Goal: Task Accomplishment & Management: Manage account settings

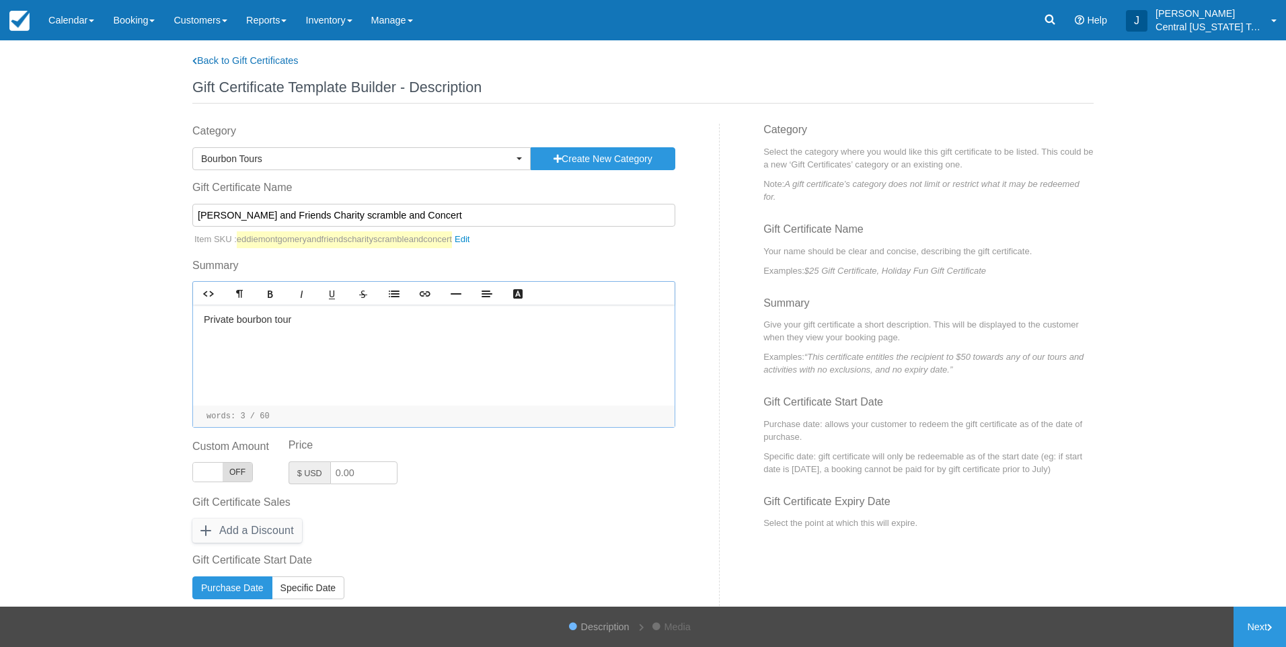
select select "1"
click at [478, 215] on input "Eddie Montgomery and Friends Charity scramble and Concert" at bounding box center [433, 215] width 483 height 23
type input "[PERSON_NAME] and Friends Charity scramble and Concert Private Bourbon tour"
click at [313, 326] on p "Private bourbon tour ﻿ ﻿" at bounding box center [434, 320] width 460 height 15
drag, startPoint x: 317, startPoint y: 318, endPoint x: 196, endPoint y: 320, distance: 121.1
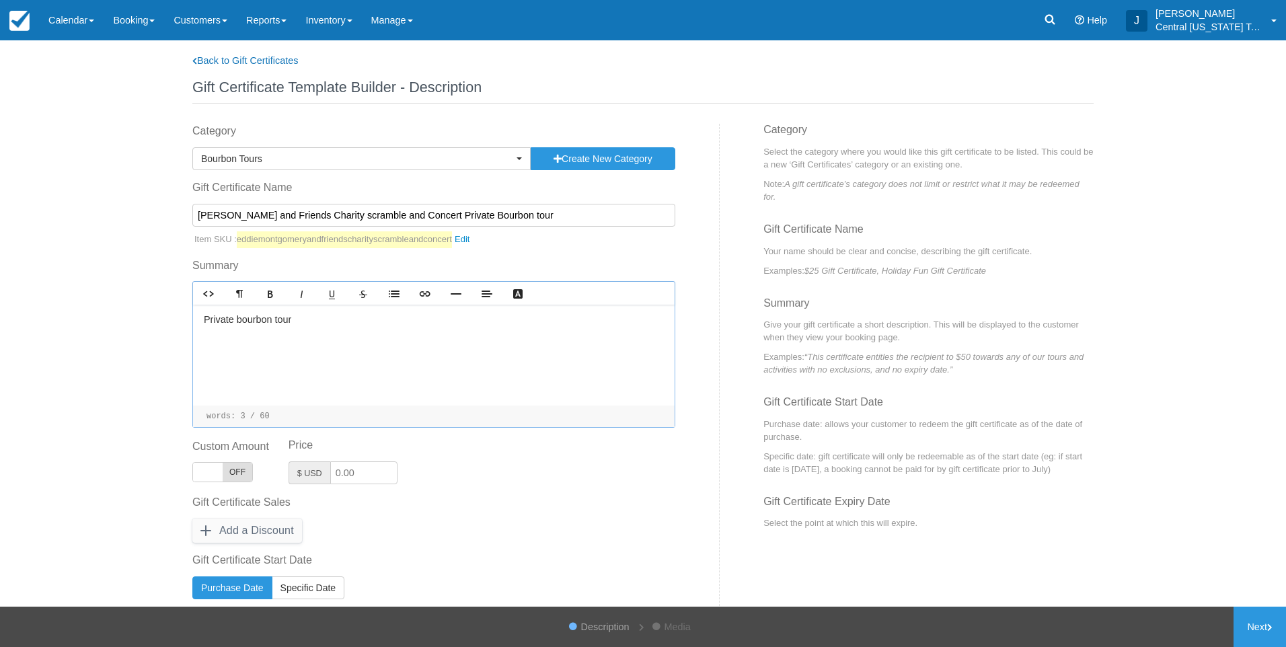
click at [196, 320] on div "Private bourbon tour ﻿ ﻿" at bounding box center [434, 355] width 482 height 101
click at [341, 332] on div "Private bourbon tour ﻿ ﻿" at bounding box center [434, 355] width 482 height 101
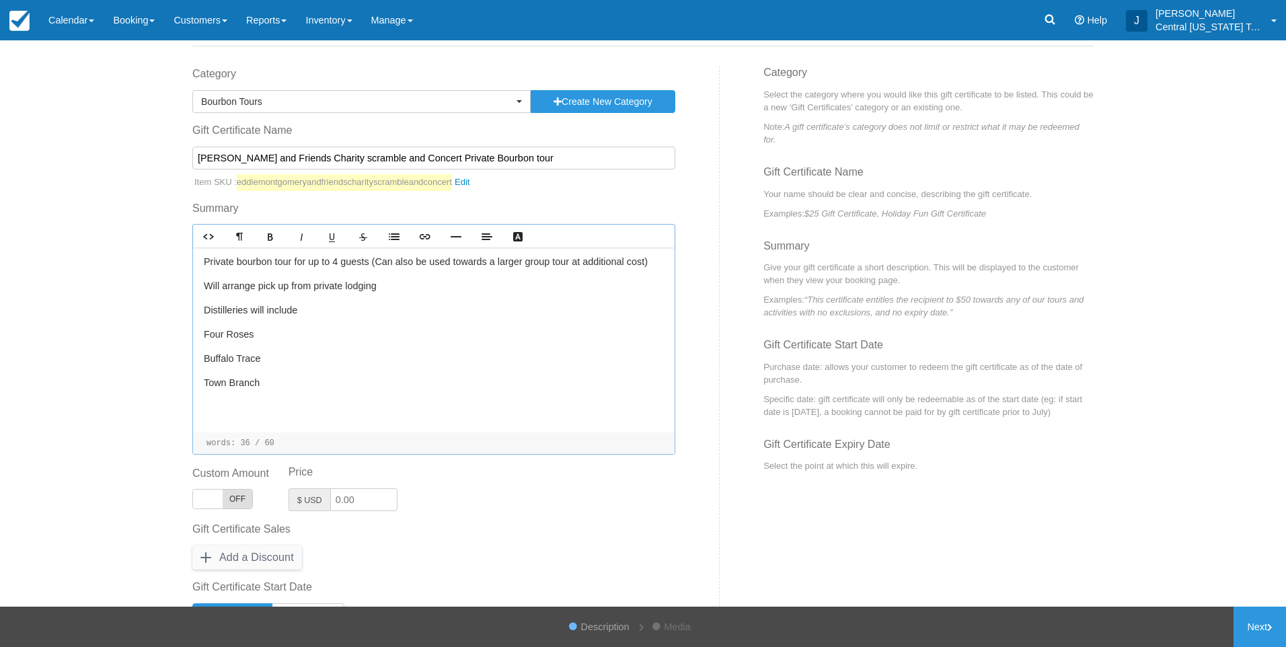
scroll to position [67, 0]
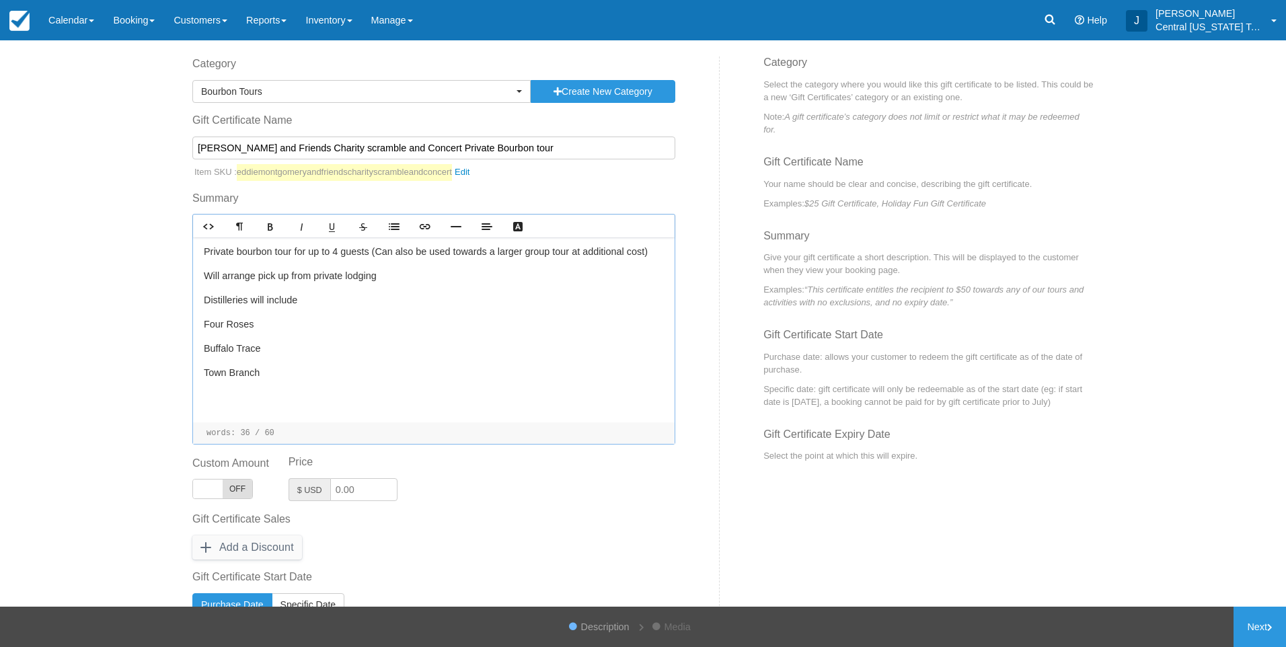
click at [227, 395] on p "﻿ ﻿" at bounding box center [434, 397] width 460 height 15
click at [511, 519] on label "Gift Certificate Sales" at bounding box center [433, 519] width 483 height 16
click at [302, 535] on button "Add a Discount" at bounding box center [247, 547] width 110 height 24
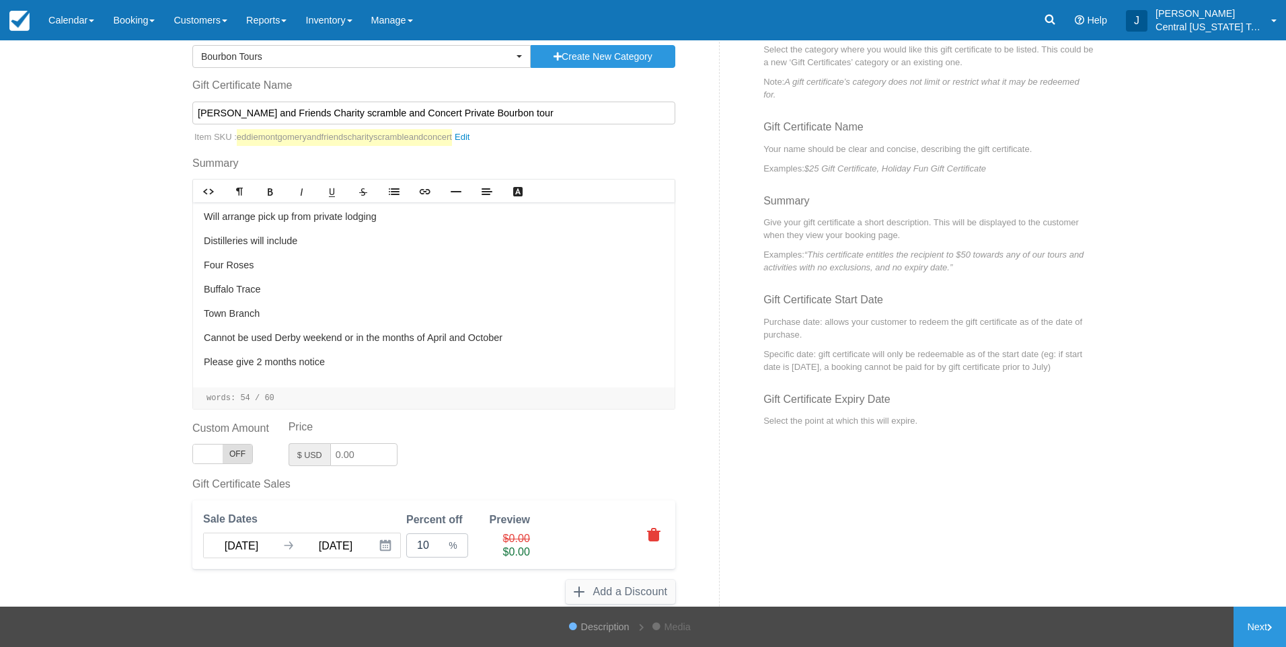
scroll to position [269, 0]
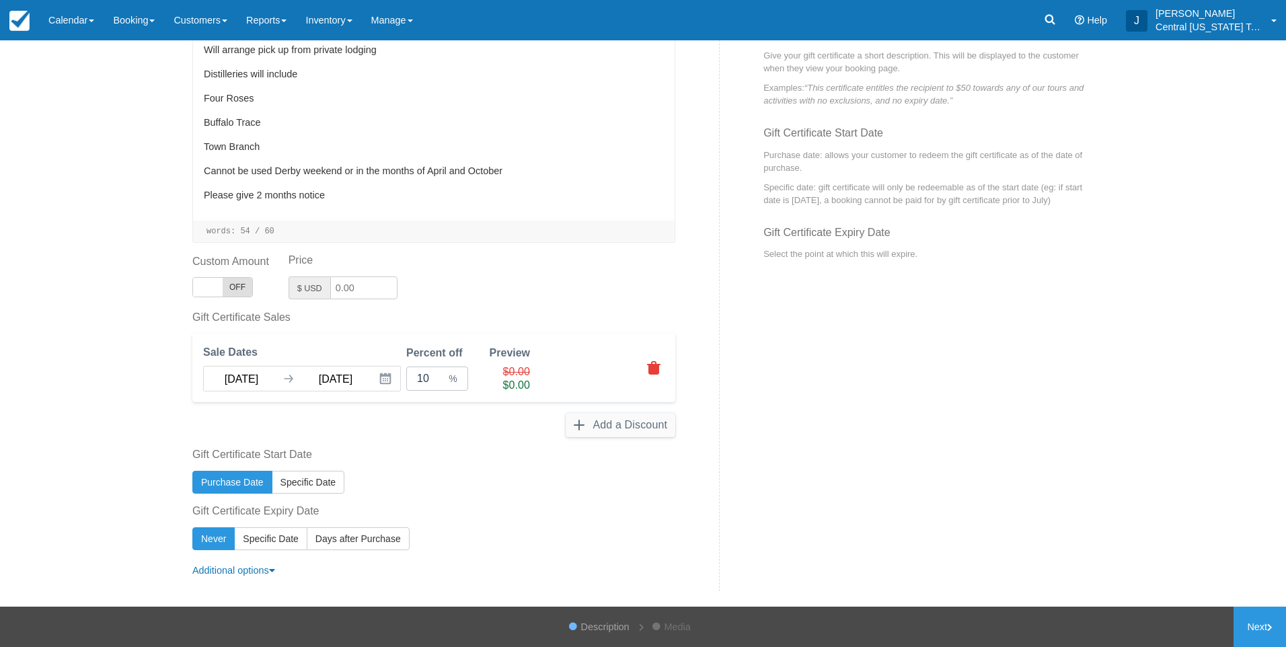
click at [373, 285] on input "Price" at bounding box center [363, 287] width 67 height 23
drag, startPoint x: 381, startPoint y: 284, endPoint x: 261, endPoint y: 294, distance: 120.8
click at [266, 294] on div "Custom Amount ON OFF Price $ USD Minimum Amount $ USD Maximum Amount $ USD" at bounding box center [433, 276] width 483 height 46
type input "950"
click at [500, 283] on div "Custom Amount ON OFF Price $ USD 950 Minimum Amount $ USD Maximum Amount $ USD" at bounding box center [433, 276] width 483 height 46
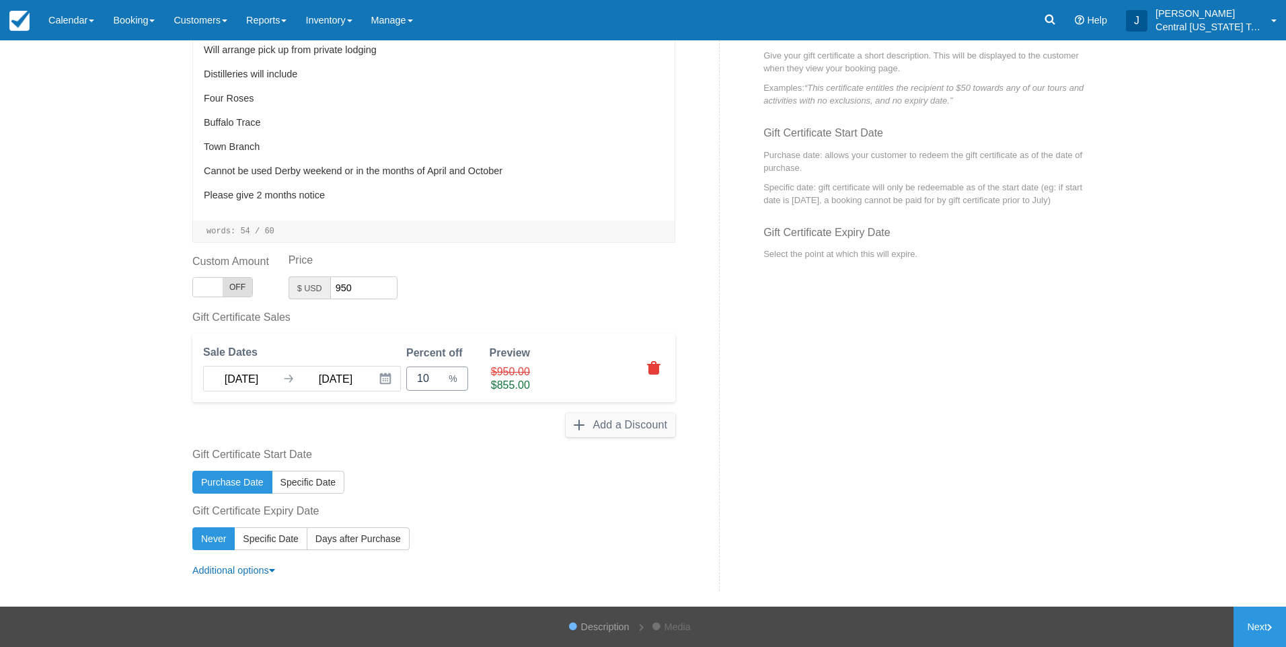
click at [434, 383] on input "10" at bounding box center [431, 379] width 29 height 24
click at [211, 287] on span at bounding box center [208, 287] width 30 height 19
click at [215, 287] on span "ON" at bounding box center [208, 287] width 30 height 19
checkbox input "false"
click at [440, 374] on input "10" at bounding box center [431, 379] width 29 height 24
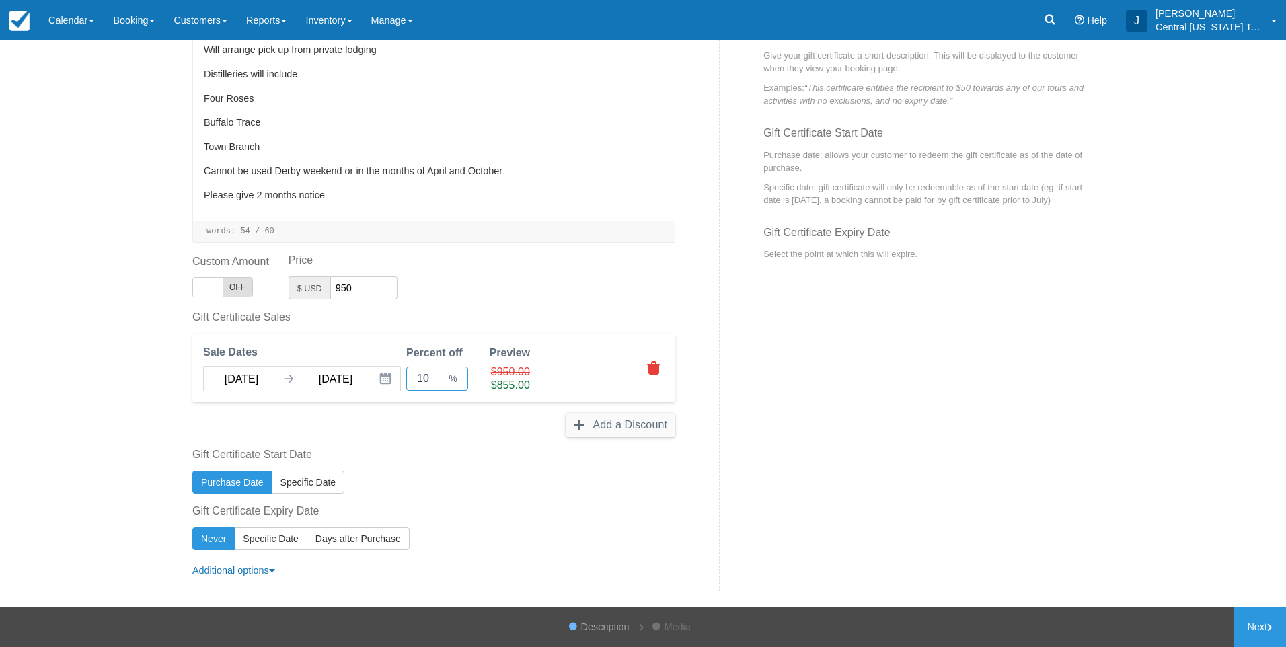
drag, startPoint x: 438, startPoint y: 378, endPoint x: 393, endPoint y: 375, distance: 44.5
click at [393, 375] on div "Sale Dates 10/13/25 Navigate forward to interact with the calendar and select a…" at bounding box center [433, 368] width 483 height 69
click at [269, 379] on body "Menu Calendar Customer Inventory Month Week Day Booking Daily Manifest Daily Li…" at bounding box center [643, 323] width 1286 height 647
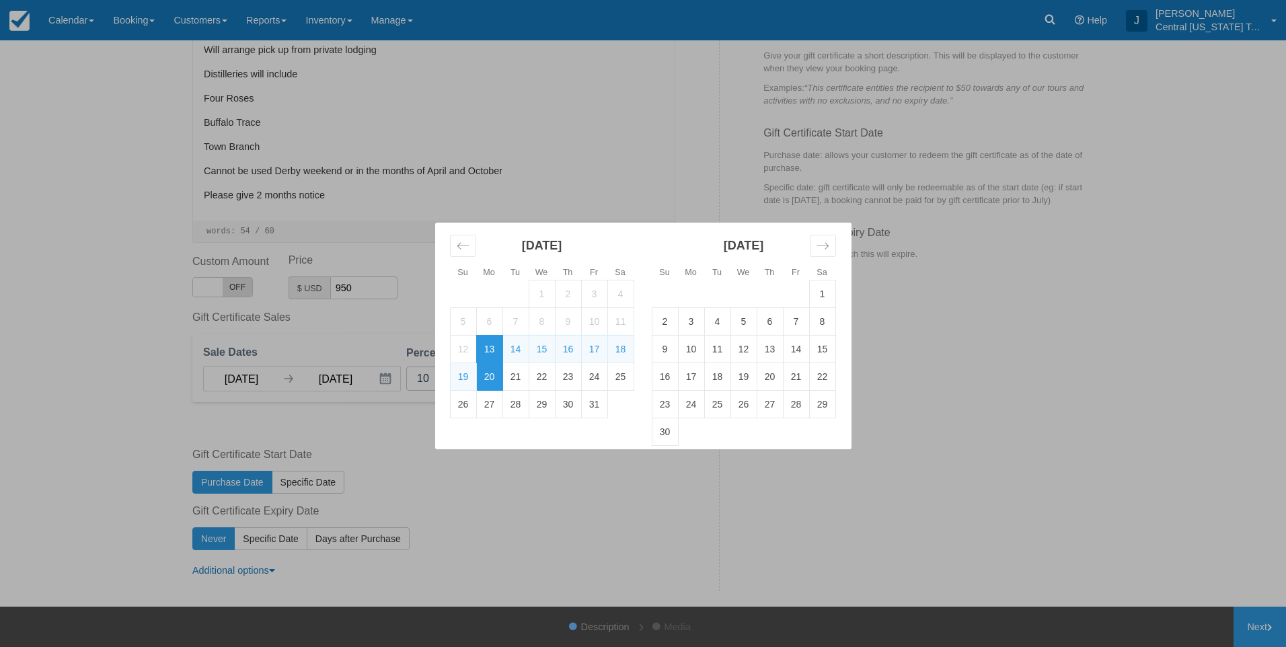
click at [496, 347] on td "13" at bounding box center [489, 349] width 26 height 28
click at [828, 250] on icon "Move forward to switch to the next month." at bounding box center [822, 245] width 13 height 13
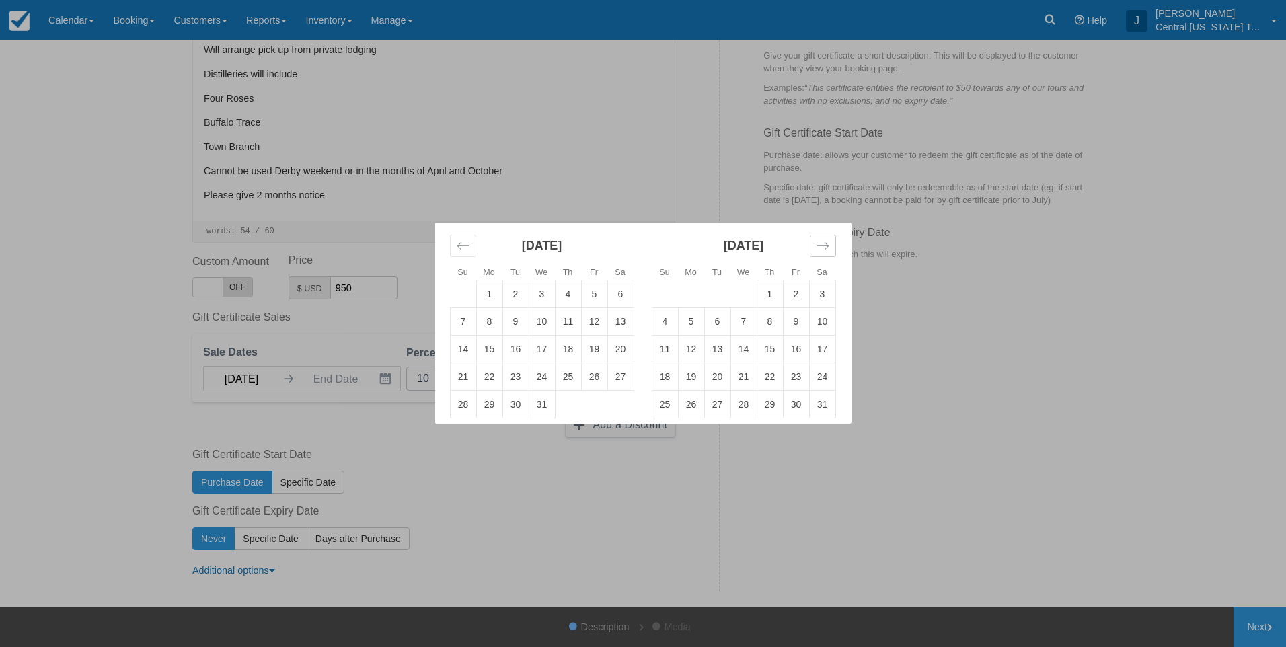
click at [828, 250] on icon "Move forward to switch to the next month." at bounding box center [822, 245] width 13 height 13
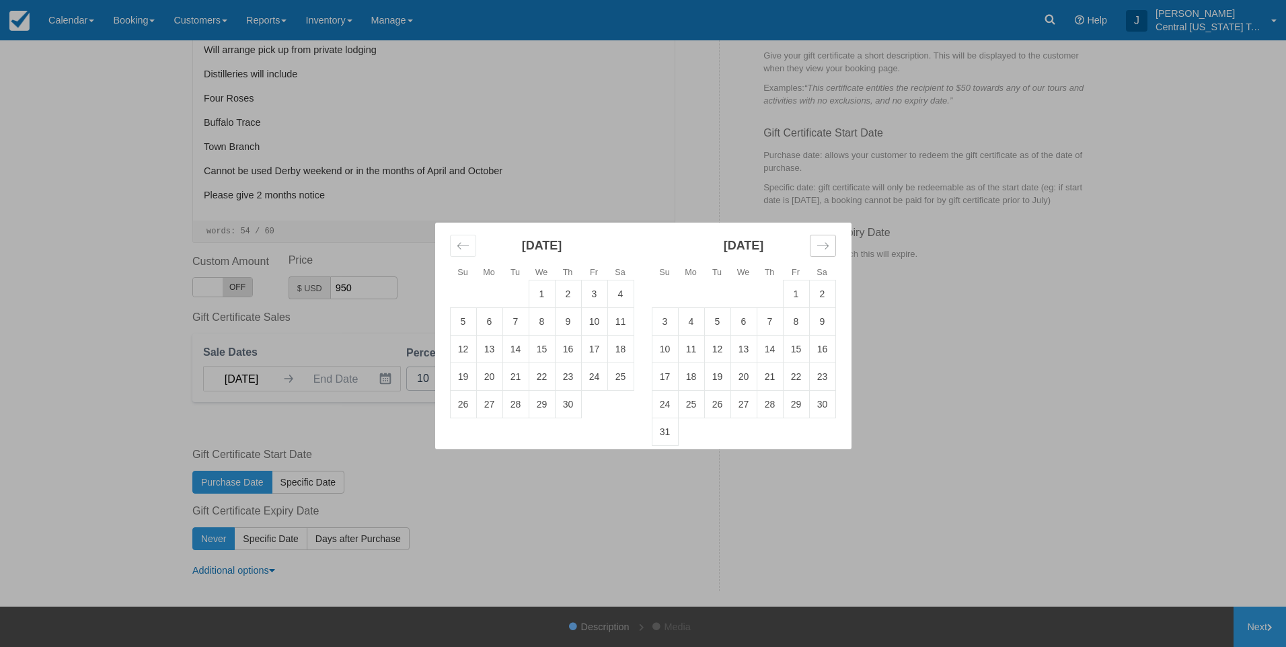
click at [828, 250] on icon "Move forward to switch to the next month." at bounding box center [822, 245] width 13 height 13
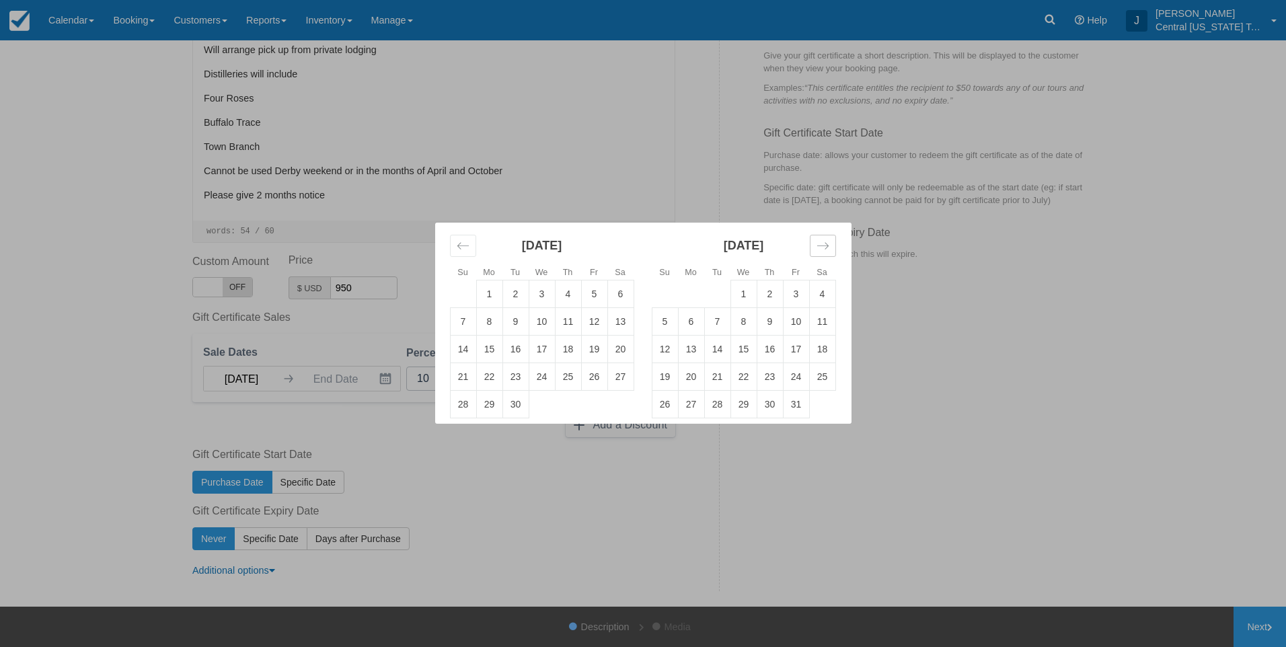
click at [828, 250] on icon "Move forward to switch to the next month." at bounding box center [822, 245] width 13 height 13
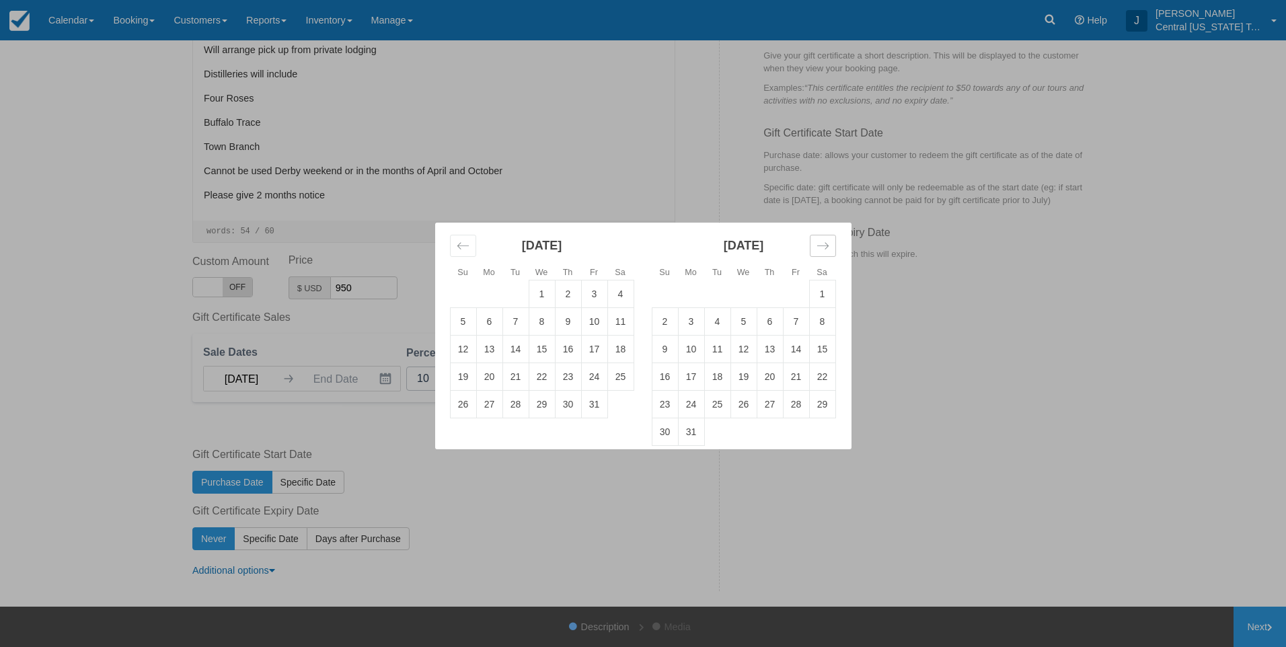
click at [828, 250] on icon "Move forward to switch to the next month." at bounding box center [822, 245] width 13 height 13
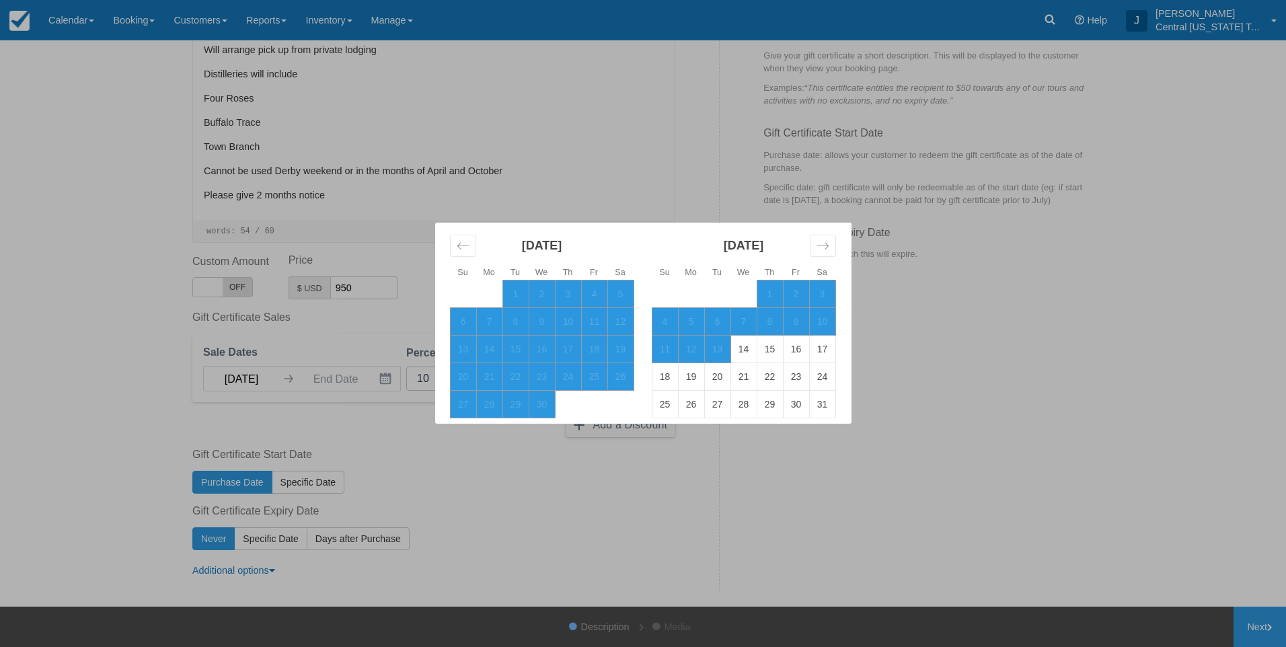
click at [722, 348] on td "13" at bounding box center [717, 349] width 26 height 28
type input "10/13/26"
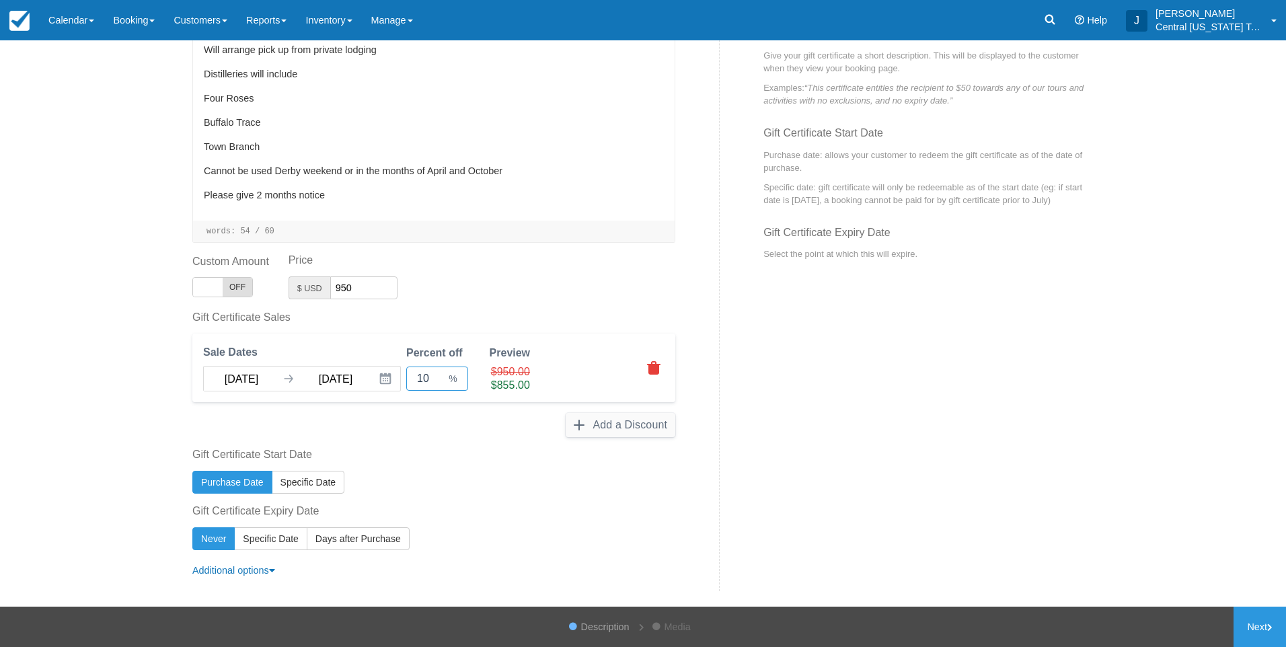
drag, startPoint x: 435, startPoint y: 383, endPoint x: 385, endPoint y: 383, distance: 50.4
click at [385, 383] on div "Sale Dates 10/13/25 Navigate forward to interact with the calendar and select a…" at bounding box center [433, 368] width 483 height 69
type input "0"
click at [517, 497] on div "Category Bourbon Tours Previously Used Categories Select a category Bourbon Tou…" at bounding box center [450, 223] width 537 height 736
click at [465, 444] on div "Category Bourbon Tours Previously Used Categories Select a category Bourbon Tou…" at bounding box center [450, 223] width 537 height 736
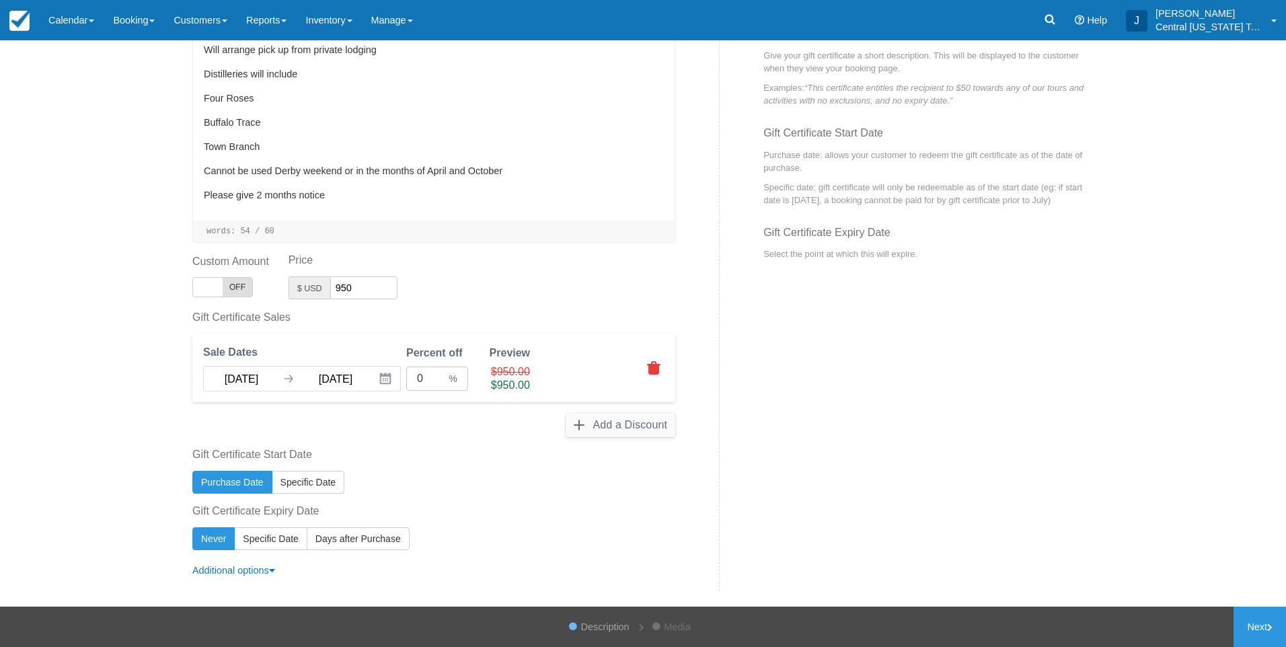
scroll to position [274, 0]
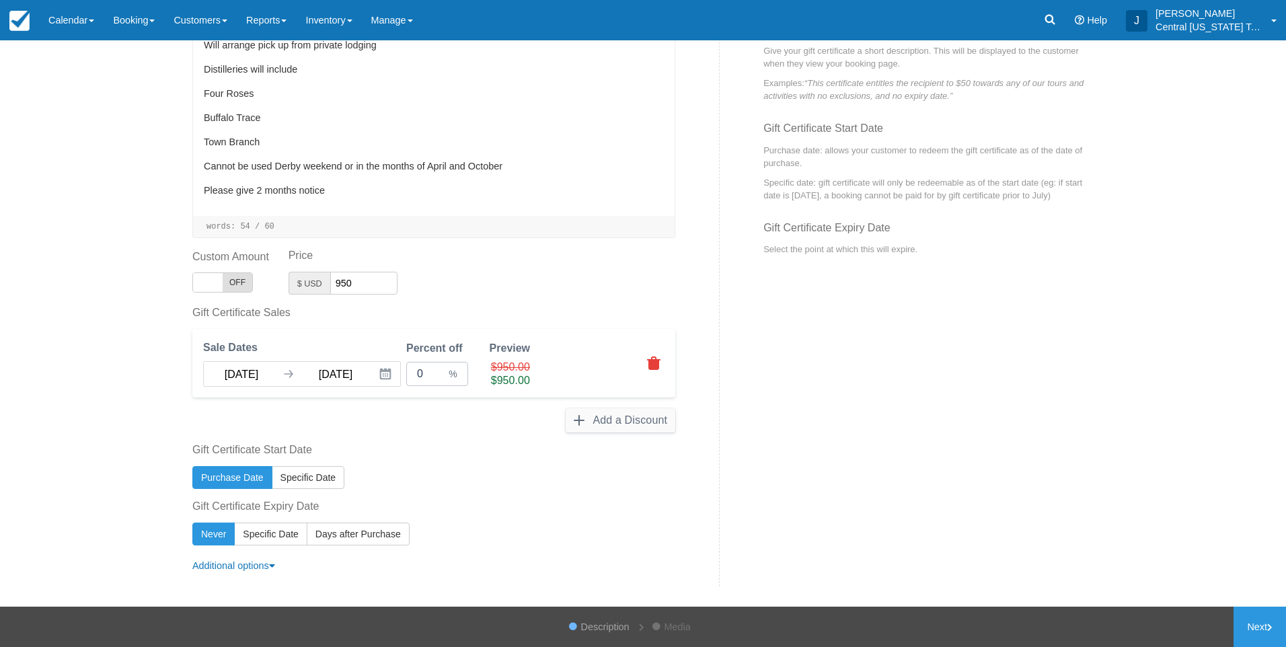
click at [349, 375] on body "Menu Calendar Customer Inventory Month Week Day Booking Daily Manifest Daily Li…" at bounding box center [643, 323] width 1286 height 647
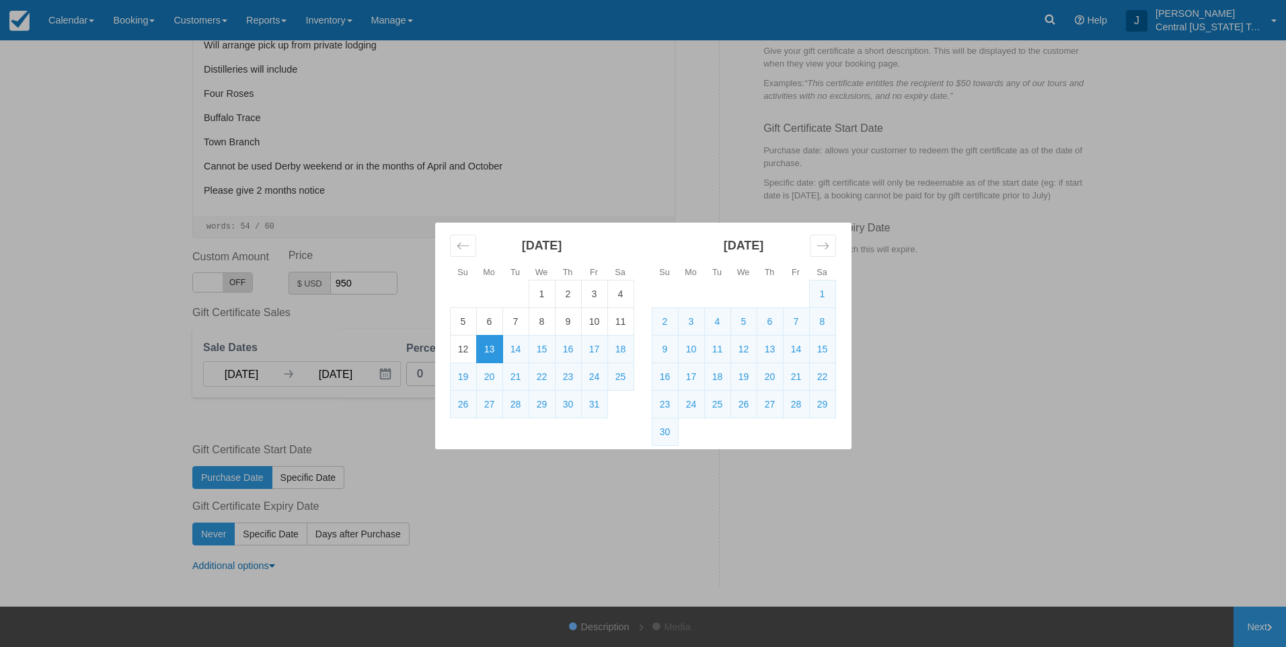
click at [498, 350] on td "13" at bounding box center [489, 349] width 26 height 28
type input "10/13/25"
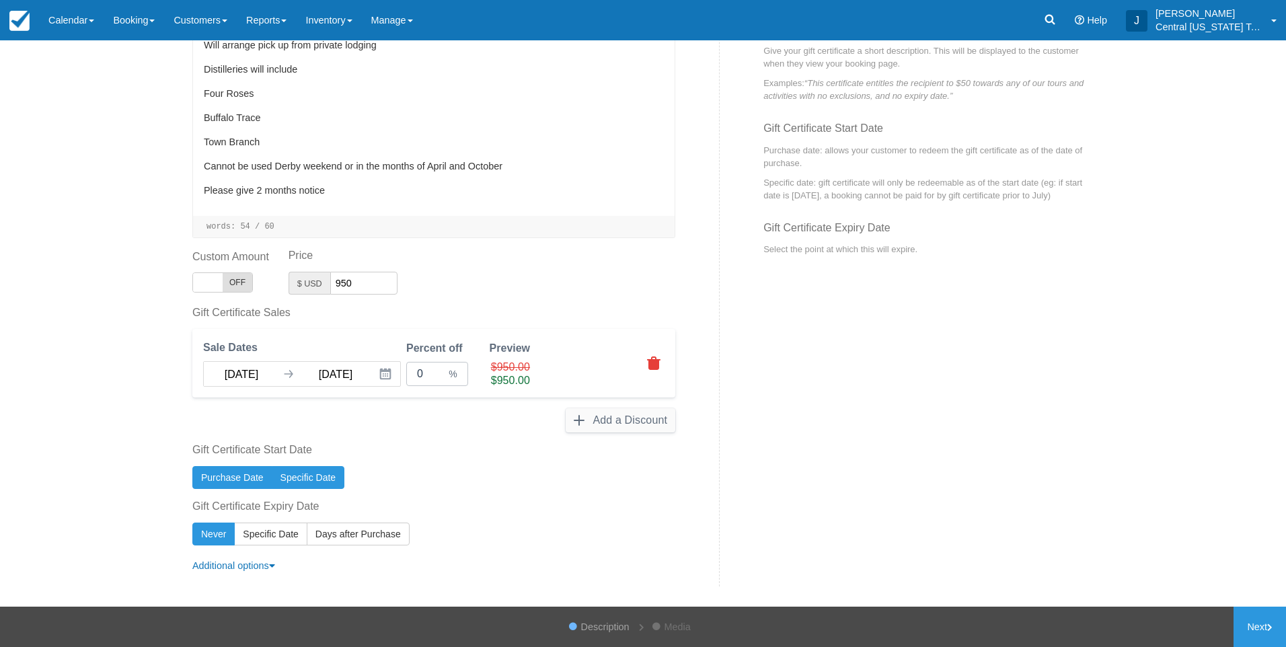
click at [308, 476] on span "Specific Date" at bounding box center [307, 477] width 55 height 11
radio input "true"
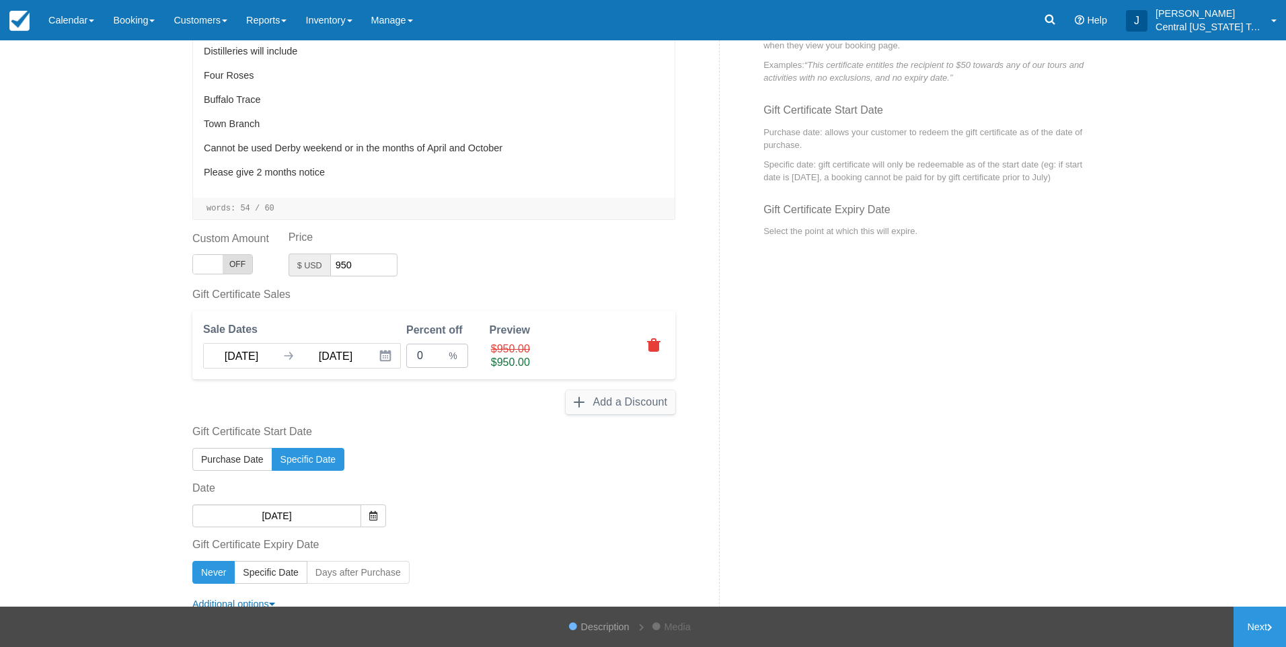
scroll to position [330, 0]
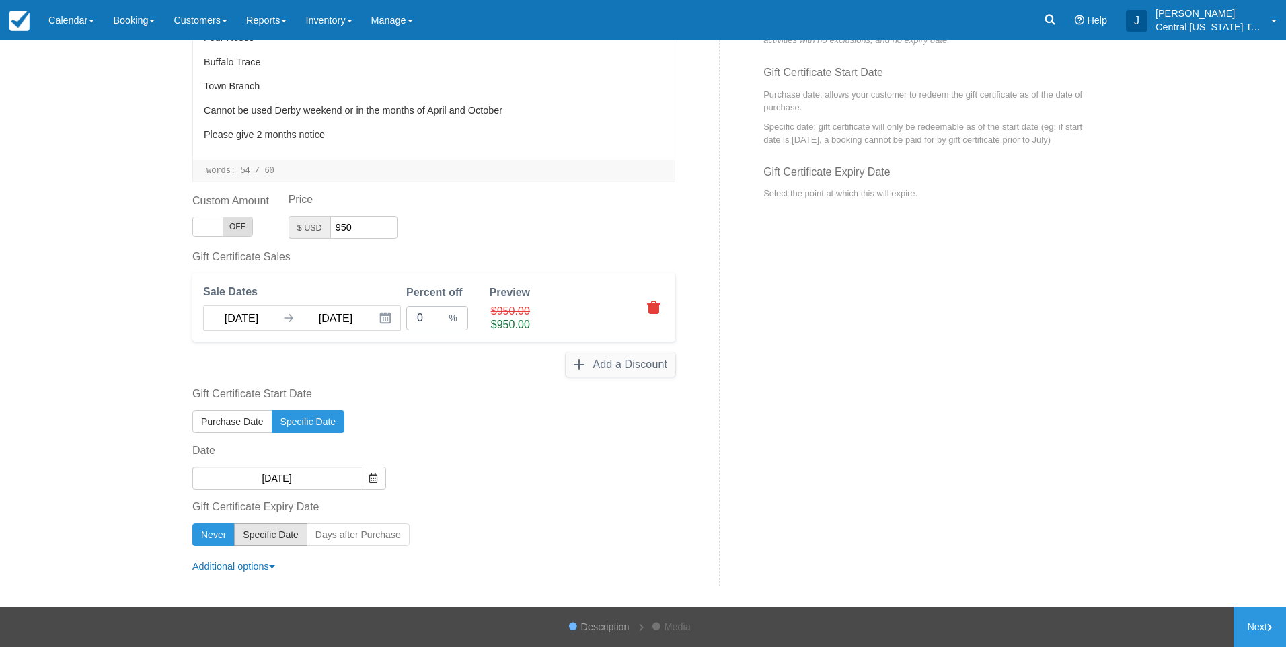
click at [295, 535] on button "Specific Date" at bounding box center [270, 534] width 73 height 23
radio input "true"
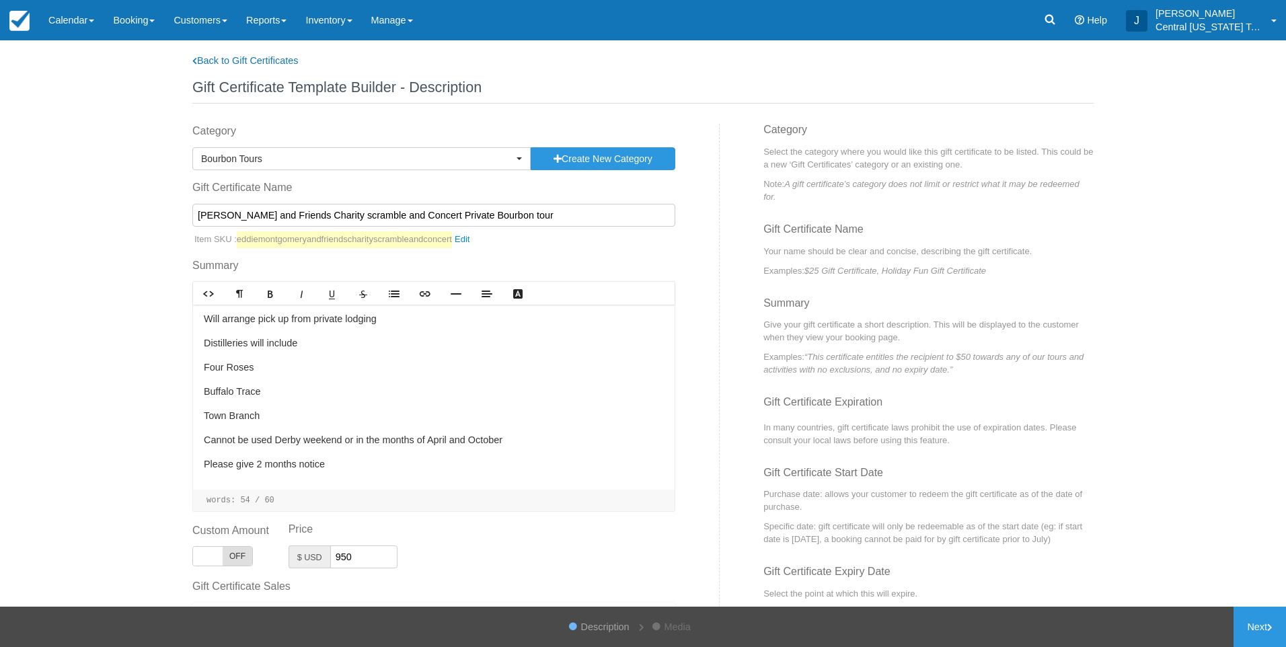
scroll to position [386, 0]
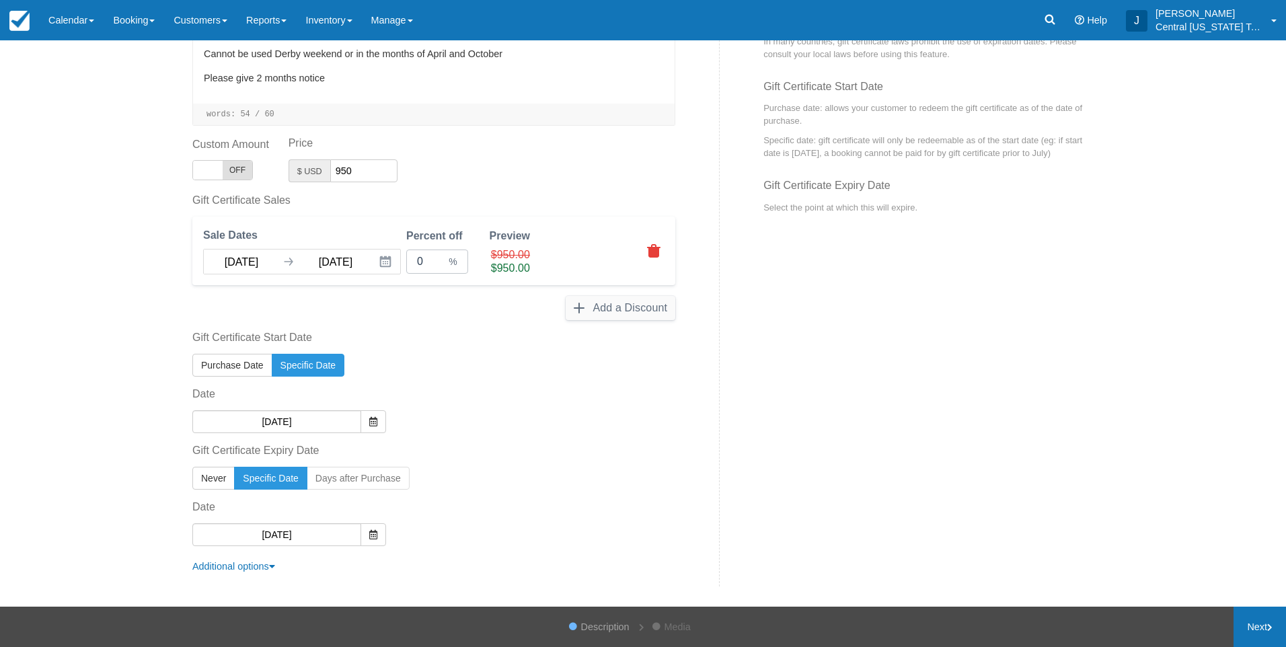
click at [1246, 632] on link "Next" at bounding box center [1259, 627] width 52 height 40
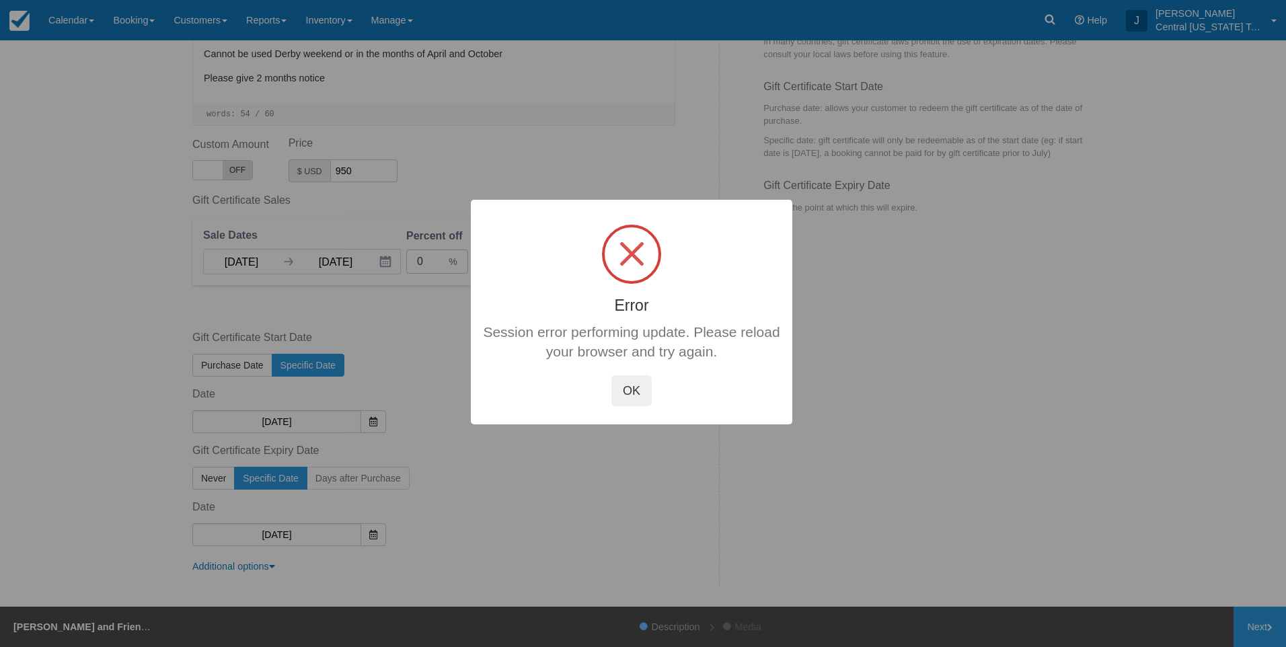
click at [632, 385] on button "OK" at bounding box center [631, 390] width 40 height 31
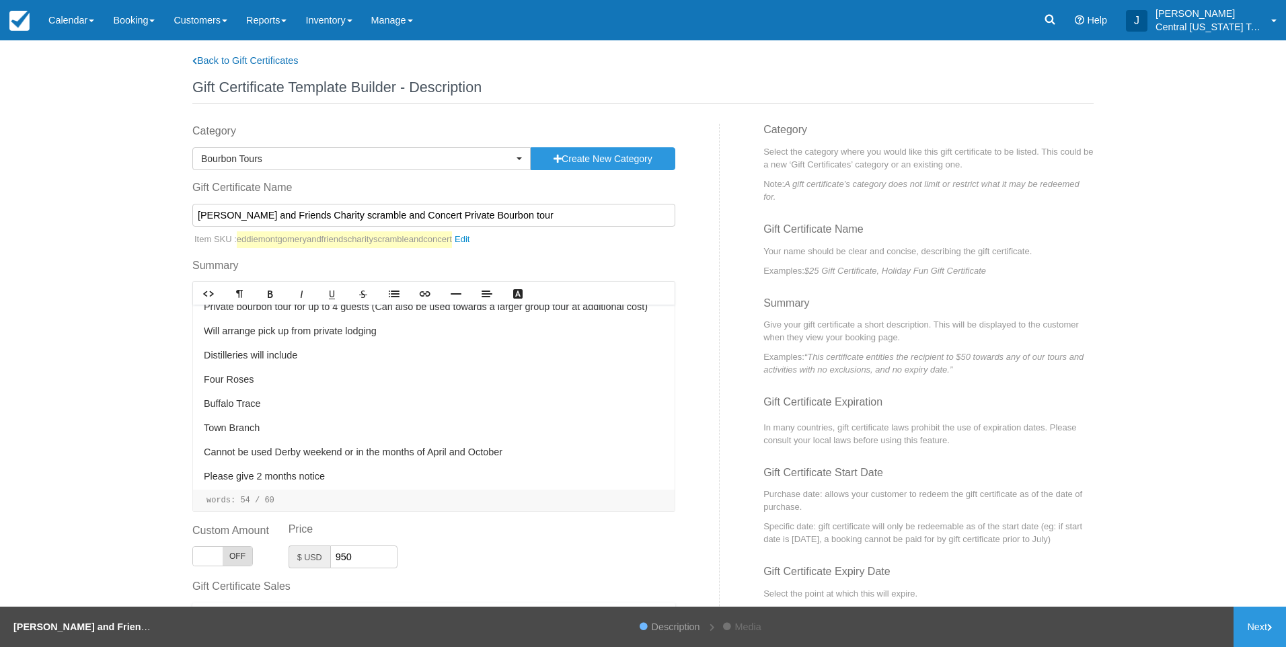
scroll to position [40, 0]
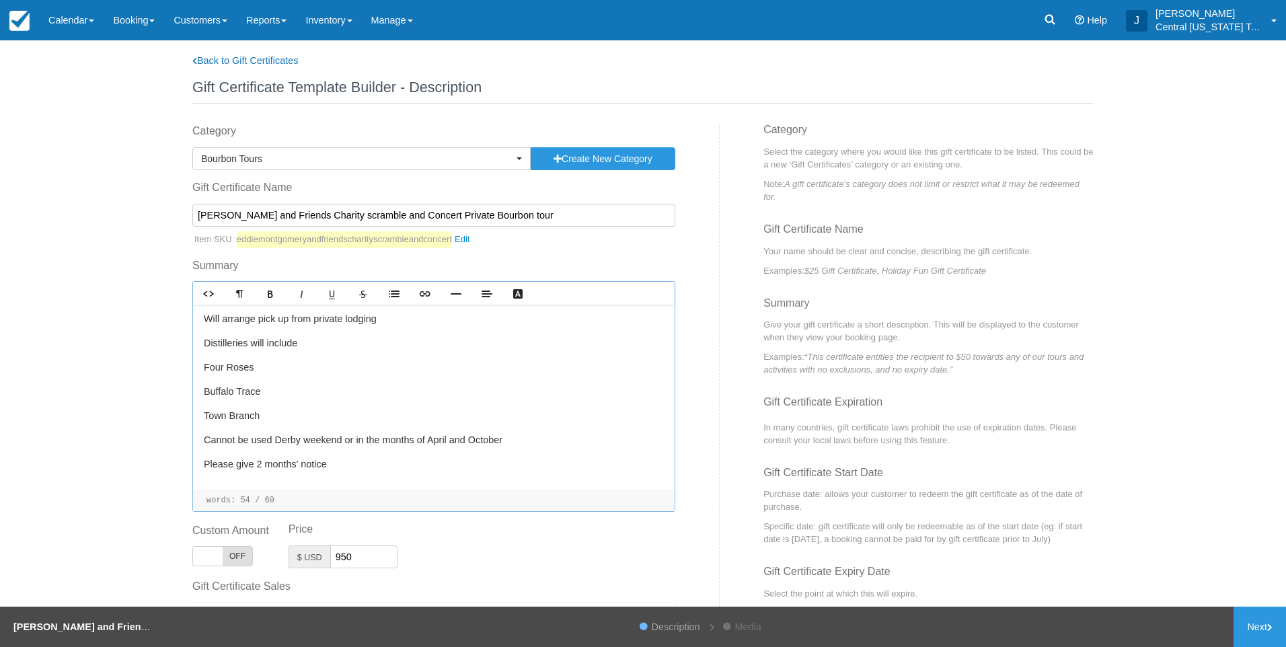
click at [350, 457] on p "Please give 2 months' notice ﻿" at bounding box center [434, 464] width 460 height 15
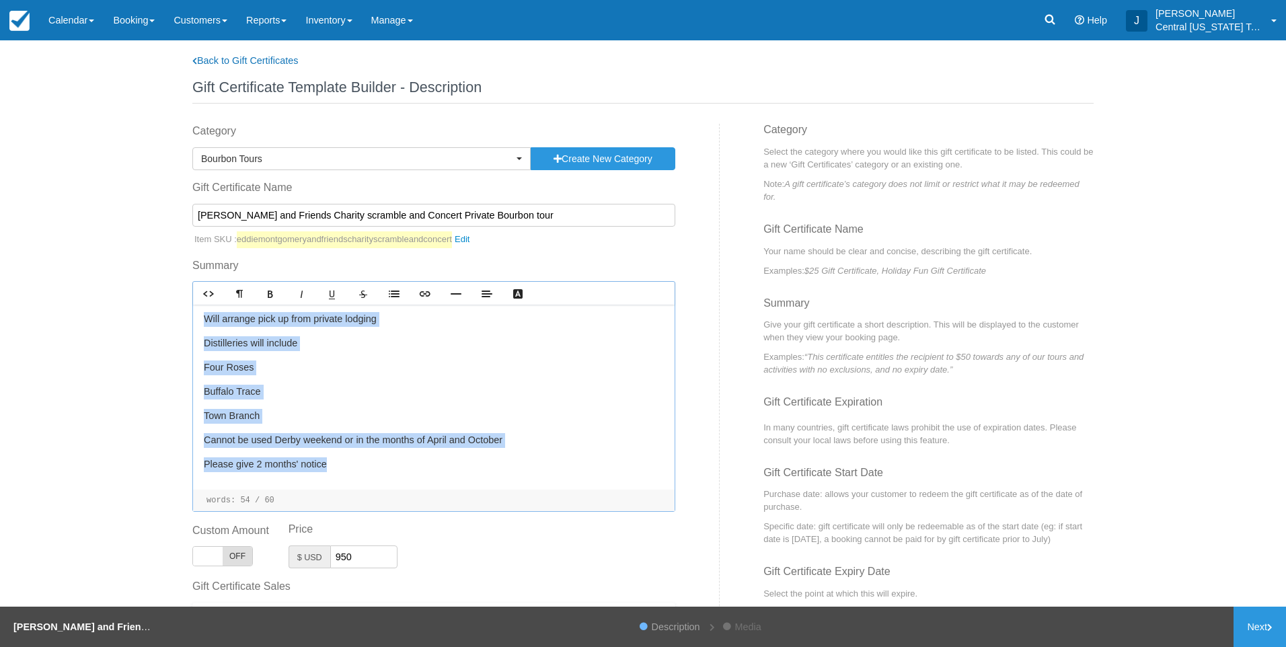
scroll to position [0, 0]
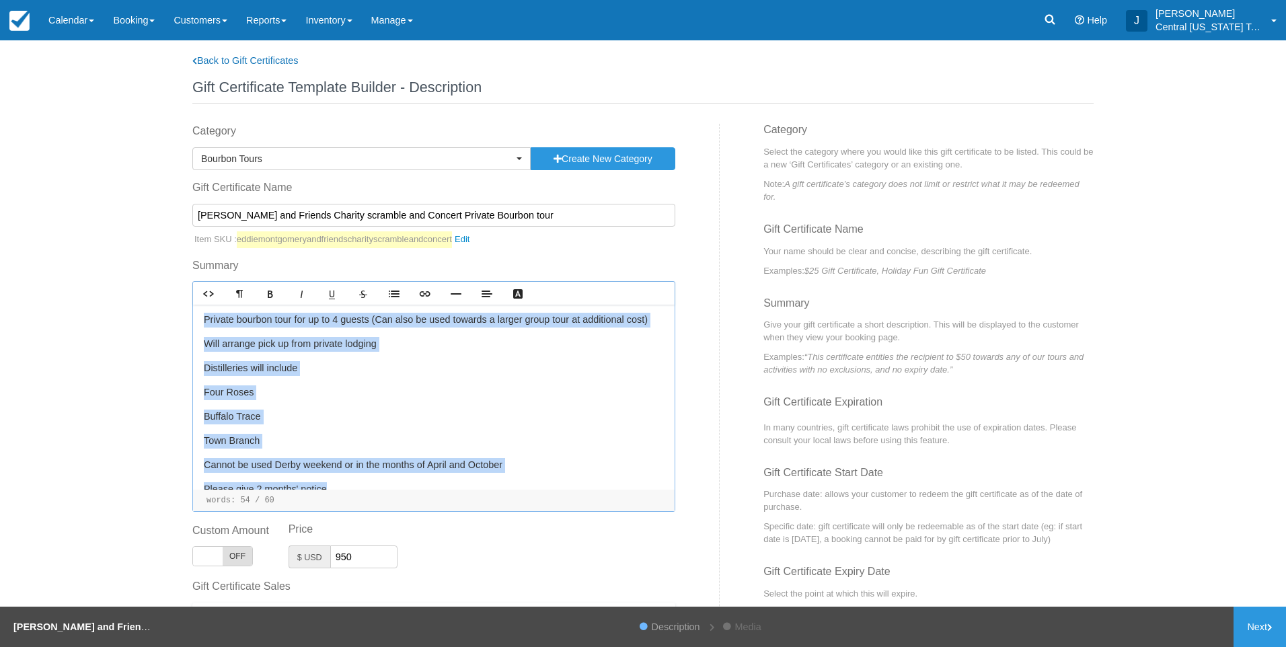
drag, startPoint x: 340, startPoint y: 467, endPoint x: 172, endPoint y: 278, distance: 253.0
click at [171, 278] on div "Back to Gift Certificates Gift Certificate Template Builder - Description Categ…" at bounding box center [643, 343] width 1286 height 607
copy div "Private bourbon tour for up to 4 guests (Can also be used towards a larger grou…"
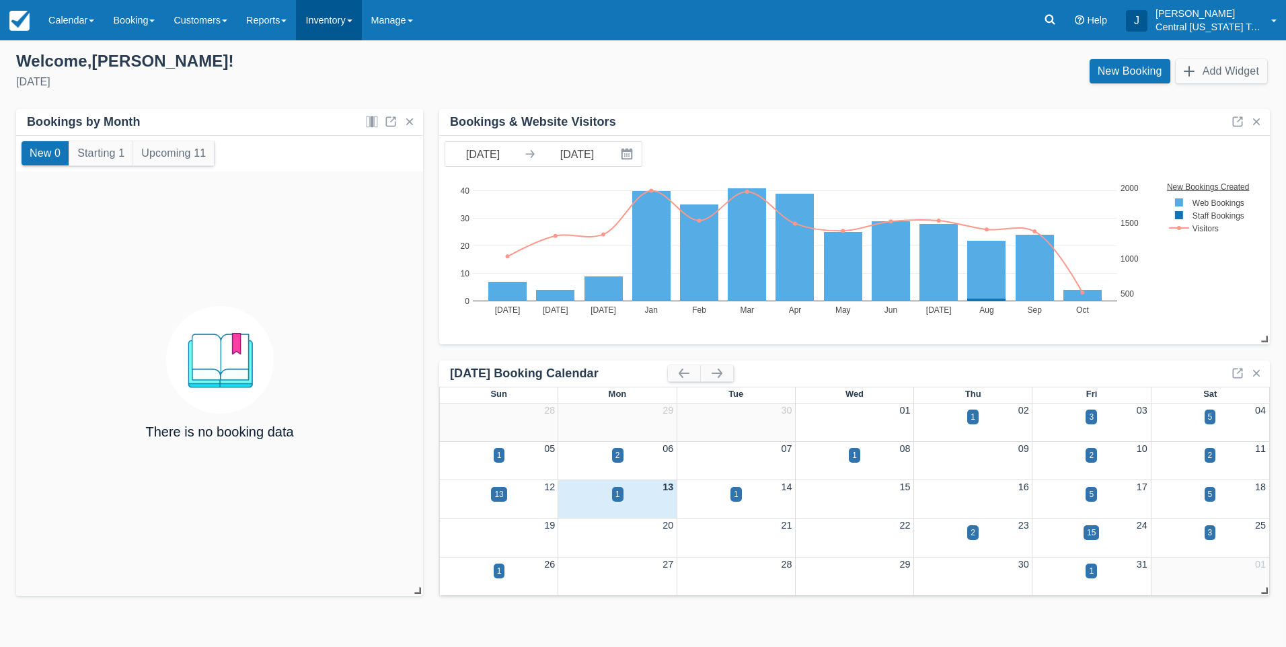
click at [334, 27] on link "Inventory" at bounding box center [328, 20] width 65 height 40
click at [359, 170] on link "Gift Certificates" at bounding box center [350, 171] width 106 height 28
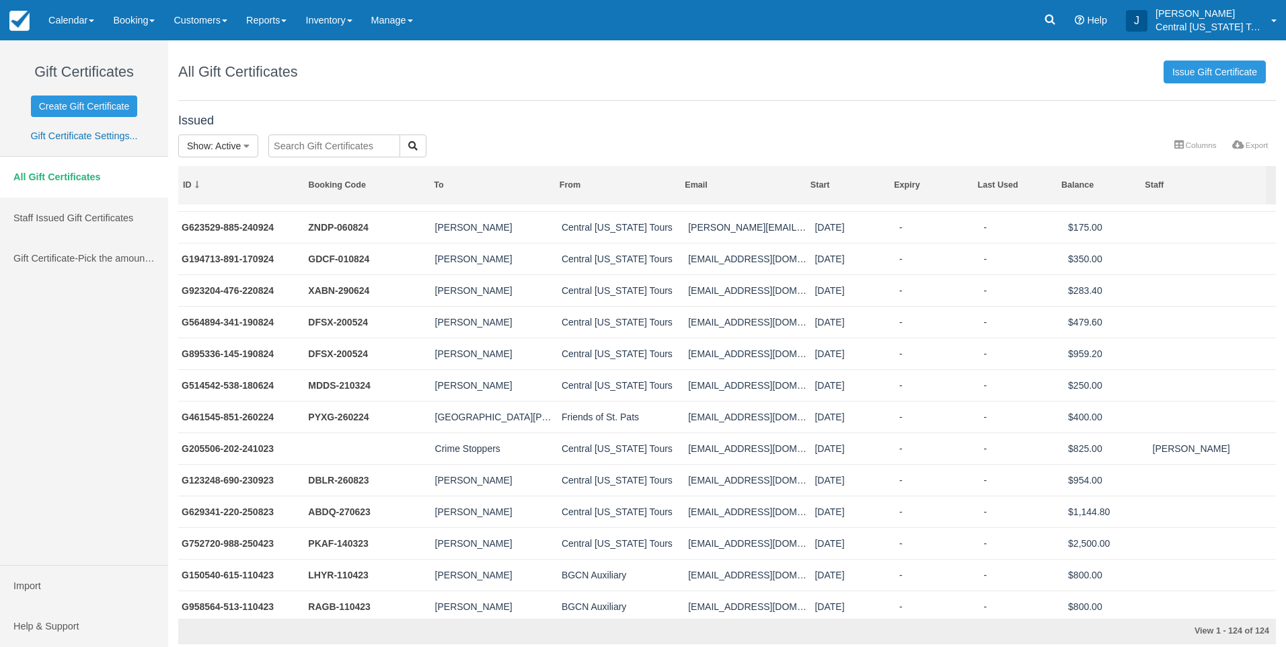
scroll to position [471, 0]
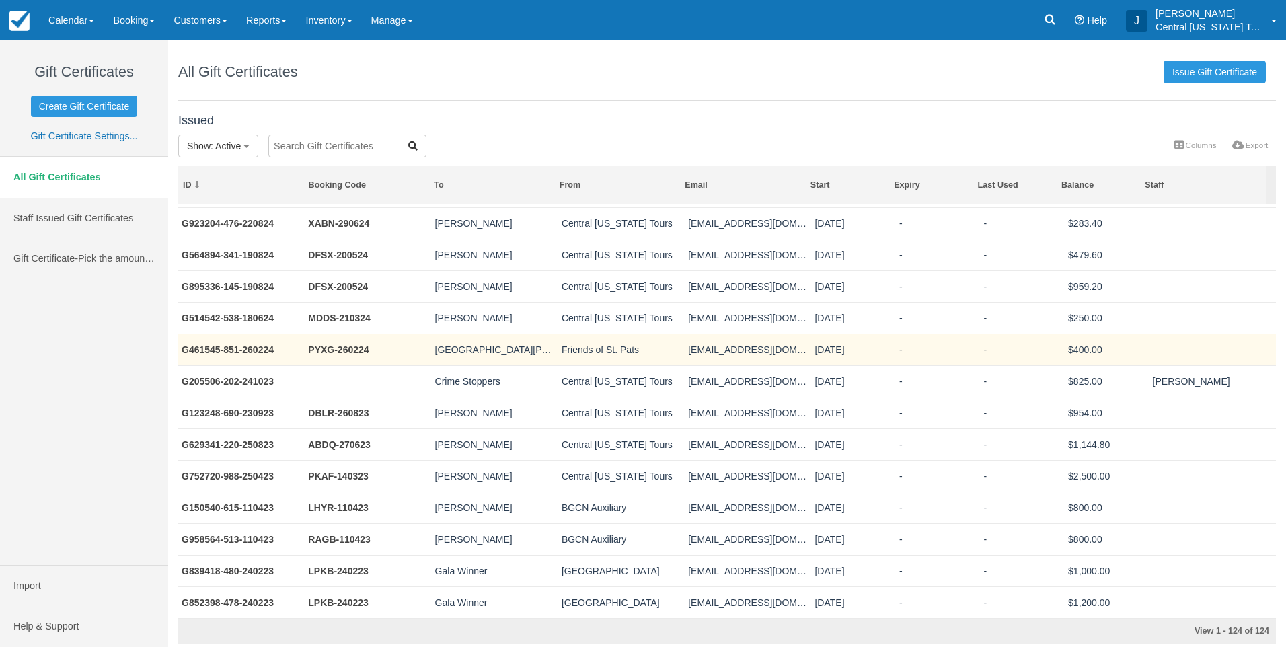
click at [246, 343] on td "G461545-851-260224" at bounding box center [241, 350] width 126 height 32
click at [264, 349] on link "G461545-851-260224" at bounding box center [228, 349] width 92 height 11
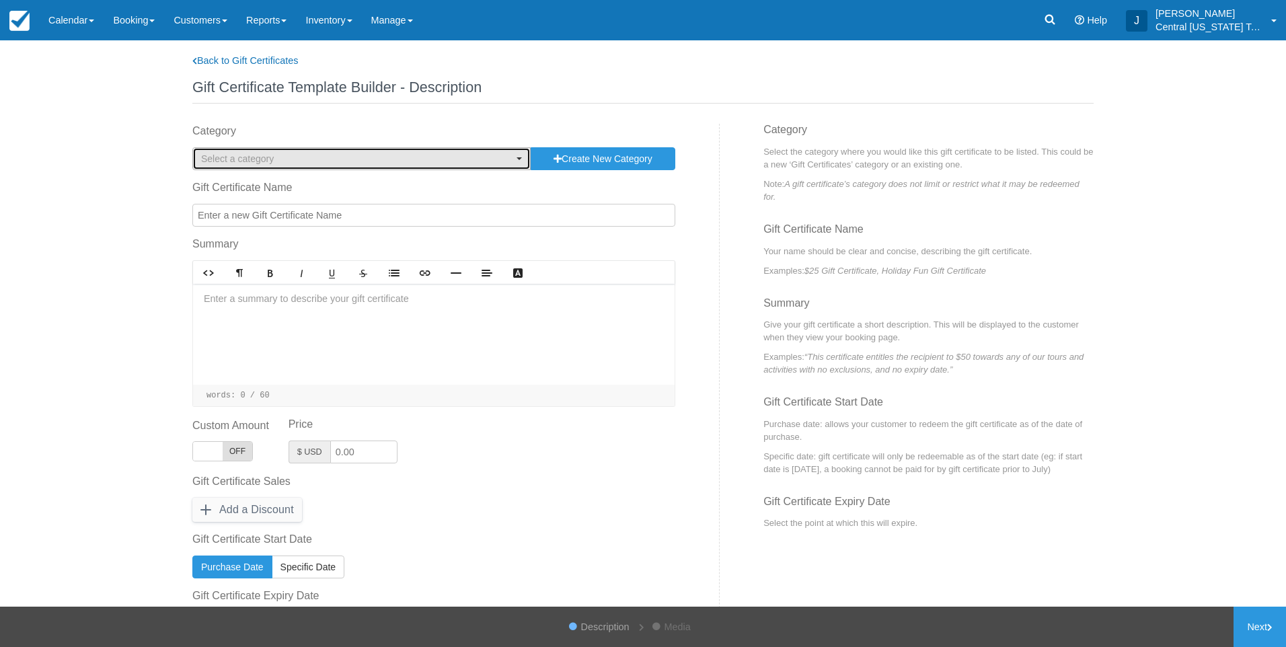
click at [234, 153] on span "Select a category" at bounding box center [237, 158] width 73 height 11
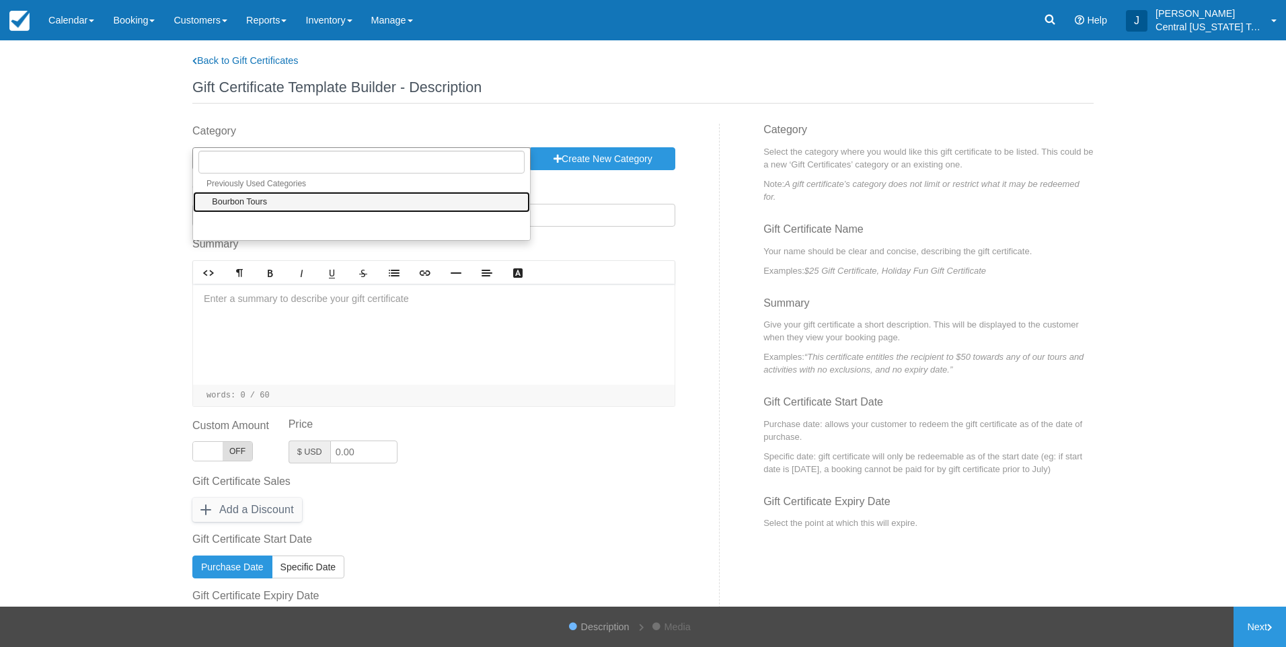
click at [262, 196] on span "Bourbon Tours" at bounding box center [239, 202] width 55 height 12
select select "1"
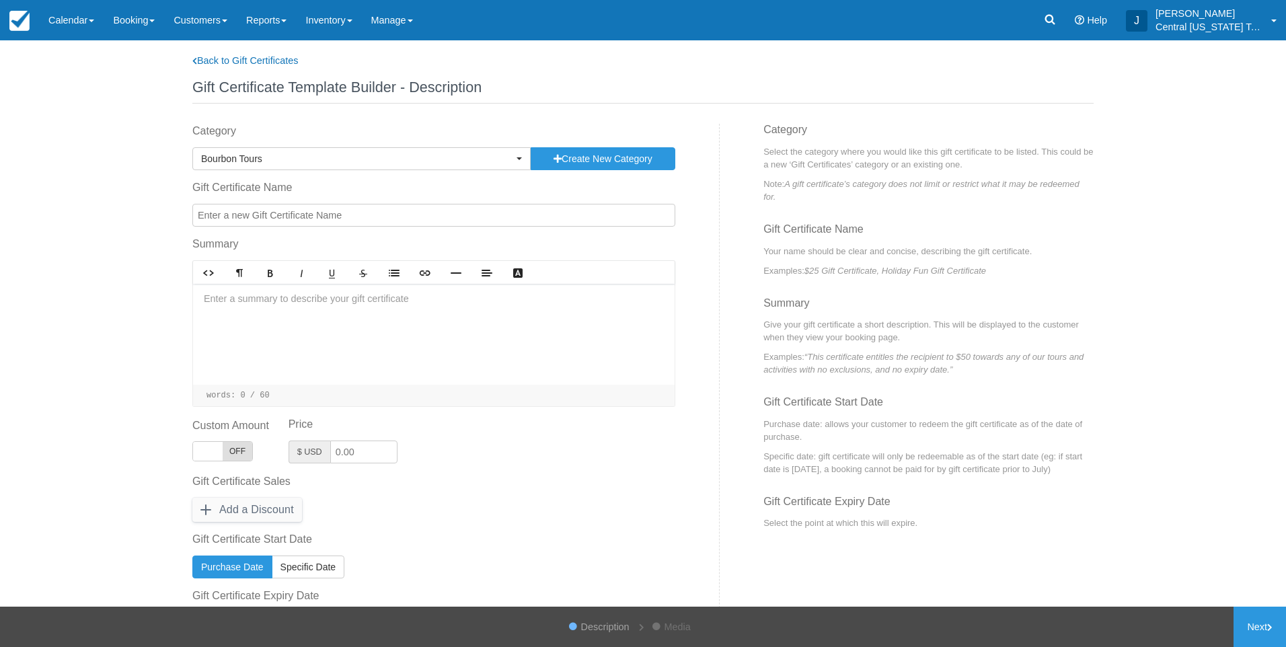
click at [284, 215] on input "Gift Certificate Name" at bounding box center [433, 215] width 483 height 23
type input "[PERSON_NAME] and Friends Charity scramble and Concert Private Bourbon tour"
type input "950"
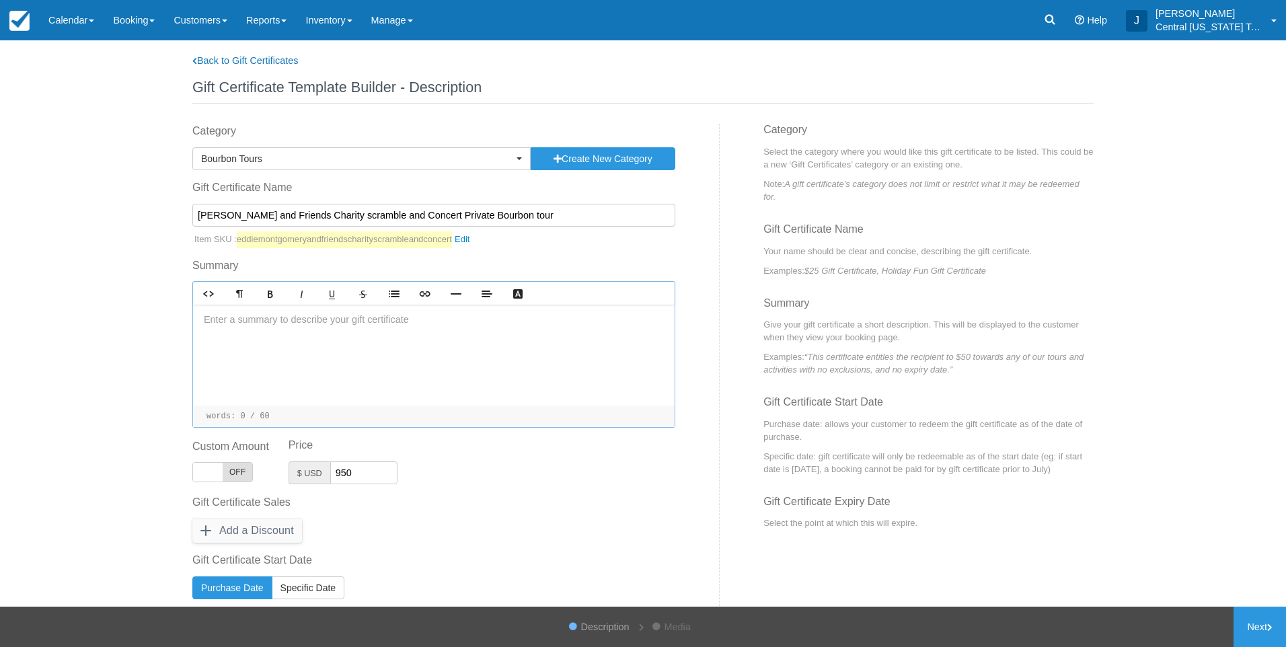
click at [299, 332] on div at bounding box center [434, 355] width 482 height 101
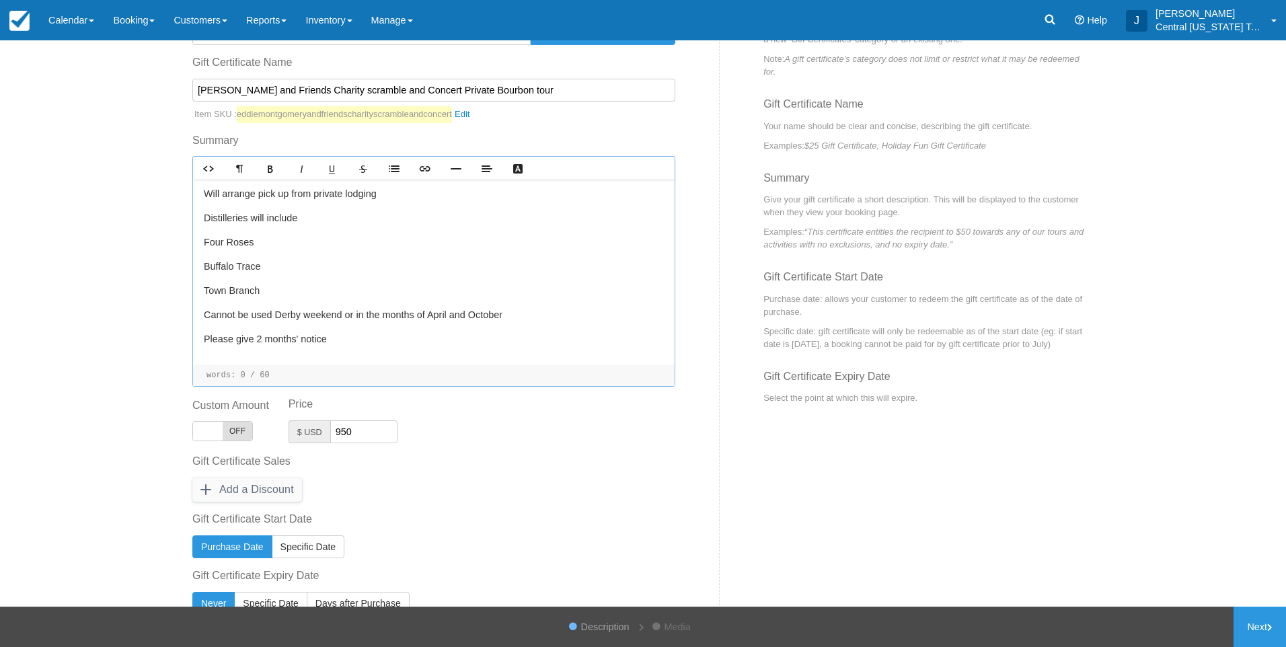
scroll to position [194, 0]
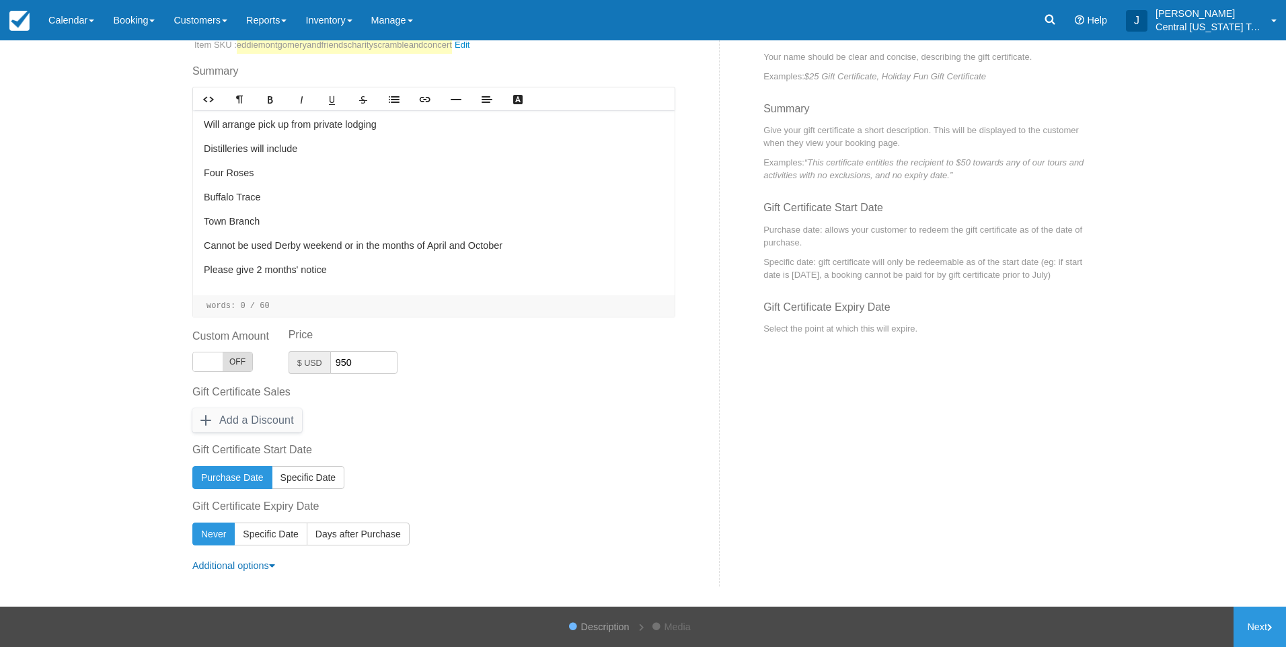
click at [238, 483] on span "Purchase Date" at bounding box center [232, 477] width 63 height 11
click at [283, 531] on span "Specific Date" at bounding box center [270, 534] width 55 height 11
radio input "true"
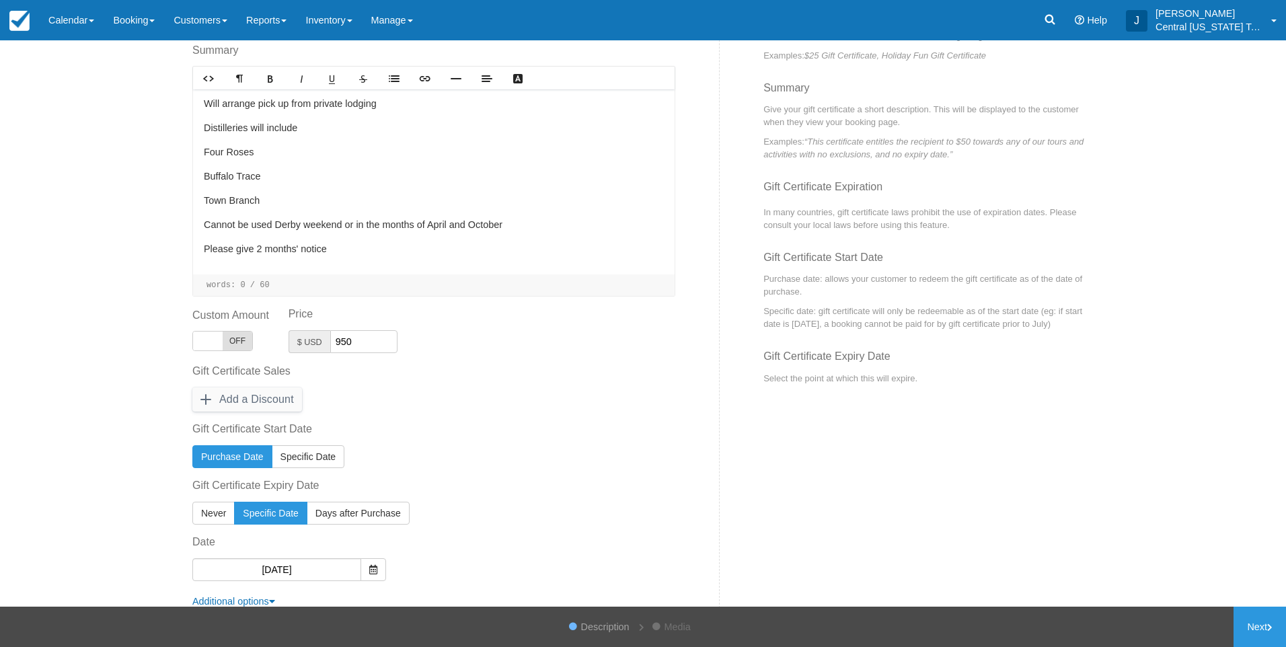
scroll to position [250, 0]
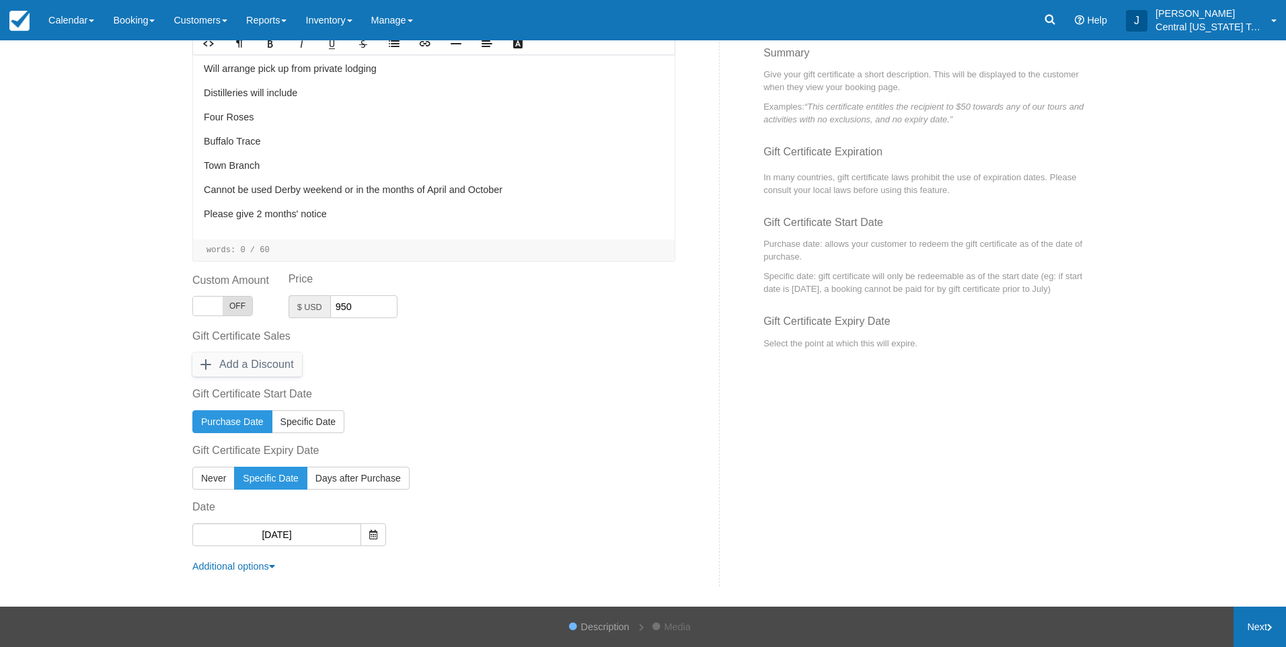
click at [1242, 616] on link "Next" at bounding box center [1259, 627] width 52 height 40
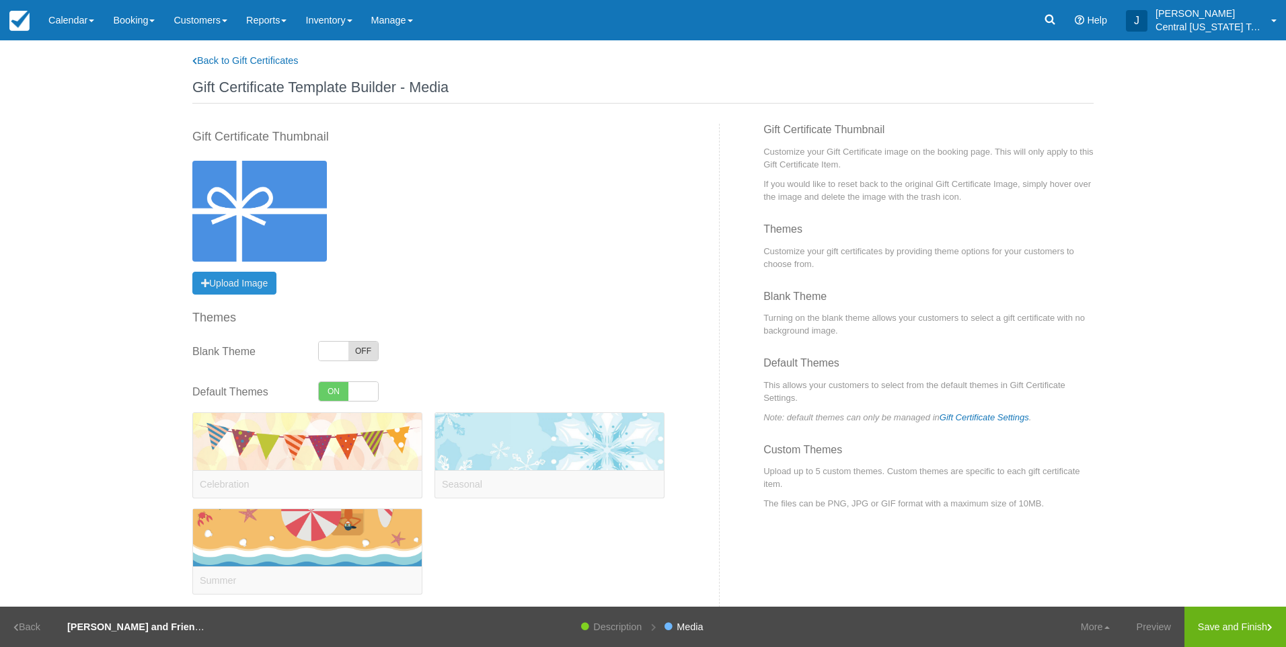
click at [245, 286] on span "Upload Image" at bounding box center [234, 283] width 67 height 11
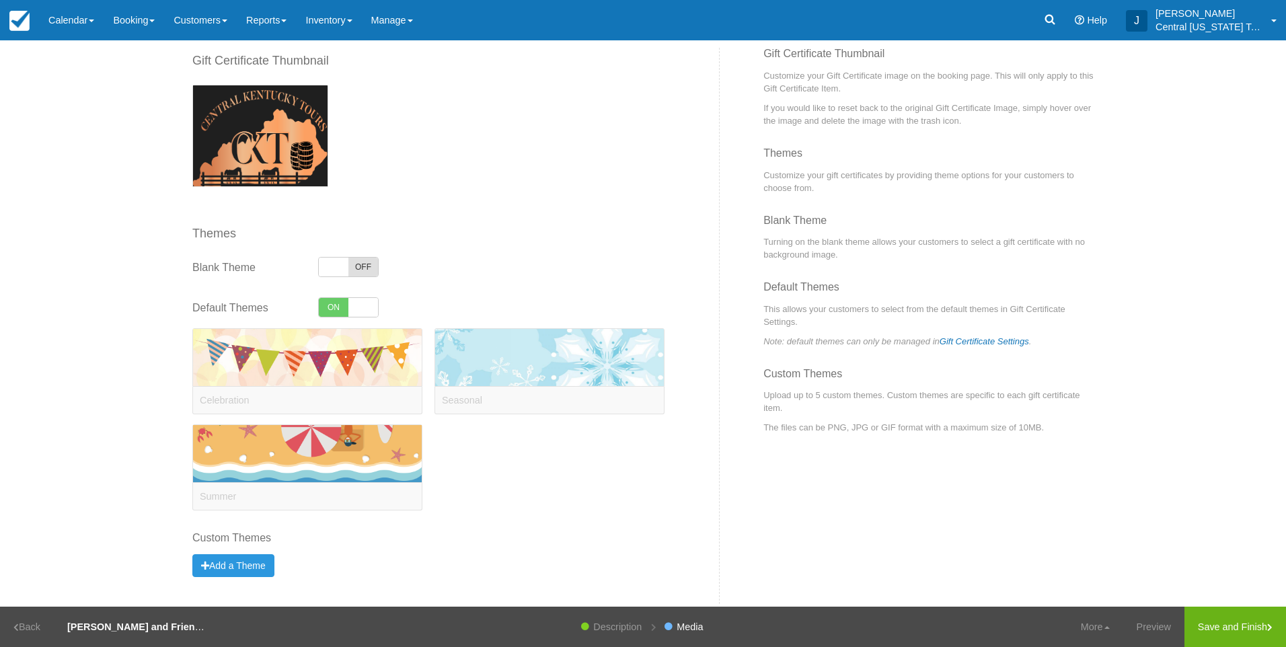
scroll to position [93, 0]
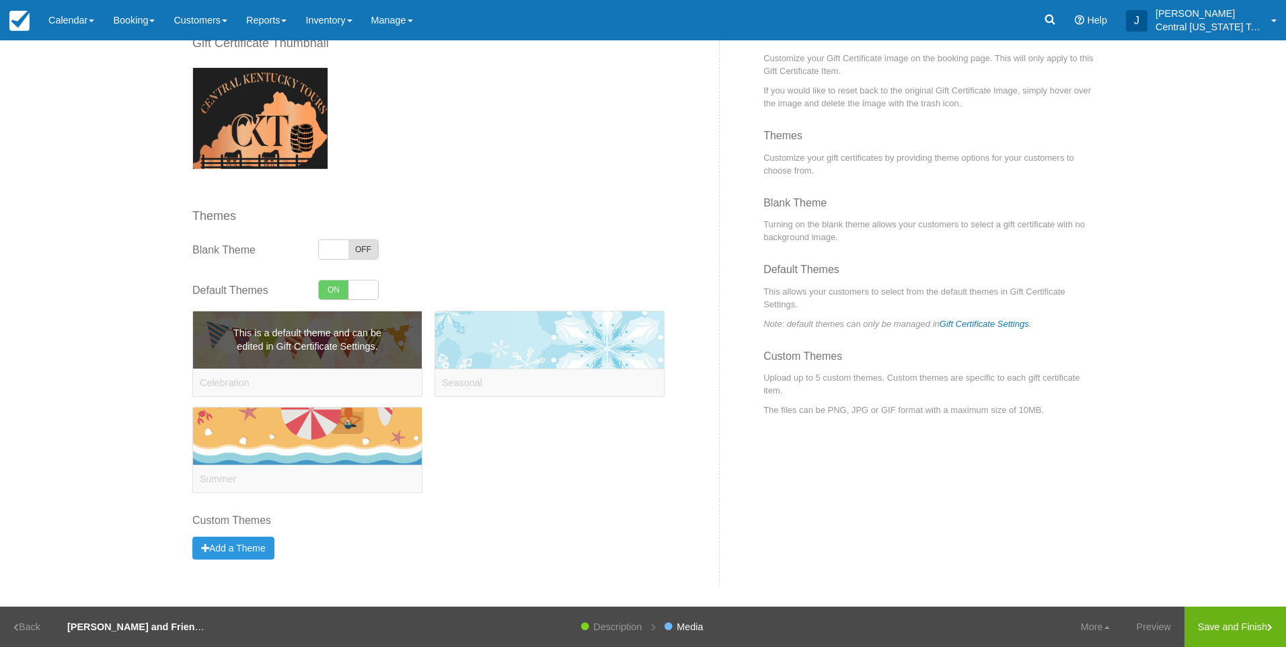
click at [334, 346] on span "This is a default theme and can be edited in Gift Certificate Settings." at bounding box center [307, 340] width 175 height 28
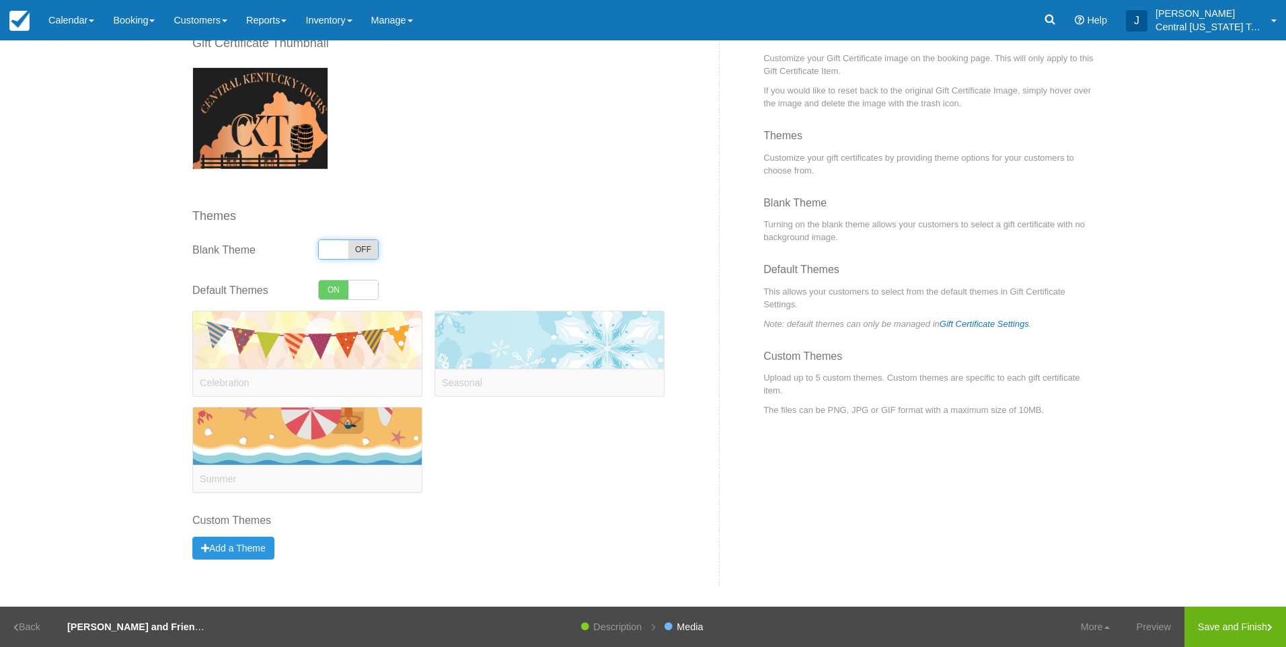
click at [340, 250] on span at bounding box center [334, 249] width 30 height 19
checkbox input "true"
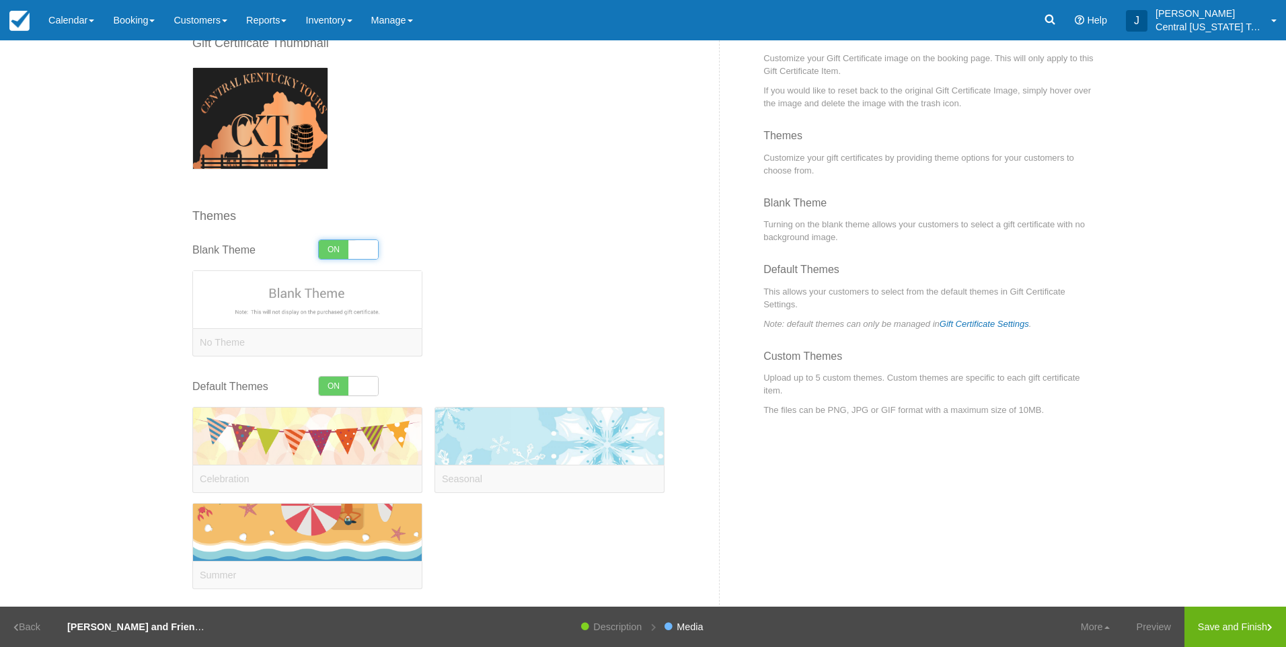
click at [350, 387] on span at bounding box center [363, 386] width 30 height 19
checkbox input "false"
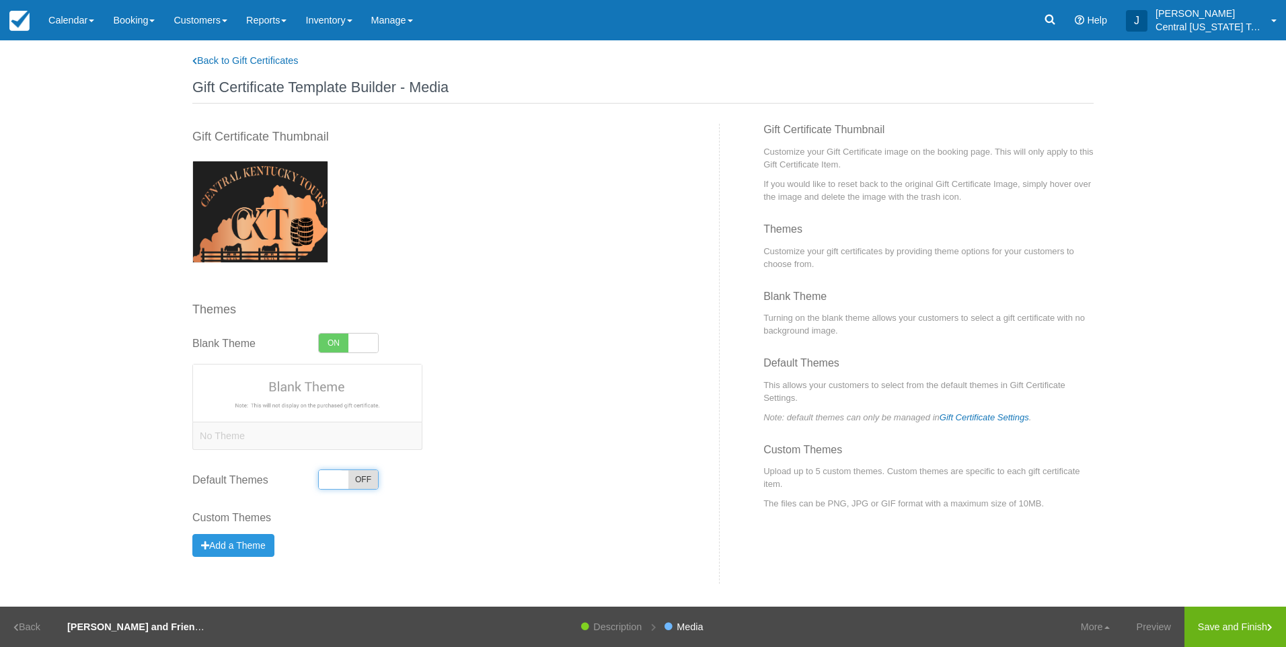
scroll to position [0, 0]
click at [1230, 633] on link "Save and Finish" at bounding box center [1235, 627] width 102 height 40
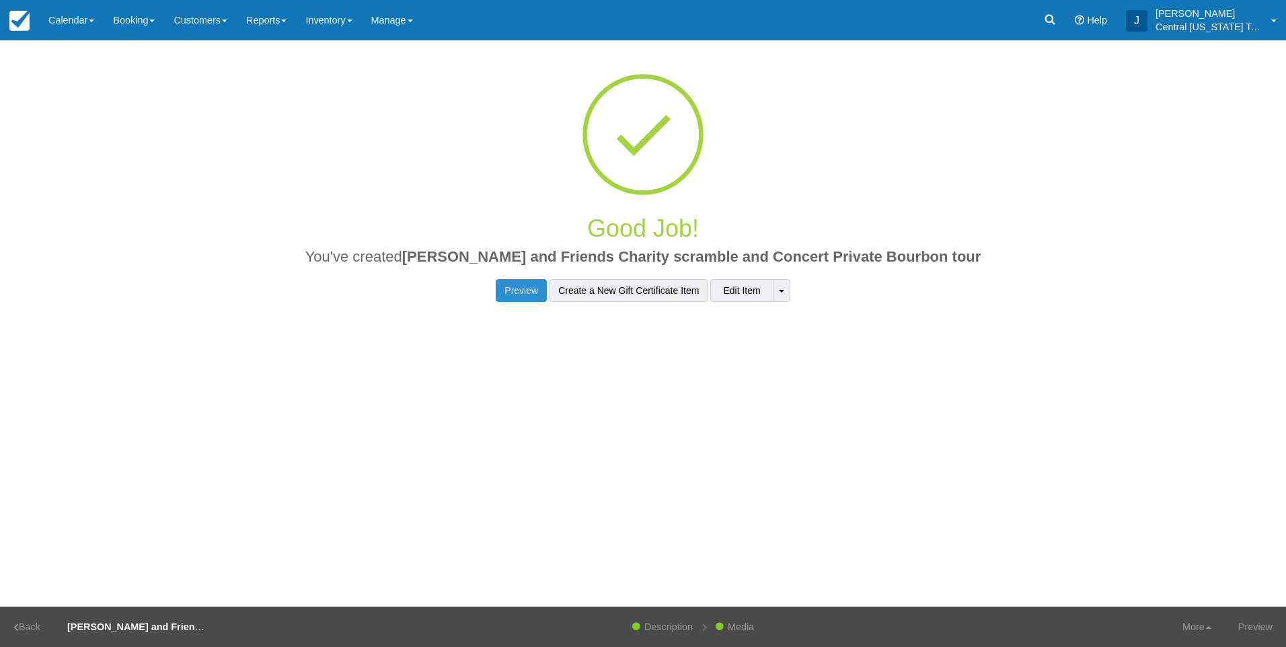
click at [518, 295] on link "Preview" at bounding box center [521, 290] width 51 height 23
click at [326, 11] on link "Inventory" at bounding box center [328, 20] width 65 height 40
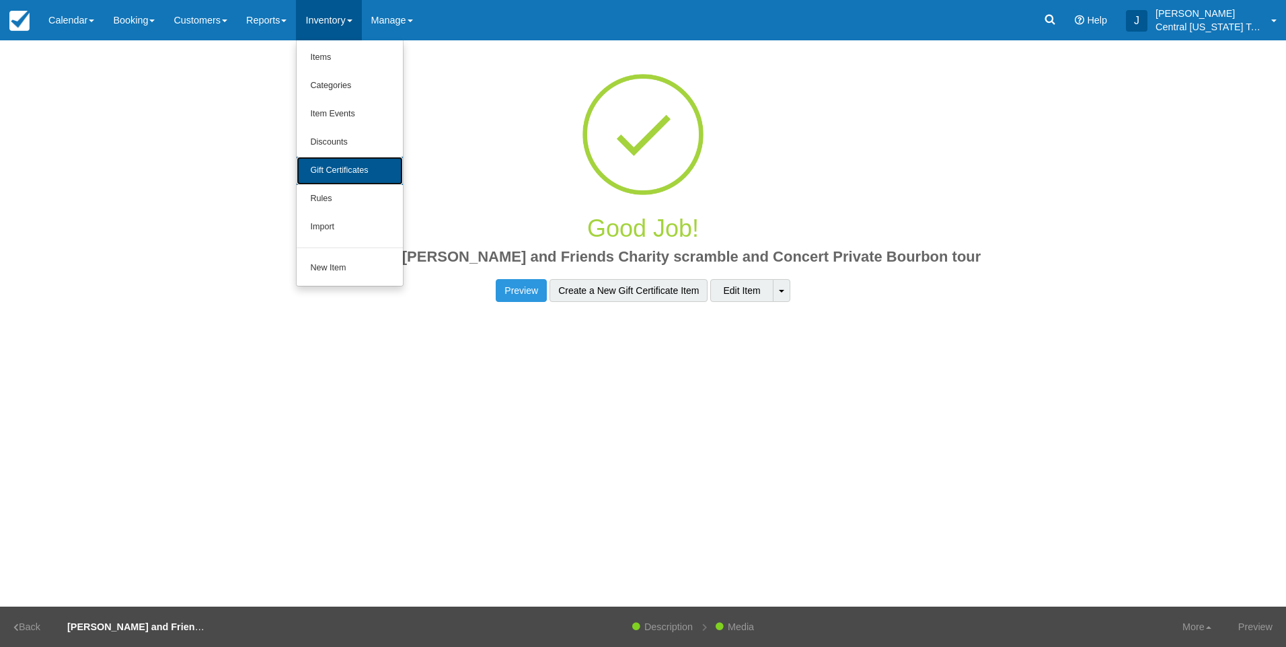
click at [363, 173] on link "Gift Certificates" at bounding box center [350, 171] width 106 height 28
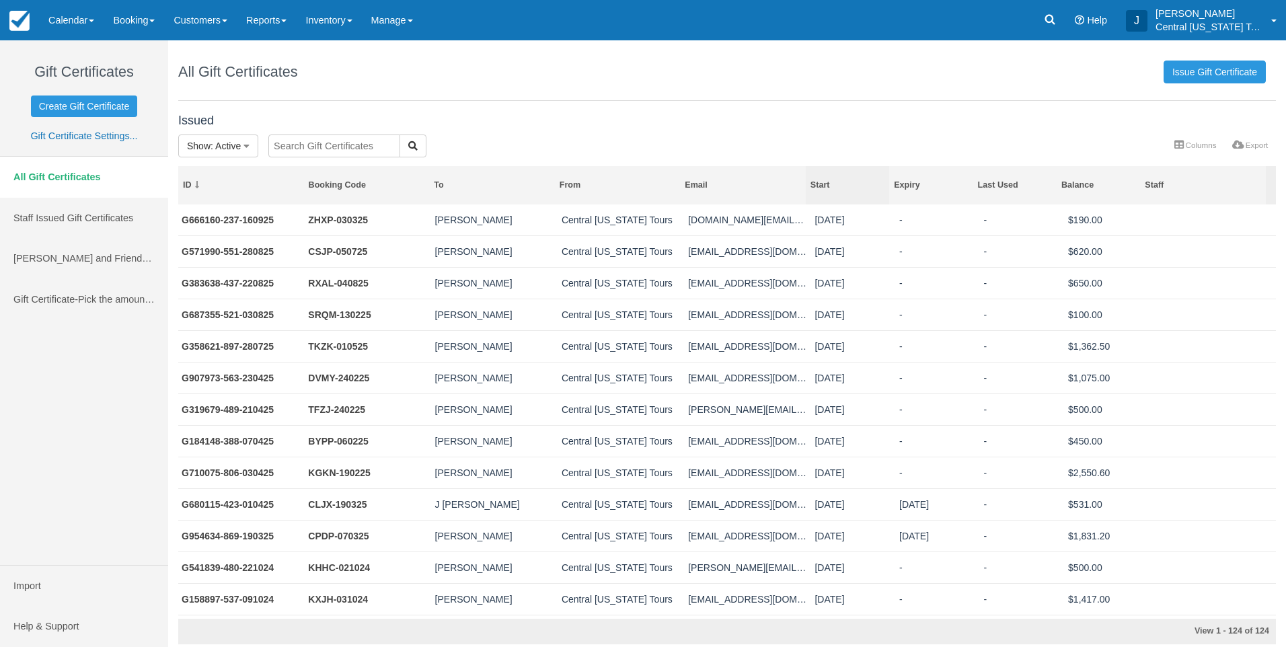
click at [826, 191] on th "Start" at bounding box center [847, 185] width 83 height 38
click at [835, 188] on div "Start" at bounding box center [847, 185] width 75 height 11
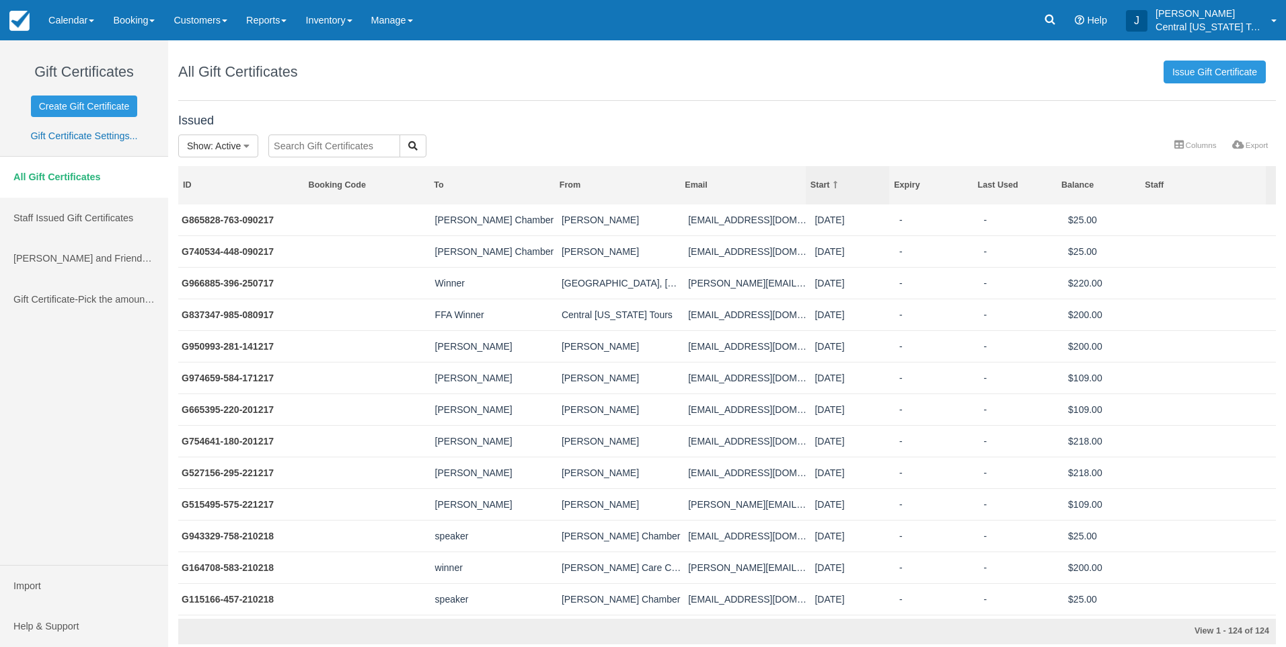
click at [833, 190] on div "Start" at bounding box center [847, 185] width 75 height 11
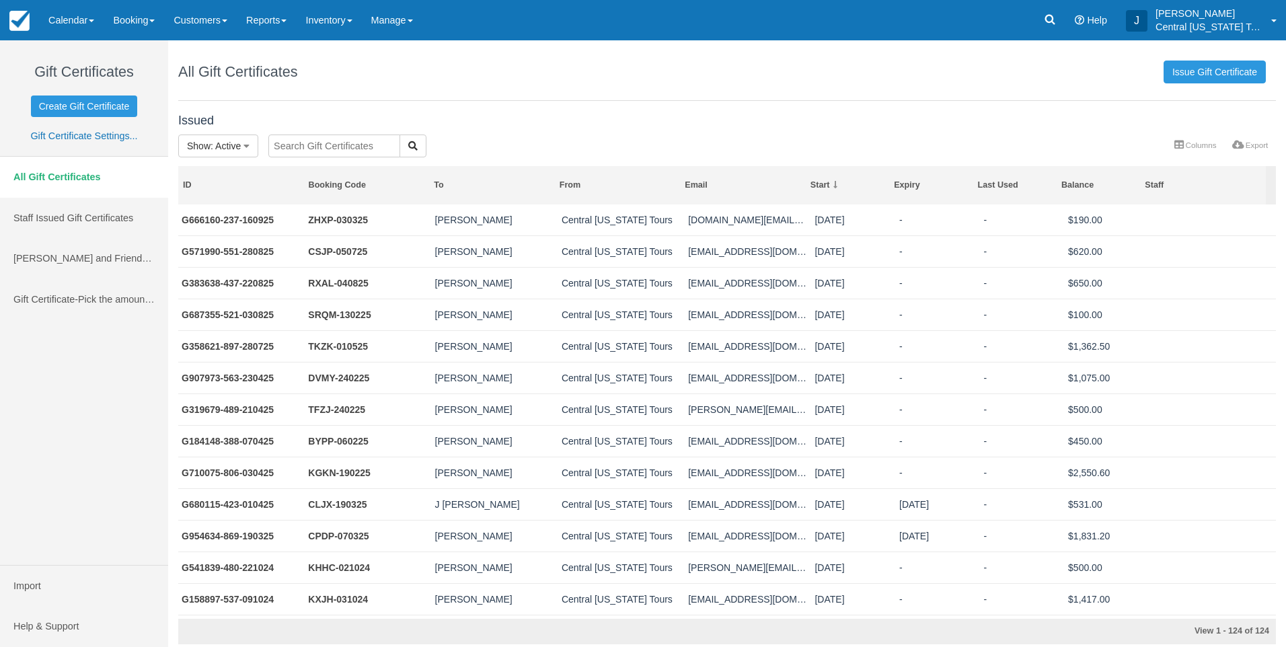
click at [356, 142] on input "text" at bounding box center [334, 146] width 132 height 23
type input "Eddie"
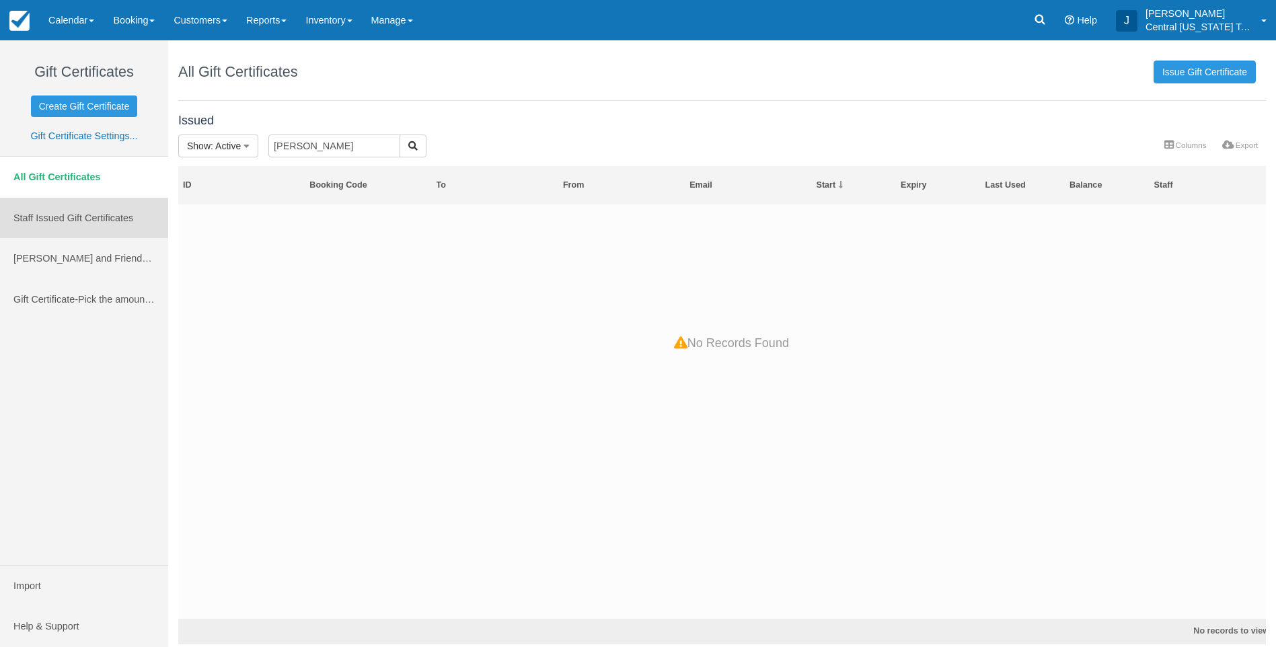
click at [85, 223] on link "Staff Issued Gift Certificates" at bounding box center [84, 218] width 168 height 41
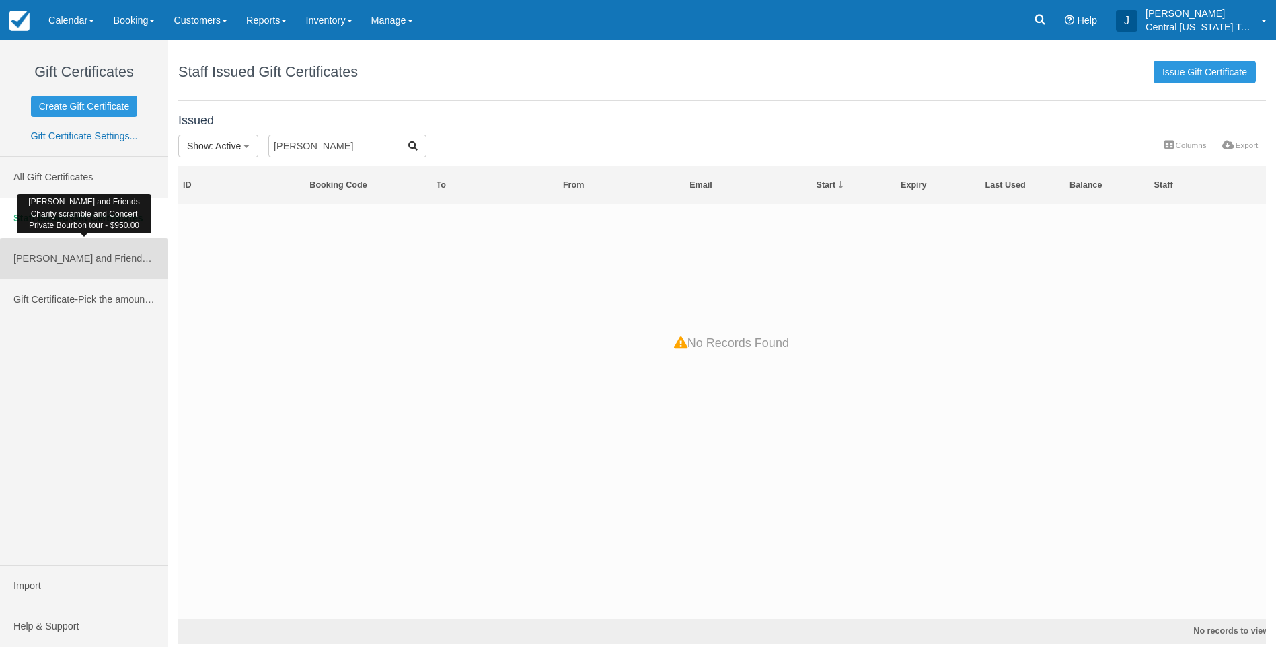
click at [83, 256] on span "[PERSON_NAME] and Friends Charity scramble and Concert Private Bourbon tour" at bounding box center [191, 258] width 356 height 11
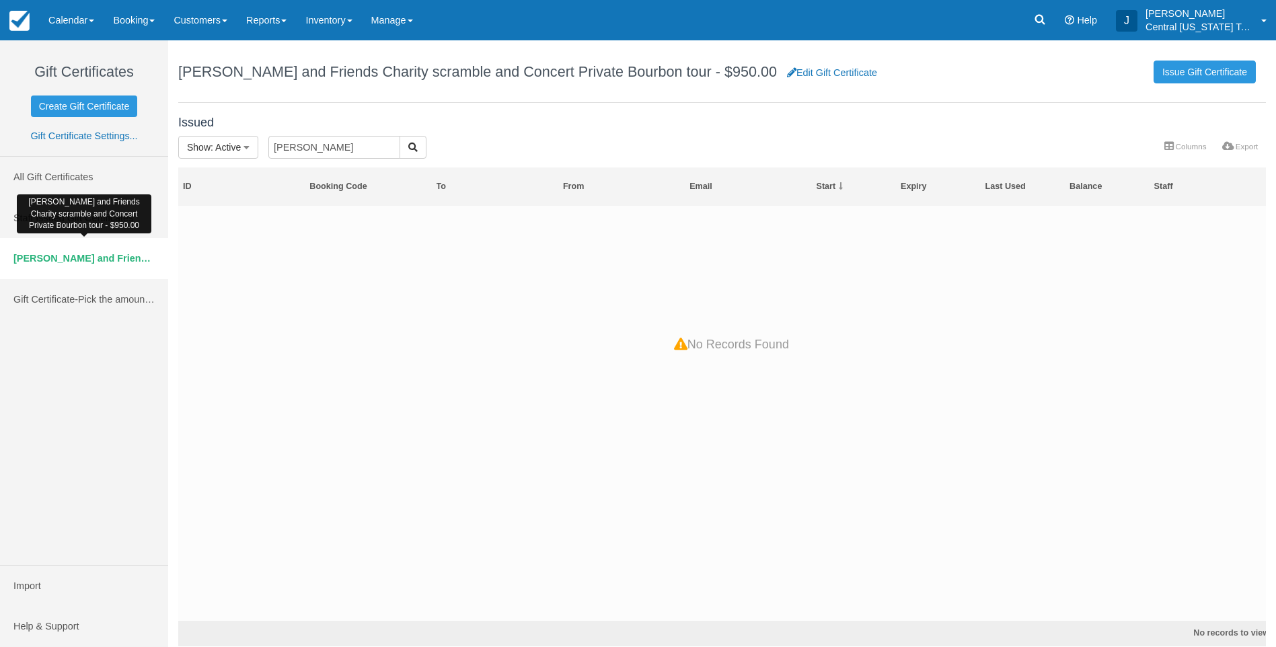
click at [93, 258] on span "[PERSON_NAME] and Friends Charity scramble and Concert Private Bourbon tour" at bounding box center [202, 258] width 379 height 11
click at [93, 258] on span "Eddie Montgomery and Friends Charity scramble and Concert Private Bourbon tour" at bounding box center [202, 258] width 379 height 11
drag, startPoint x: 93, startPoint y: 258, endPoint x: 77, endPoint y: 255, distance: 16.5
click at [69, 256] on span "Eddie Montgomery and Friends Charity scramble and Concert Private Bourbon tour" at bounding box center [202, 258] width 379 height 11
click at [107, 398] on div "All Gift Certificates Staff Issued Gift Certificates Eddie Montgomery and Frien…" at bounding box center [84, 361] width 168 height 410
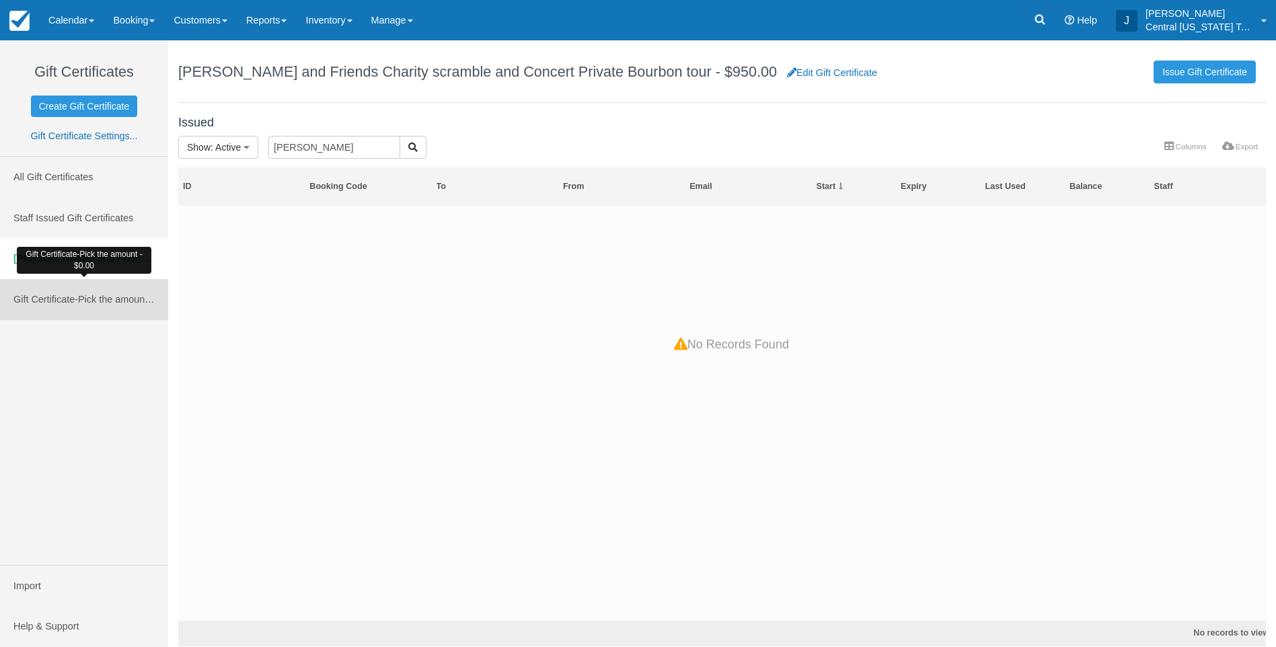
click at [98, 309] on link "Gift Certificate-Pick the amount - $0.00" at bounding box center [84, 299] width 168 height 41
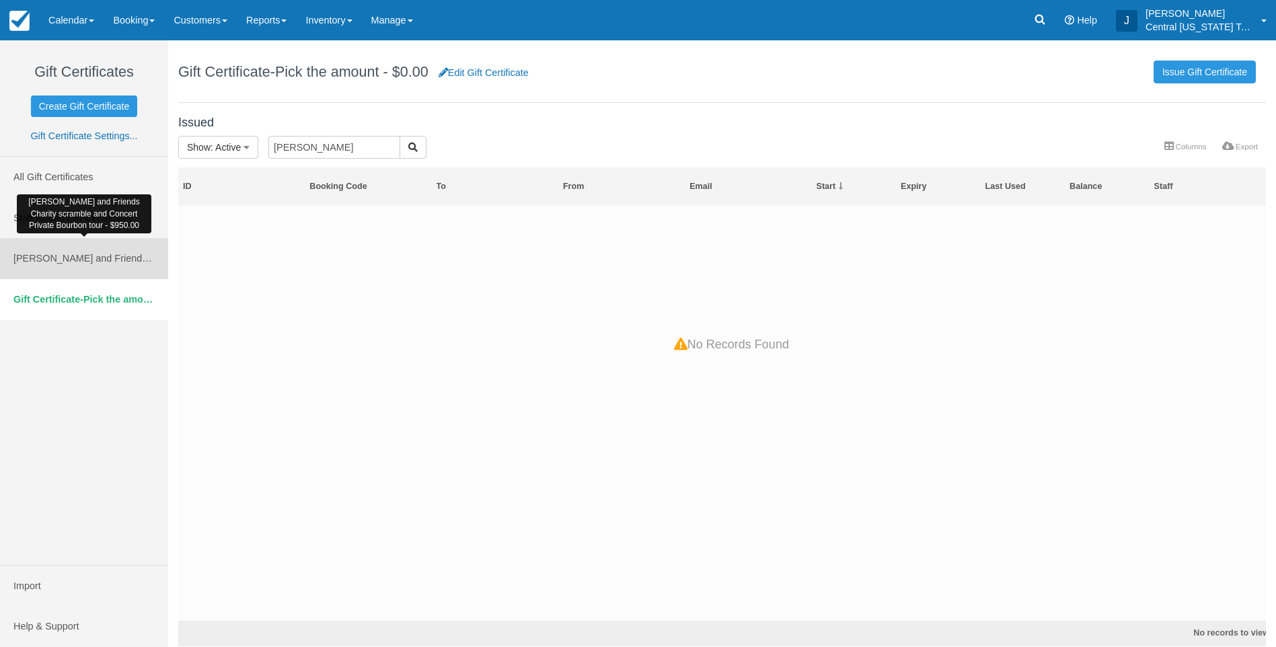
click at [80, 258] on span "Eddie Montgomery and Friends Charity scramble and Concert Private Bourbon tour" at bounding box center [191, 258] width 356 height 11
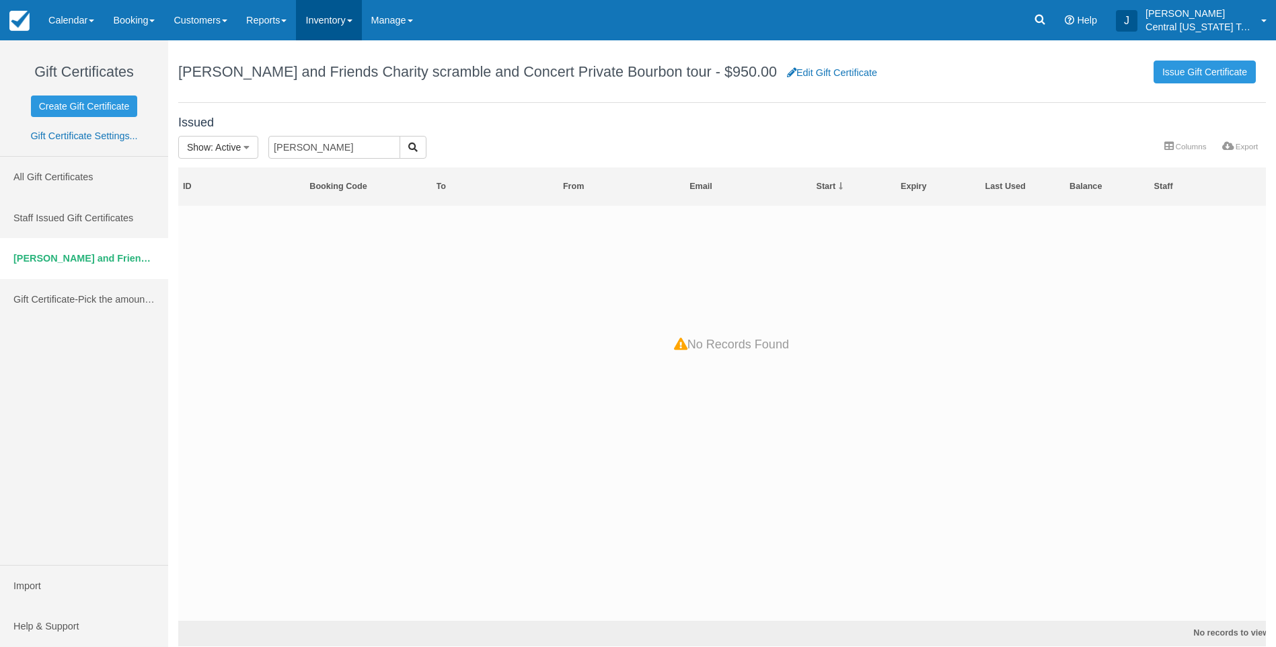
click at [334, 22] on link "Inventory" at bounding box center [328, 20] width 65 height 40
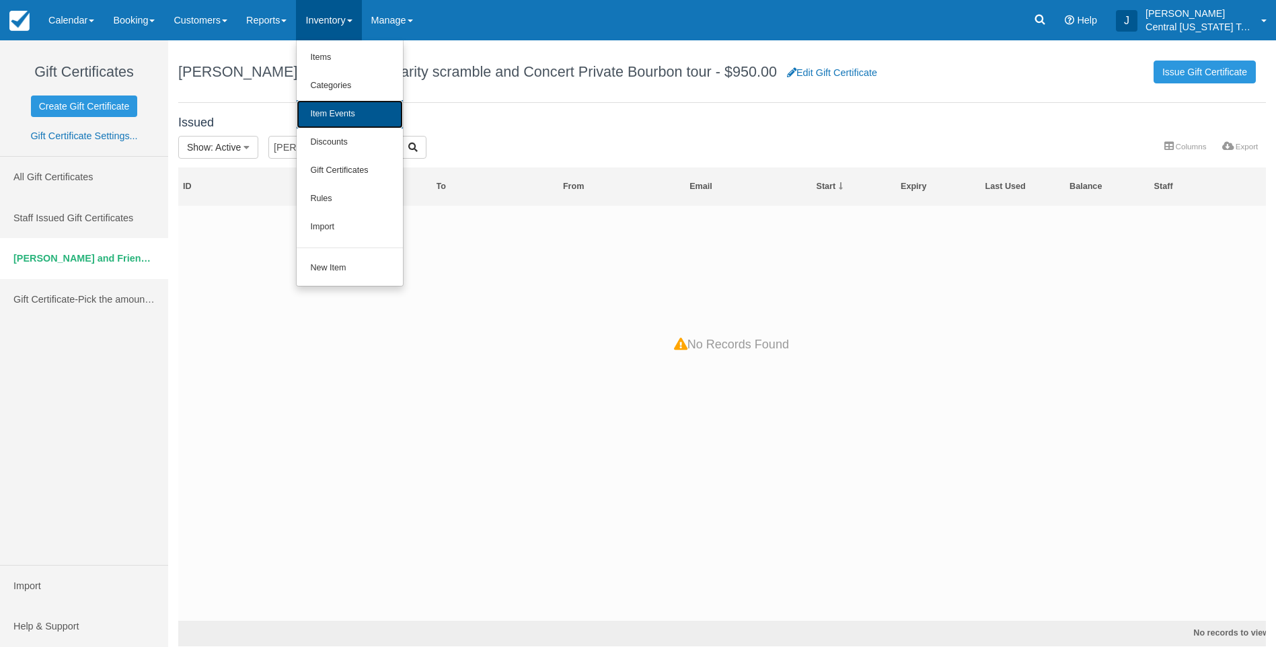
click at [348, 114] on link "Item Events" at bounding box center [350, 114] width 106 height 28
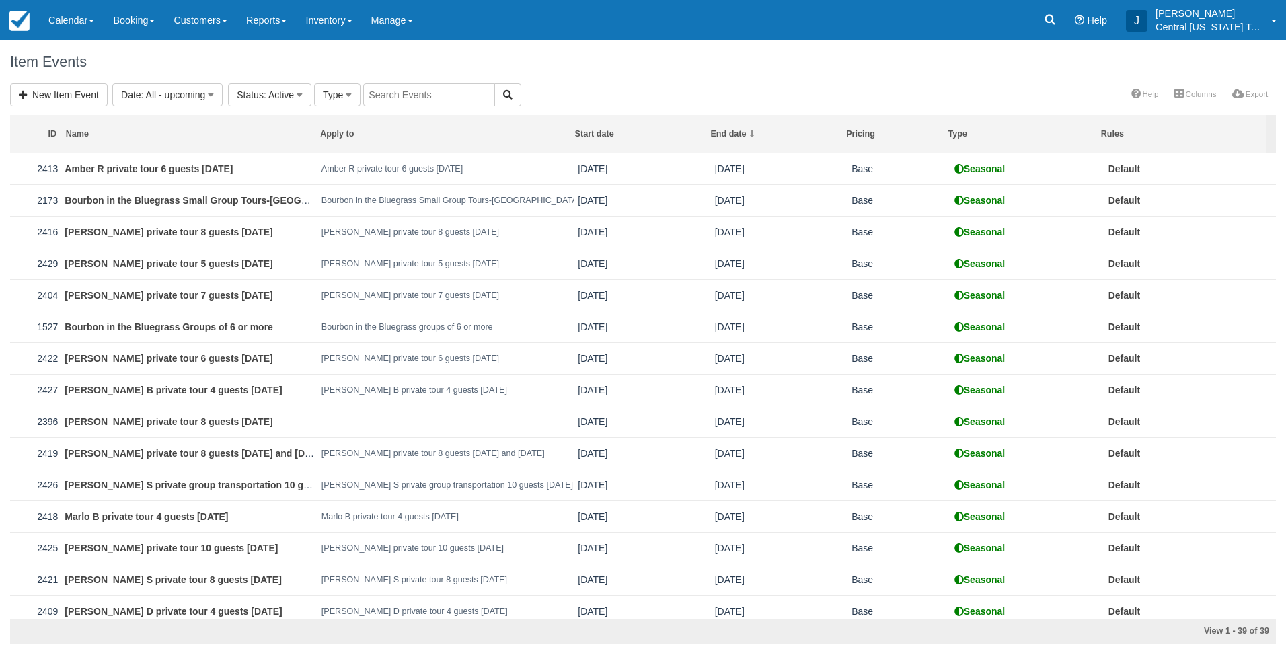
click at [387, 90] on input "text" at bounding box center [429, 94] width 132 height 23
type input "eddie"
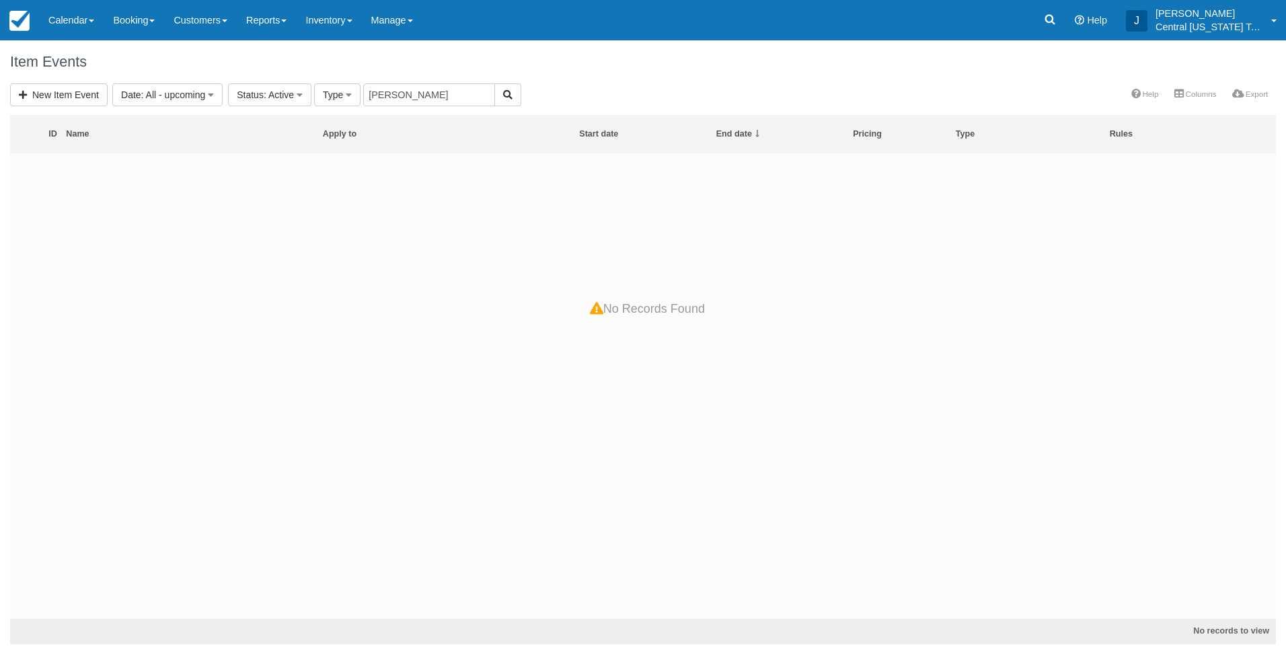
click at [422, 284] on div at bounding box center [643, 385] width 1266 height 465
click at [362, 49] on div "Item Events" at bounding box center [643, 61] width 1286 height 43
click at [340, 19] on link "Inventory" at bounding box center [328, 20] width 65 height 40
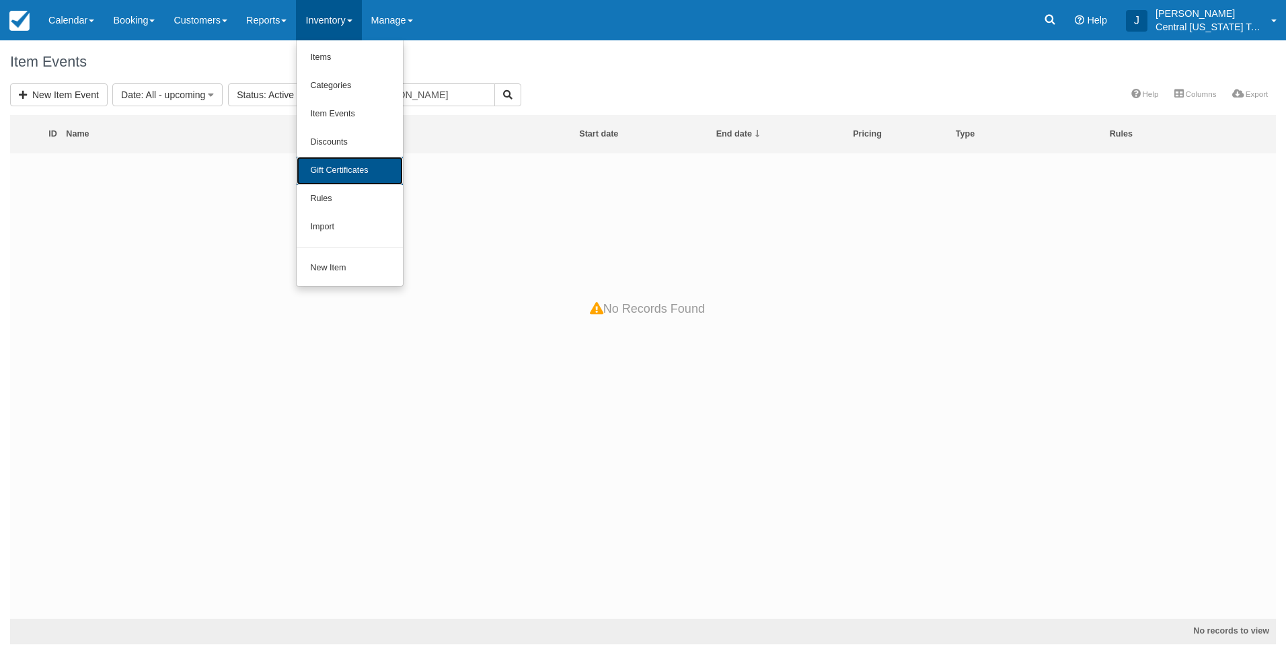
click at [363, 159] on link "Gift Certificates" at bounding box center [350, 171] width 106 height 28
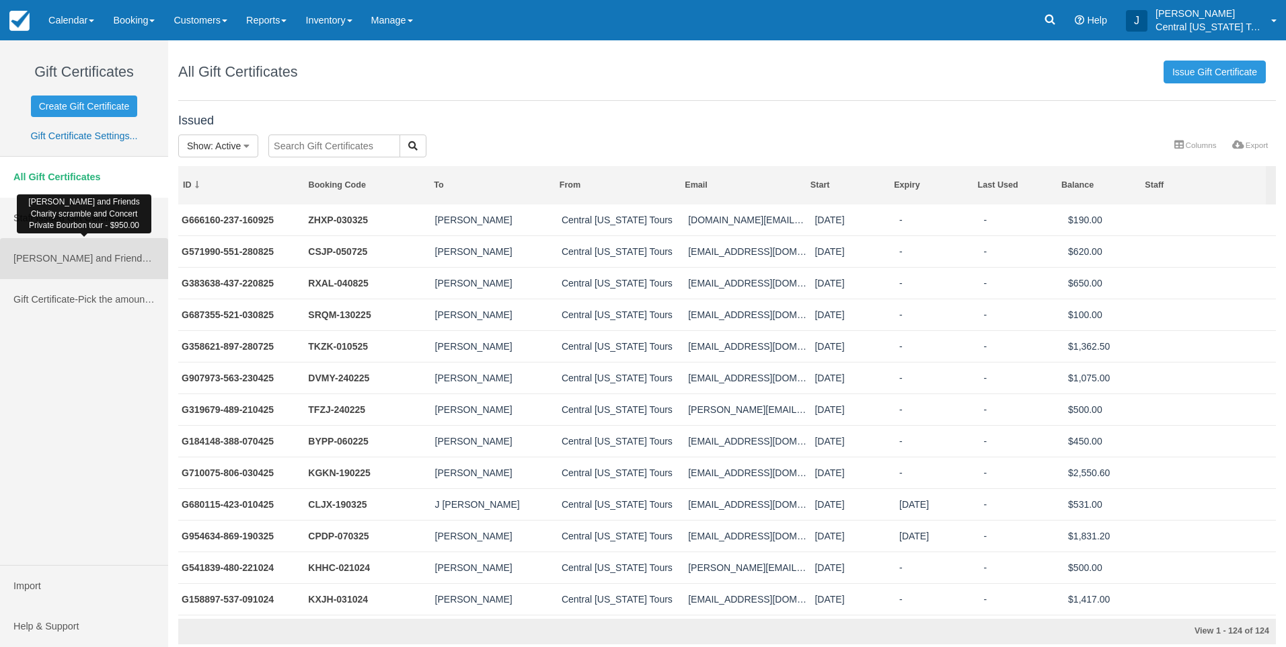
click at [89, 255] on span "[PERSON_NAME] and Friends Charity scramble and Concert Private Bourbon tour" at bounding box center [191, 258] width 356 height 11
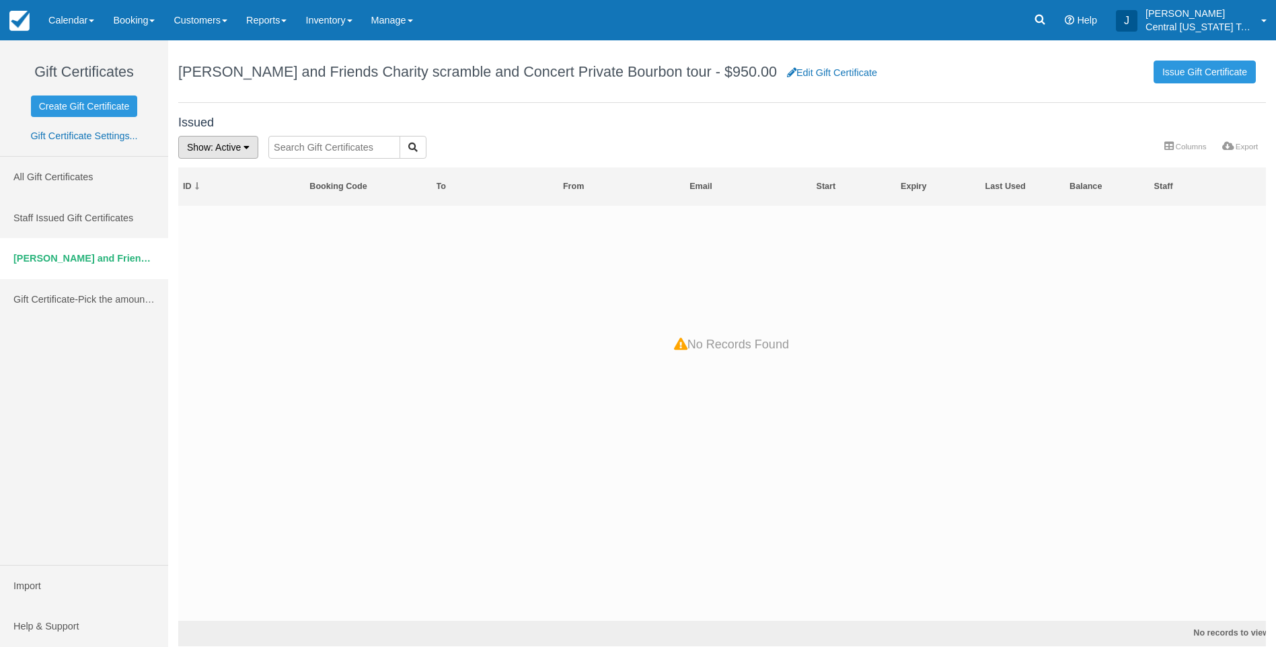
click at [237, 149] on span ": Active" at bounding box center [226, 147] width 30 height 11
click at [222, 200] on link "Active" at bounding box center [232, 195] width 106 height 19
click at [219, 144] on span ": Active" at bounding box center [226, 147] width 30 height 11
click at [228, 213] on link "Depleted" at bounding box center [232, 213] width 106 height 19
click at [223, 151] on span ": Depleted" at bounding box center [232, 147] width 43 height 11
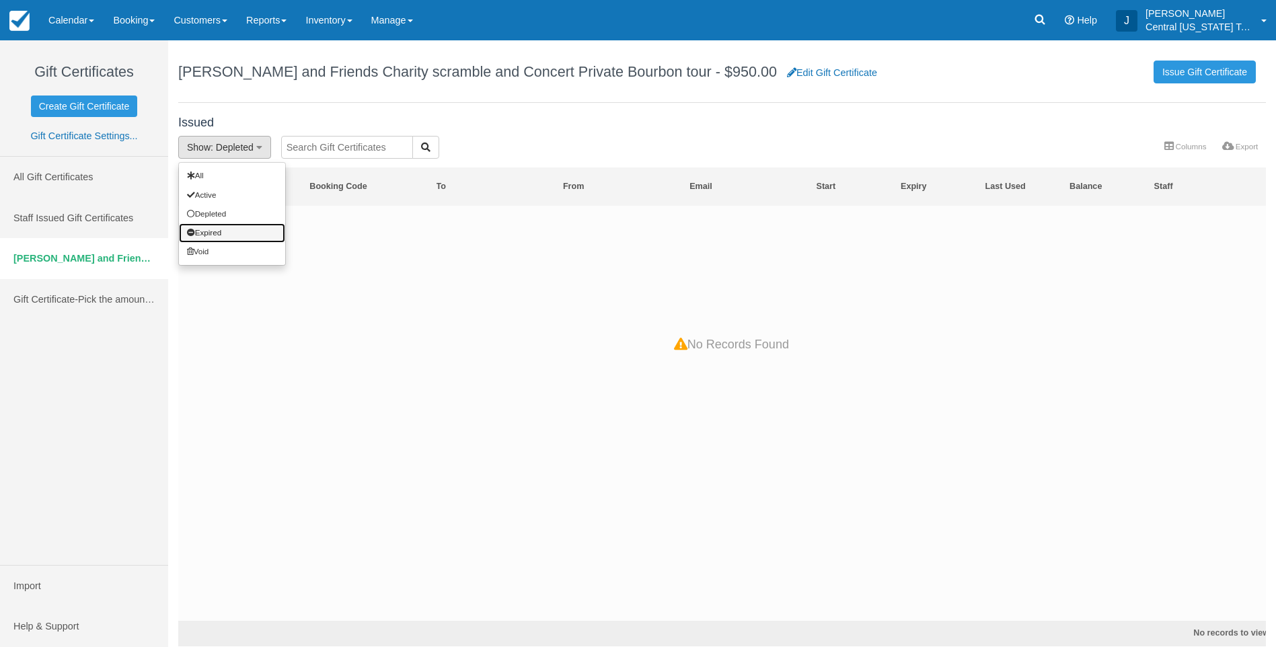
click at [231, 225] on link "Expired" at bounding box center [232, 232] width 106 height 19
click at [229, 153] on span ": Expired" at bounding box center [229, 147] width 37 height 11
click at [230, 173] on link "All" at bounding box center [232, 175] width 106 height 19
drag, startPoint x: 297, startPoint y: 279, endPoint x: 309, endPoint y: 285, distance: 13.5
click at [298, 279] on div at bounding box center [727, 413] width 1098 height 414
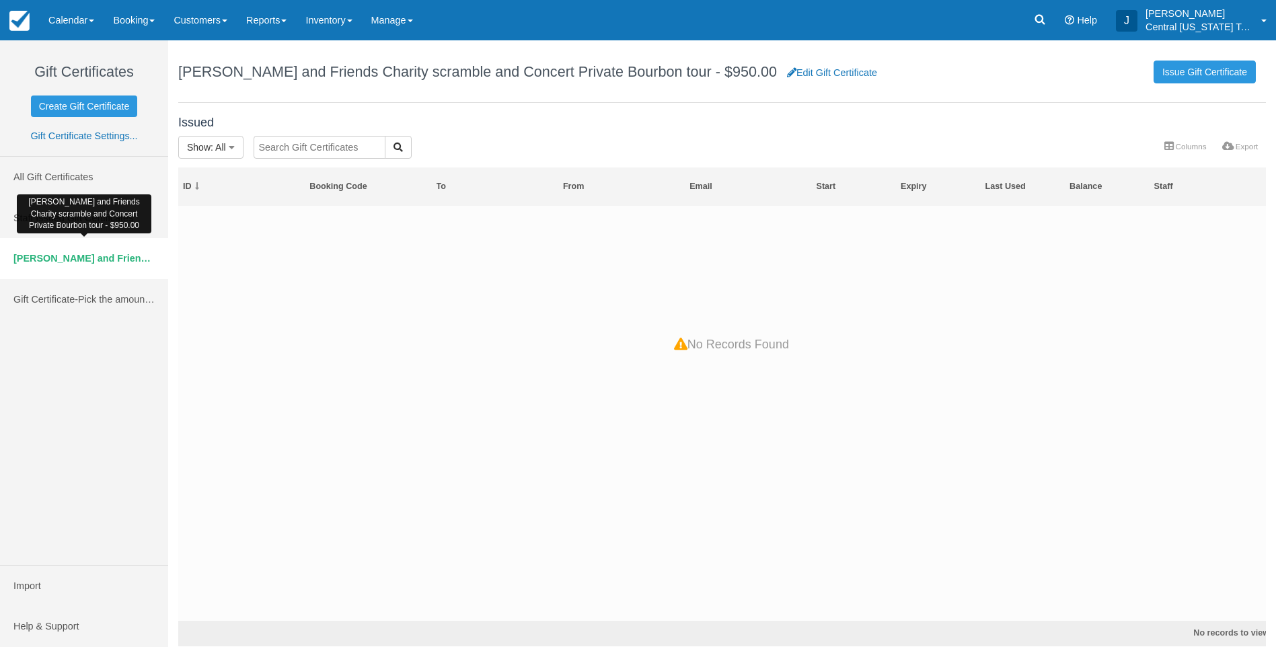
drag, startPoint x: 116, startPoint y: 257, endPoint x: 73, endPoint y: 255, distance: 43.8
click at [73, 255] on span "Eddie Montgomery and Friends Charity scramble and Concert Private Bourbon tour" at bounding box center [202, 258] width 379 height 11
click at [109, 132] on link "Gift Certificate Settings..." at bounding box center [83, 135] width 107 height 11
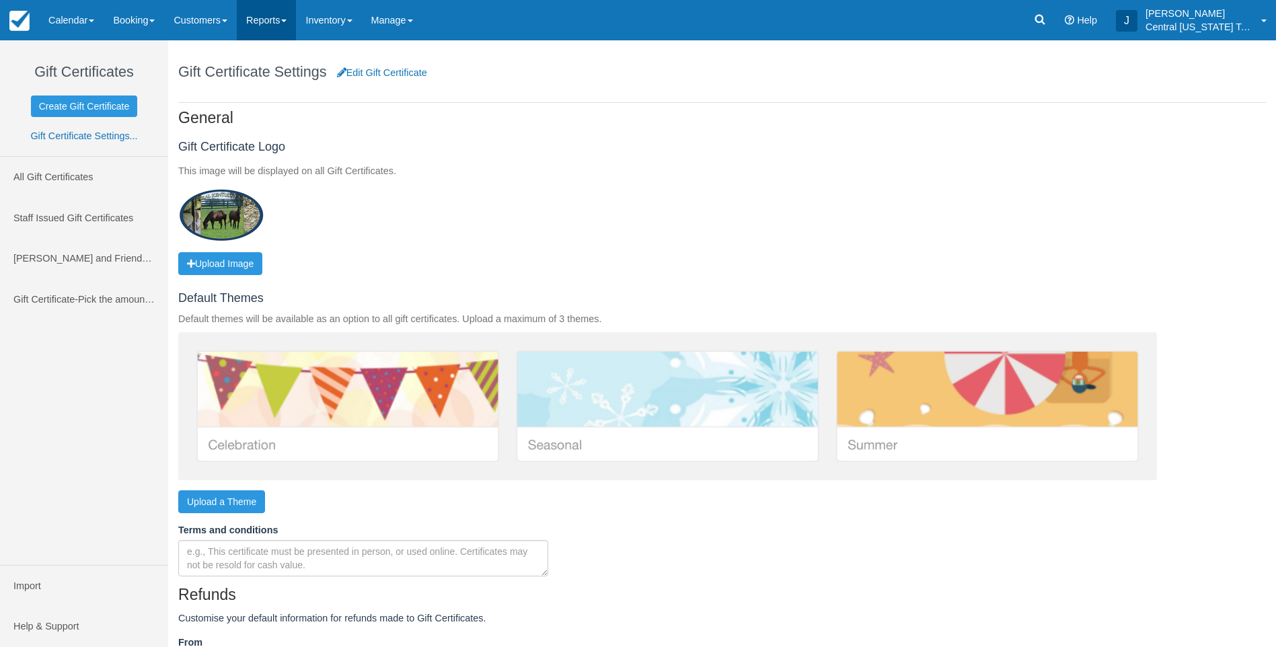
click at [271, 21] on link "Reports" at bounding box center [266, 20] width 59 height 40
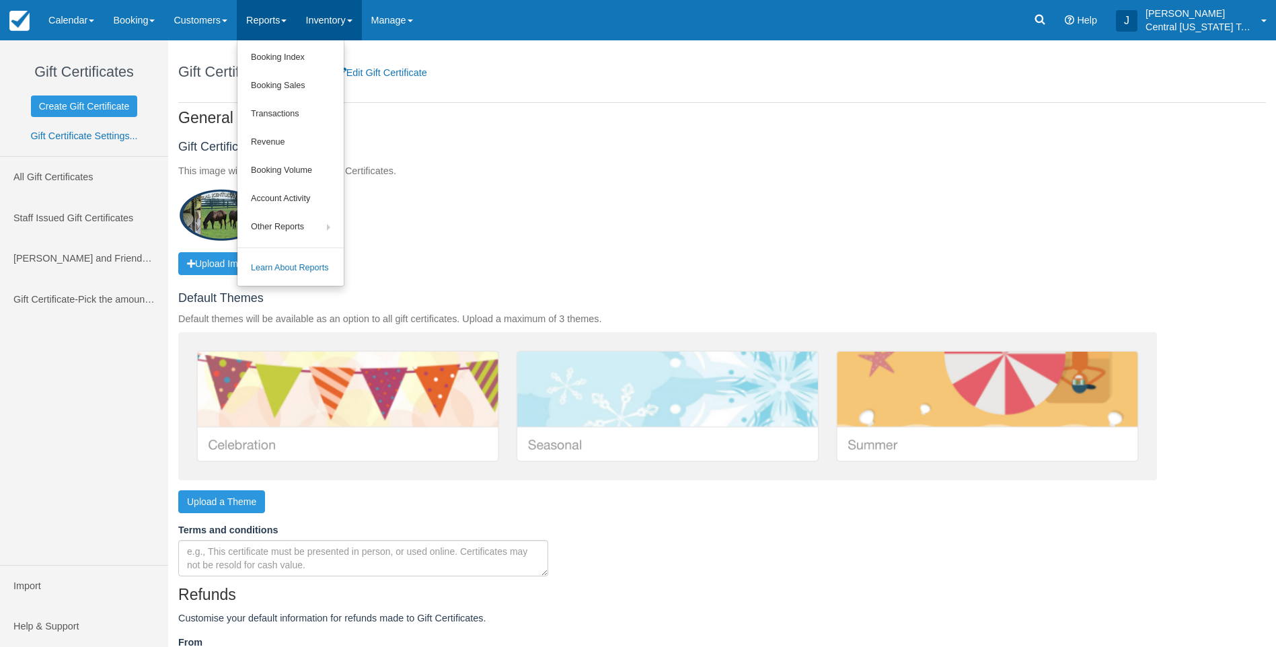
click at [353, 19] on link "Inventory" at bounding box center [328, 20] width 65 height 40
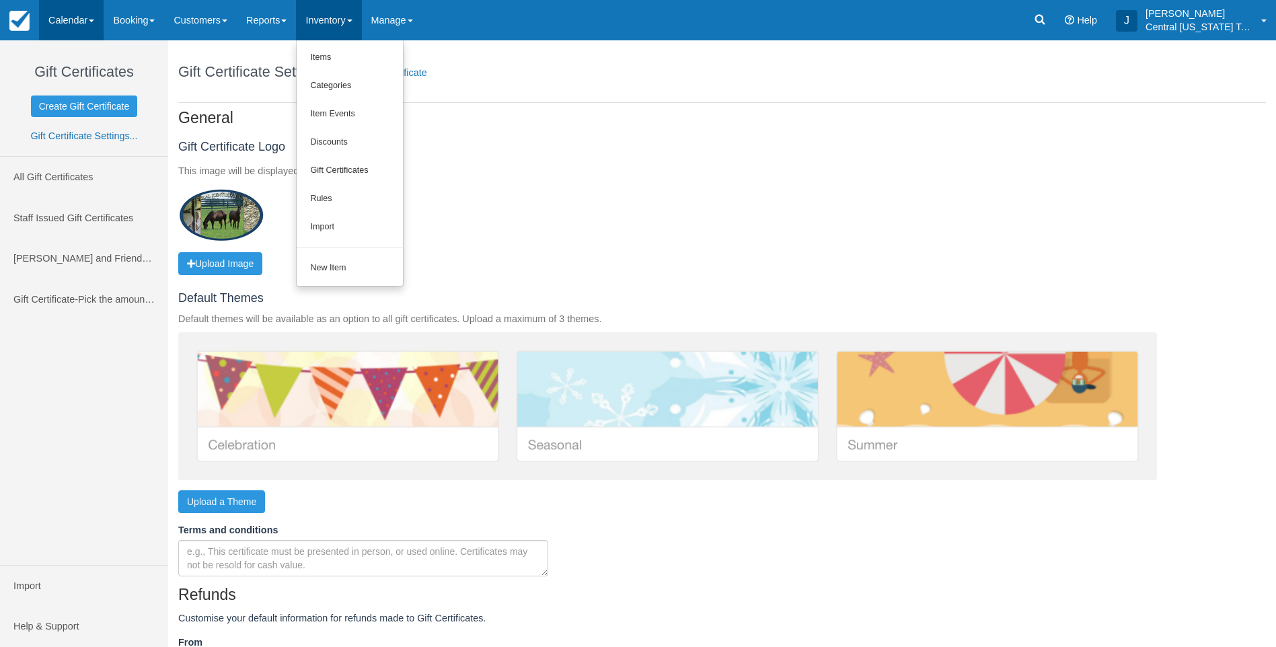
click at [80, 28] on link "Calendar" at bounding box center [71, 20] width 65 height 40
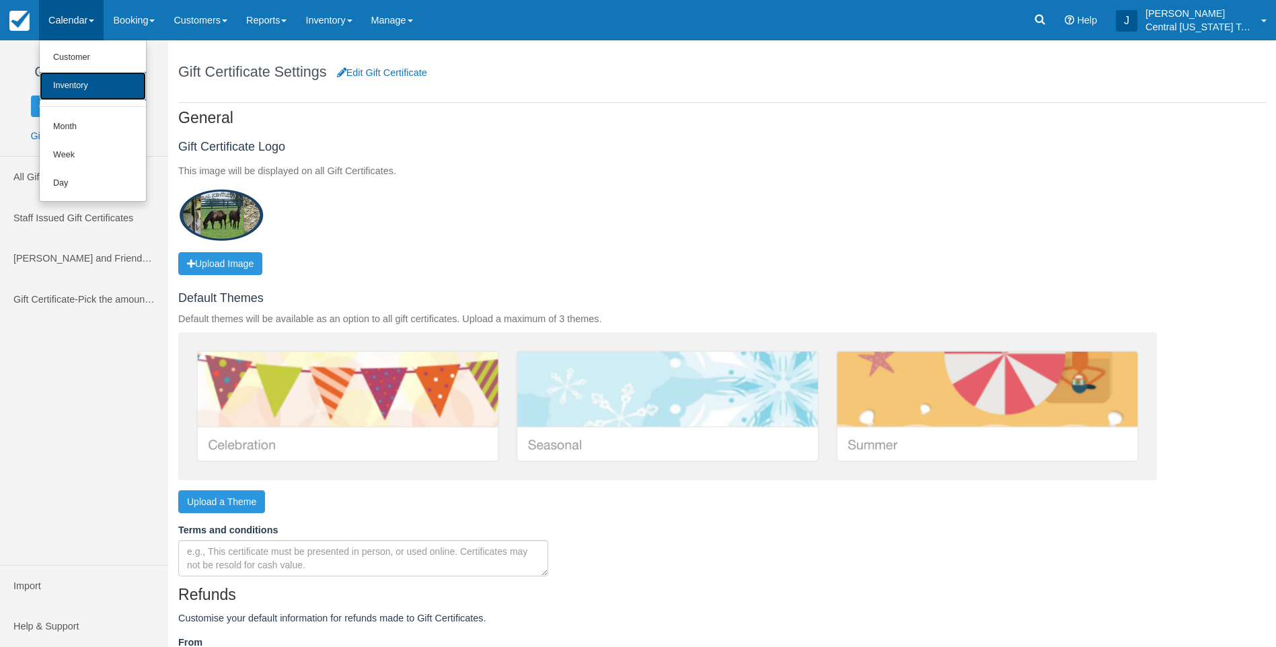
click at [93, 89] on link "Inventory" at bounding box center [93, 86] width 106 height 28
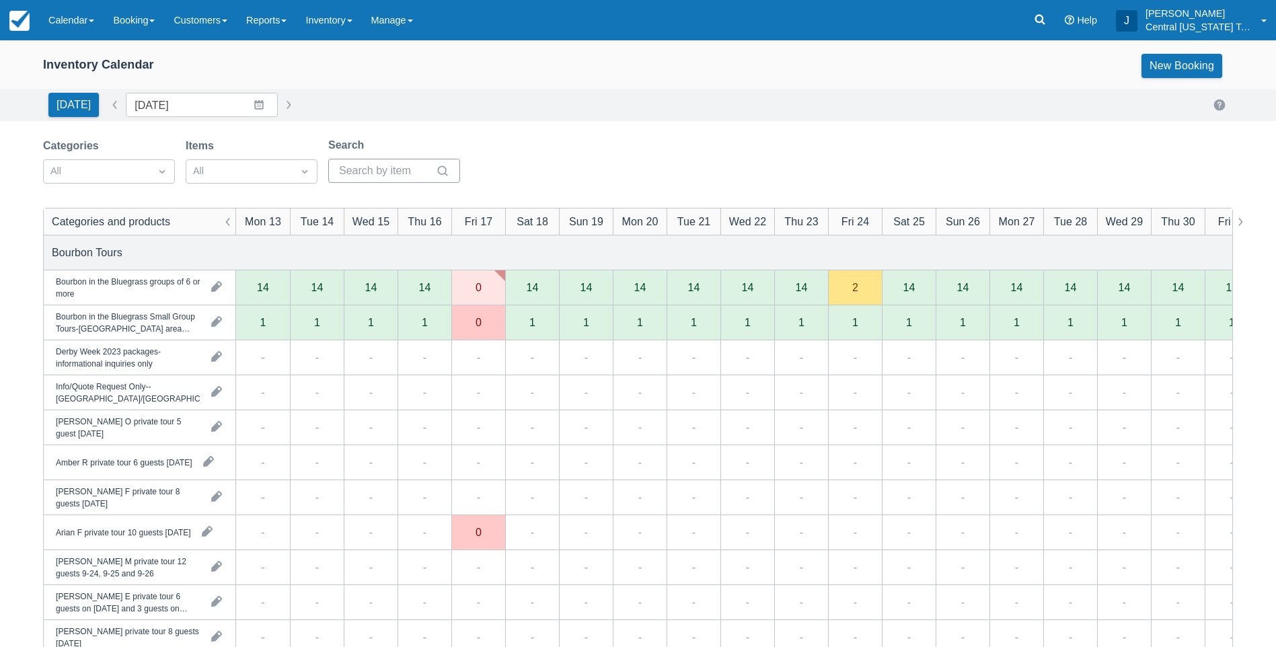
click at [381, 171] on input "Search" at bounding box center [386, 171] width 94 height 24
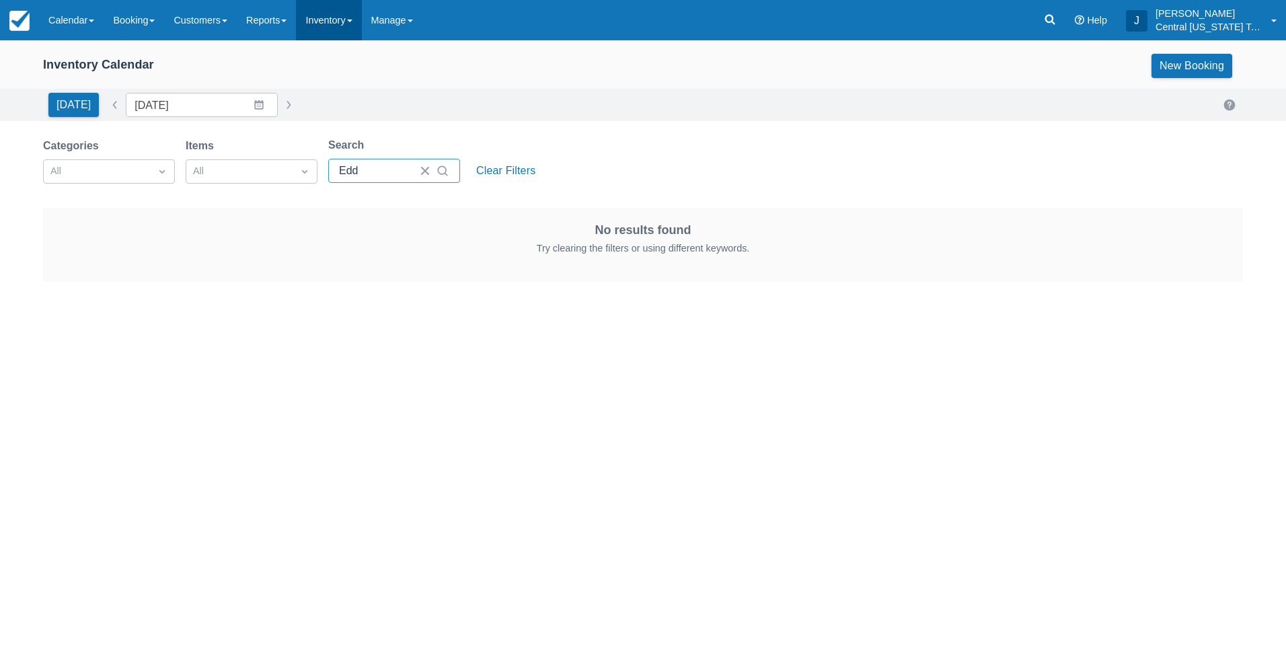
type input "Edd"
click at [321, 26] on link "Inventory" at bounding box center [328, 20] width 65 height 40
click at [354, 192] on link "Rules" at bounding box center [350, 199] width 106 height 28
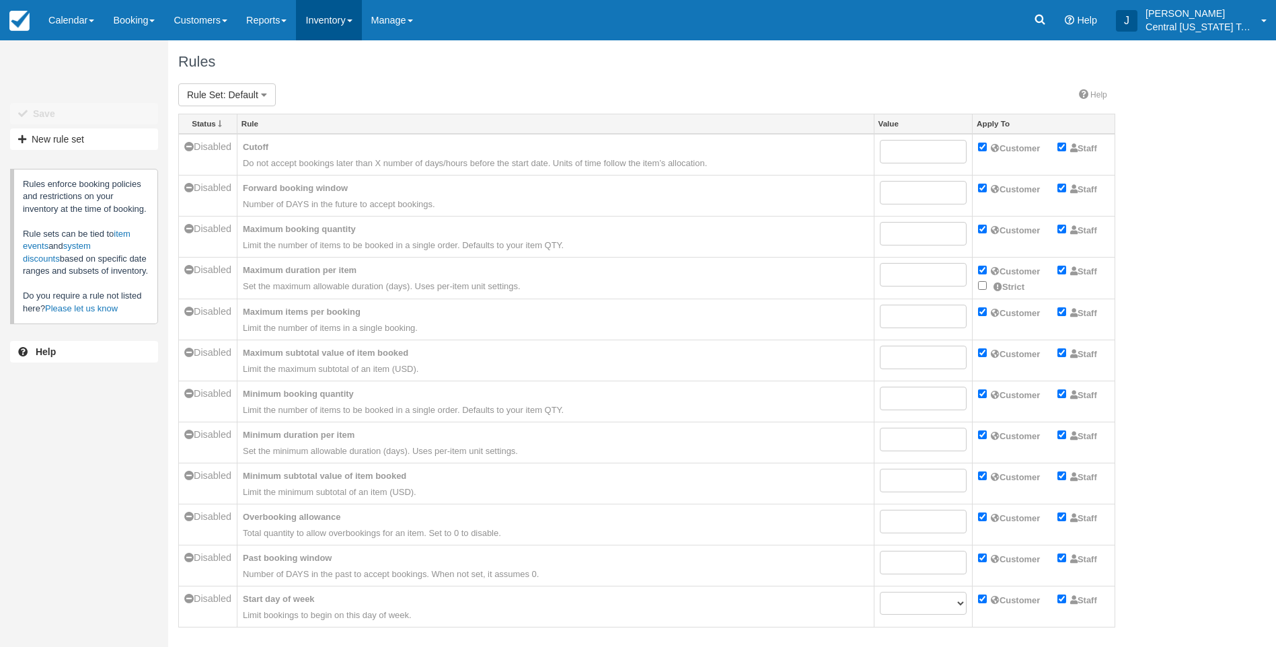
click at [336, 25] on link "Inventory" at bounding box center [328, 20] width 65 height 40
click at [363, 164] on link "Gift Certificates" at bounding box center [350, 171] width 106 height 28
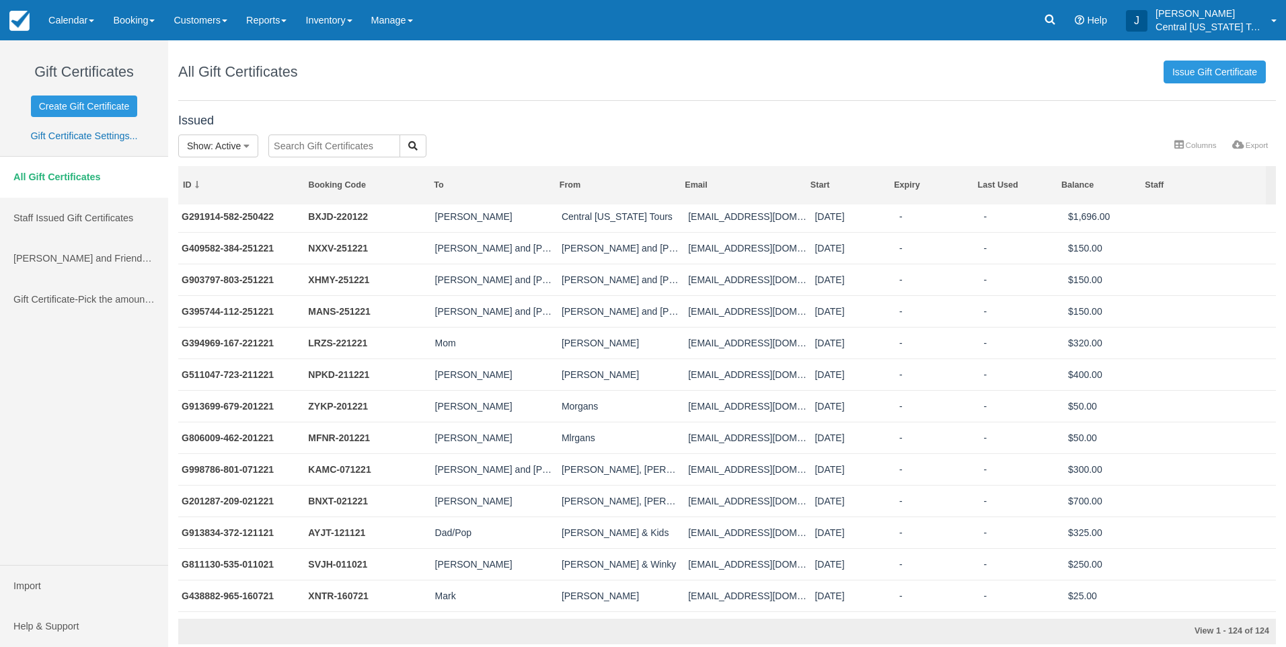
scroll to position [1278, 0]
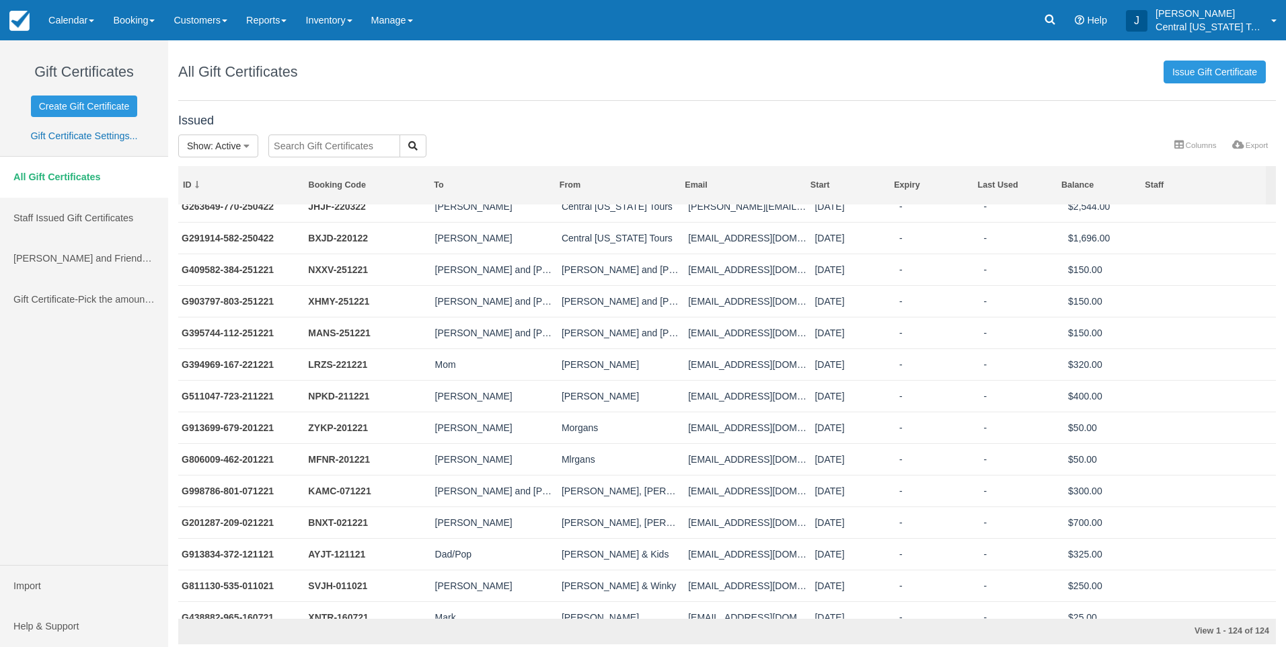
drag, startPoint x: 114, startPoint y: 262, endPoint x: 61, endPoint y: 377, distance: 126.1
click at [61, 377] on div "All Gift Certificates Staff Issued Gift Certificates Eddie Montgomery and Frien…" at bounding box center [84, 361] width 168 height 410
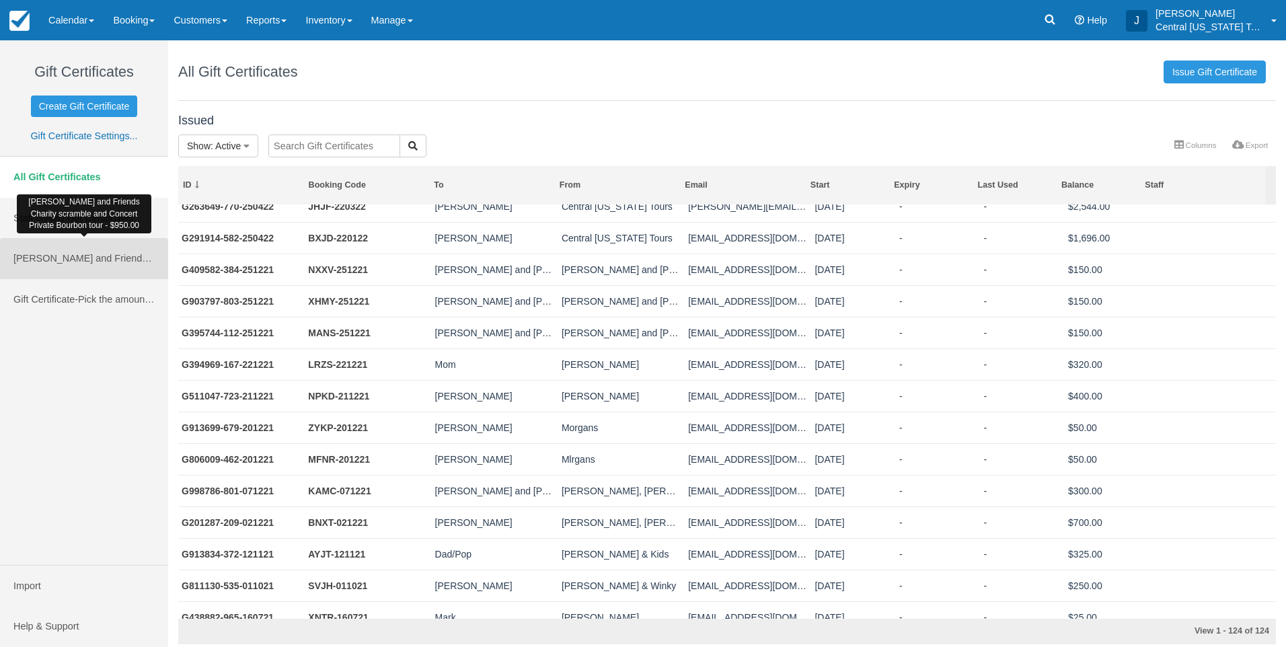
click at [61, 255] on span "[PERSON_NAME] and Friends Charity scramble and Concert Private Bourbon tour" at bounding box center [191, 258] width 356 height 11
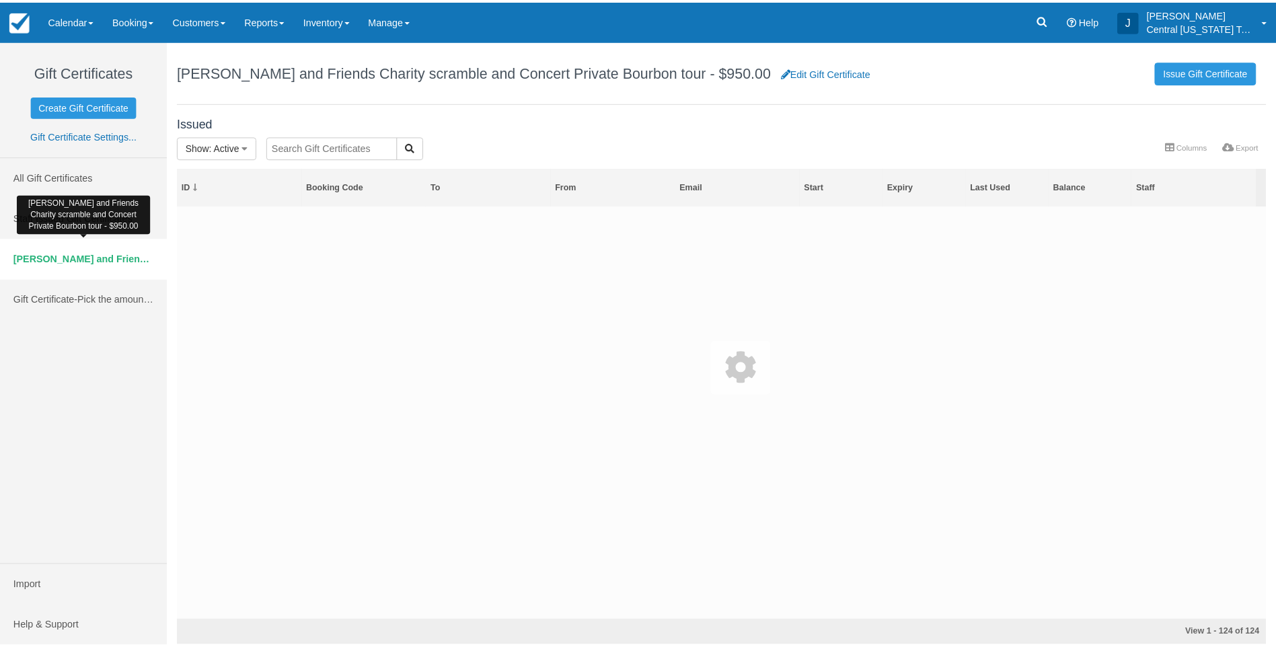
scroll to position [0, 0]
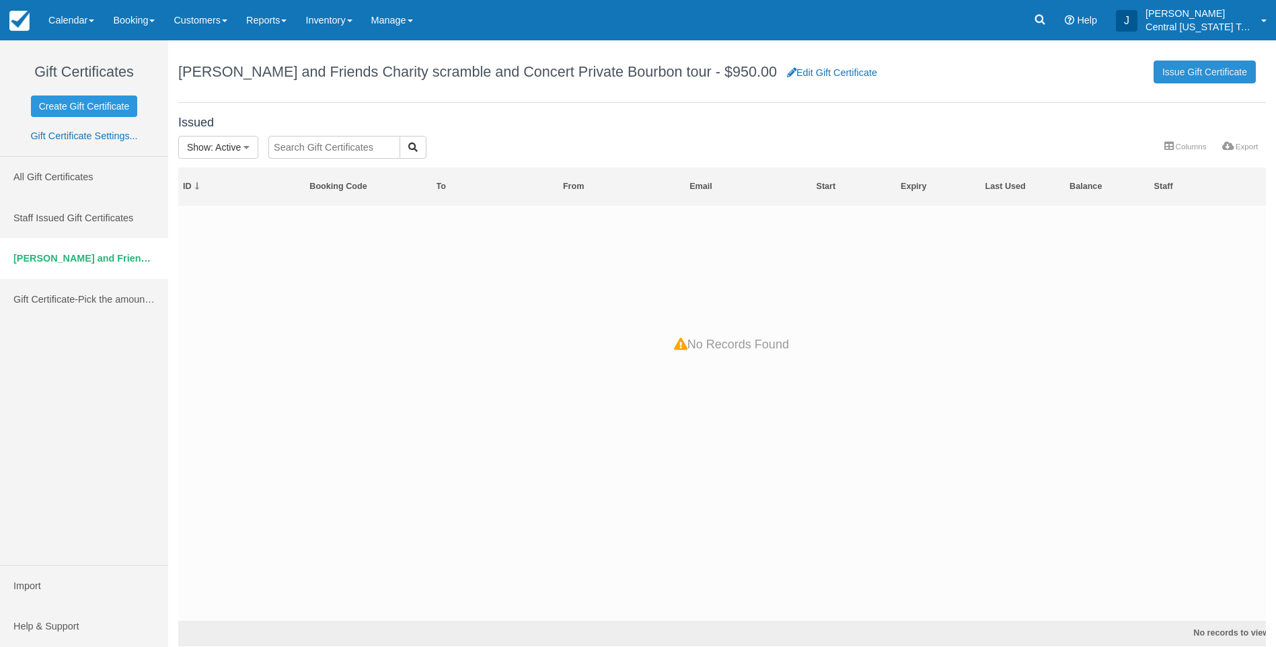
click at [1181, 75] on link "Issue Gift Certificate" at bounding box center [1204, 72] width 102 height 23
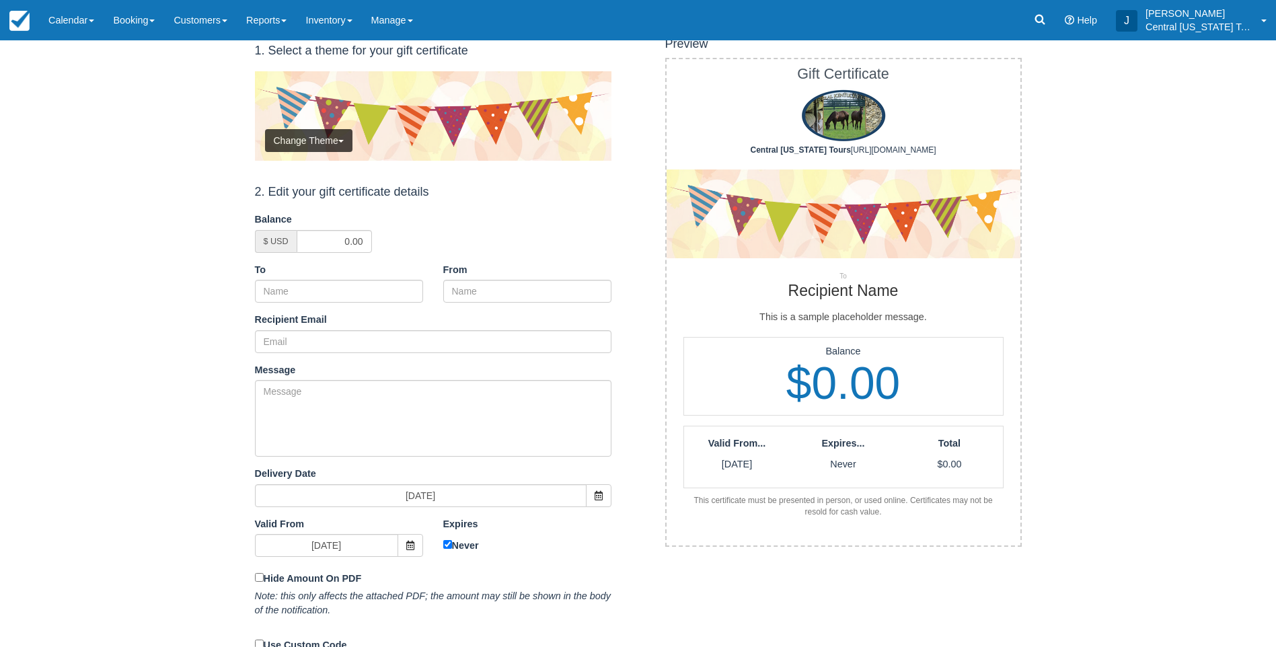
scroll to position [67, 0]
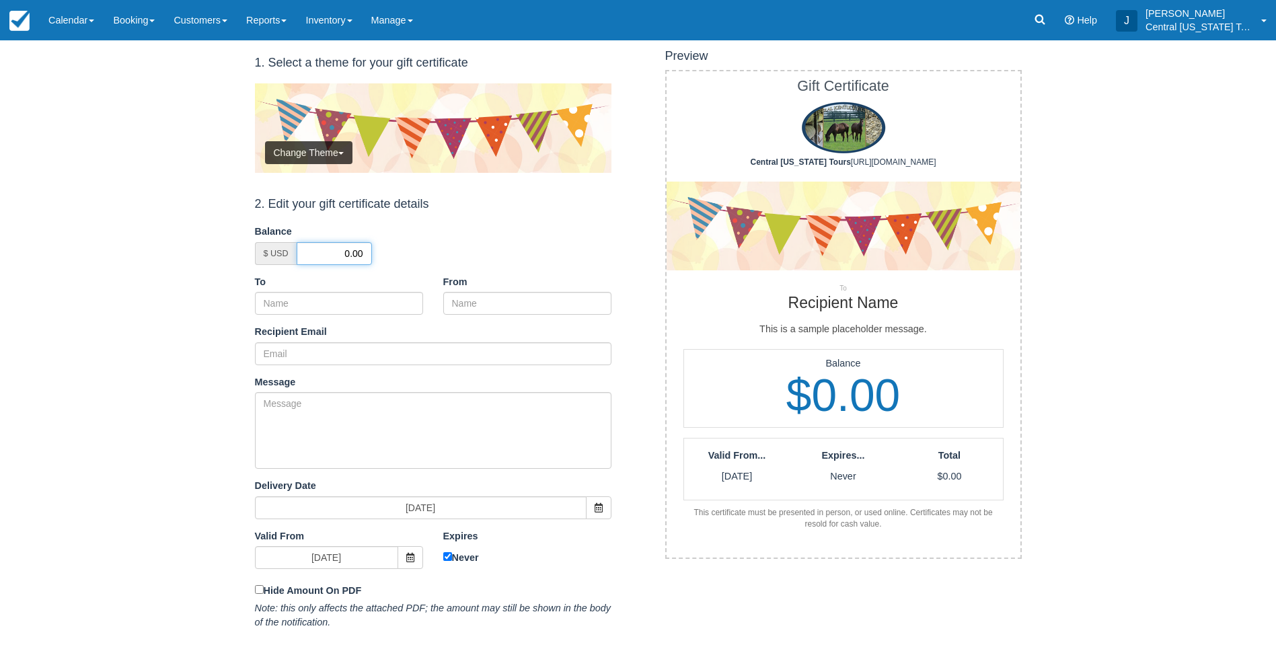
drag, startPoint x: 332, startPoint y: 253, endPoint x: 457, endPoint y: 254, distance: 124.4
click at [445, 254] on div "$ USD 0.00" at bounding box center [433, 253] width 356 height 23
type input "950"
click at [348, 305] on input "To" at bounding box center [339, 303] width 168 height 23
type input "Eddie Montgomery Charity SCramble"
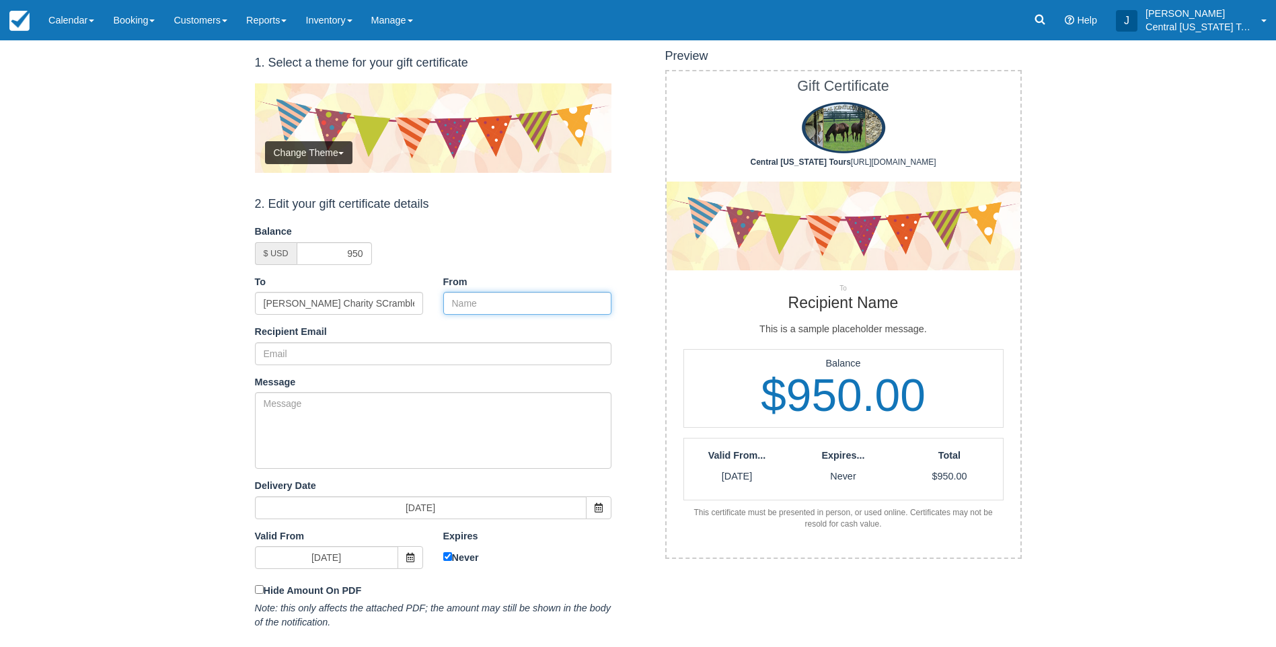
type input "Central [US_STATE] Tours"
type input "[PERSON_NAME][EMAIL_ADDRESS][DOMAIN_NAME]"
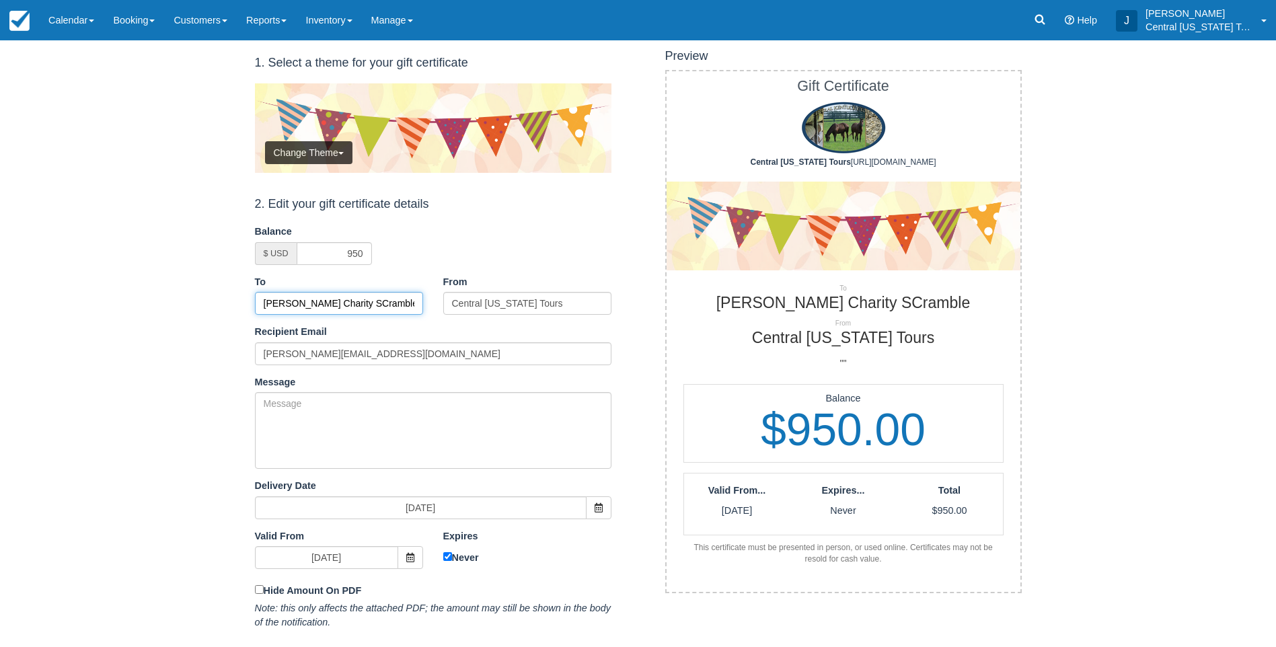
drag, startPoint x: 389, startPoint y: 301, endPoint x: 398, endPoint y: 303, distance: 8.8
type input "Eddie Montgomery Charity Scramble"
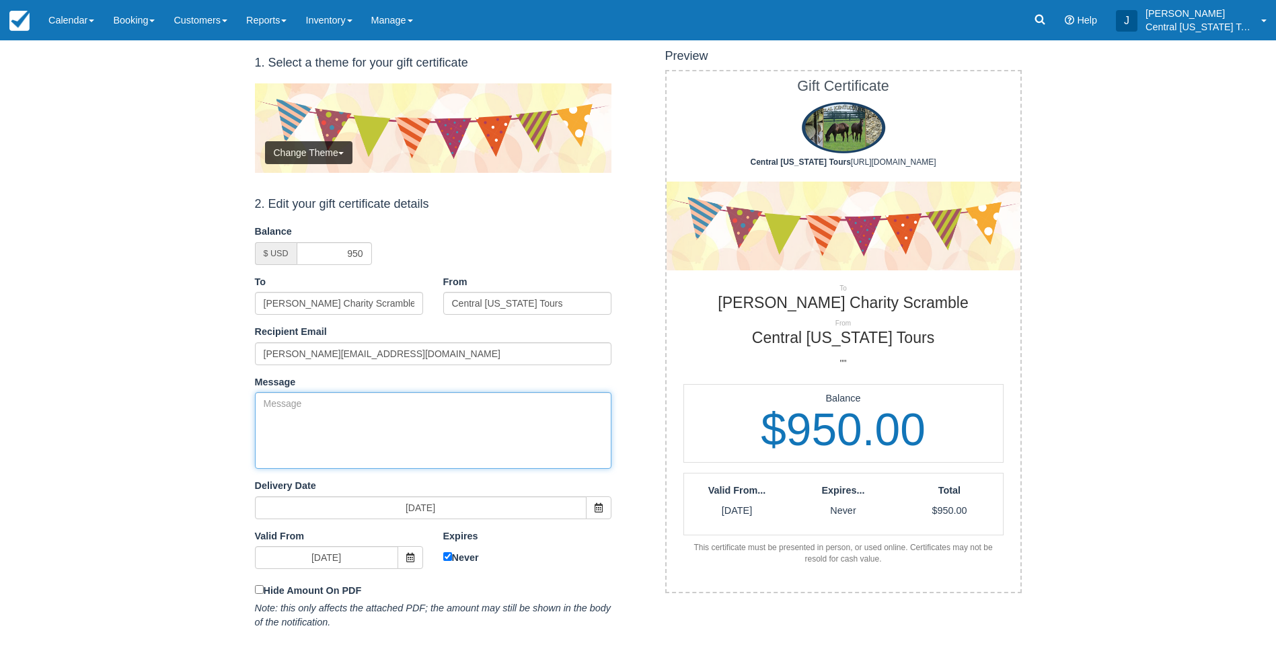
click at [398, 419] on textarea "Message" at bounding box center [433, 430] width 356 height 77
paste textarea "Private bourbon tour for up to 4 guests (Can also be used towards a larger grou…"
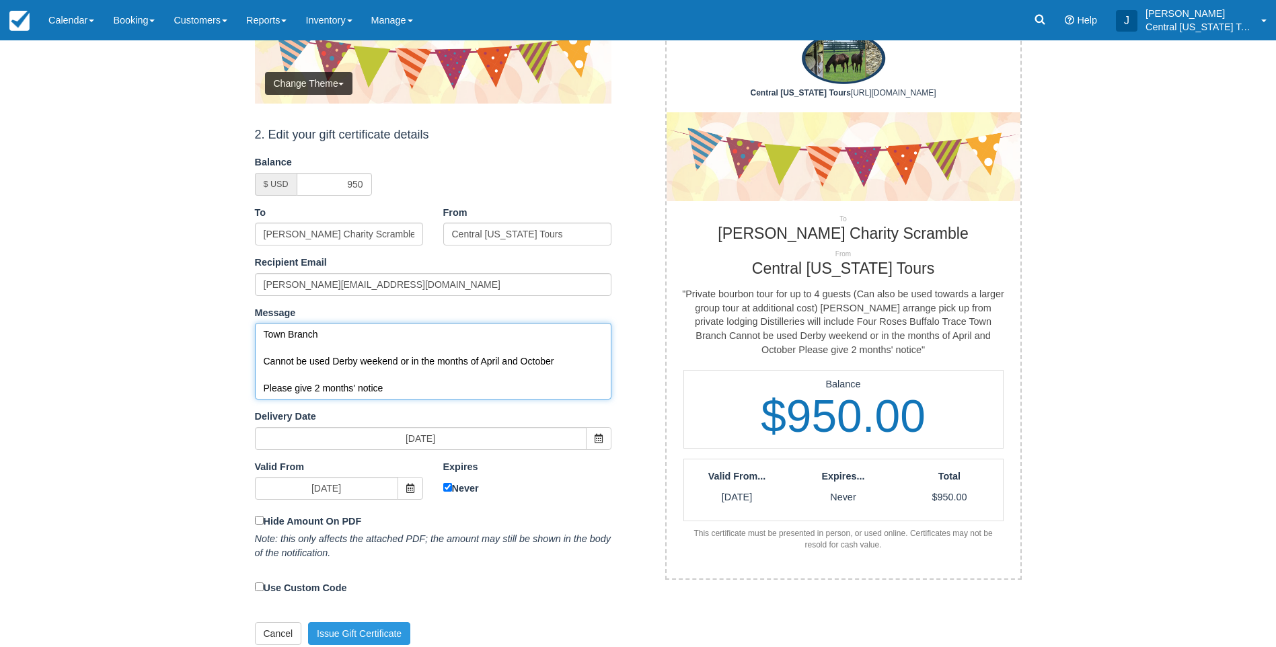
scroll to position [148, 0]
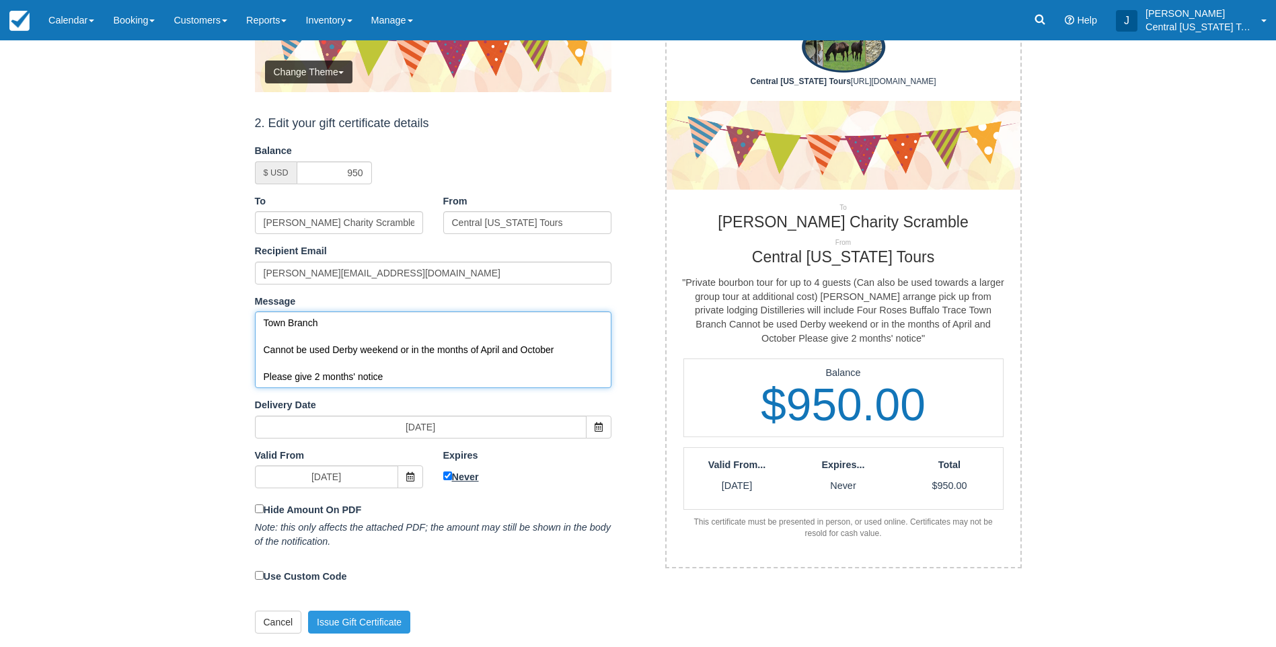
type textarea "Private bourbon tour for up to 4 guests (Can also be used towards a larger grou…"
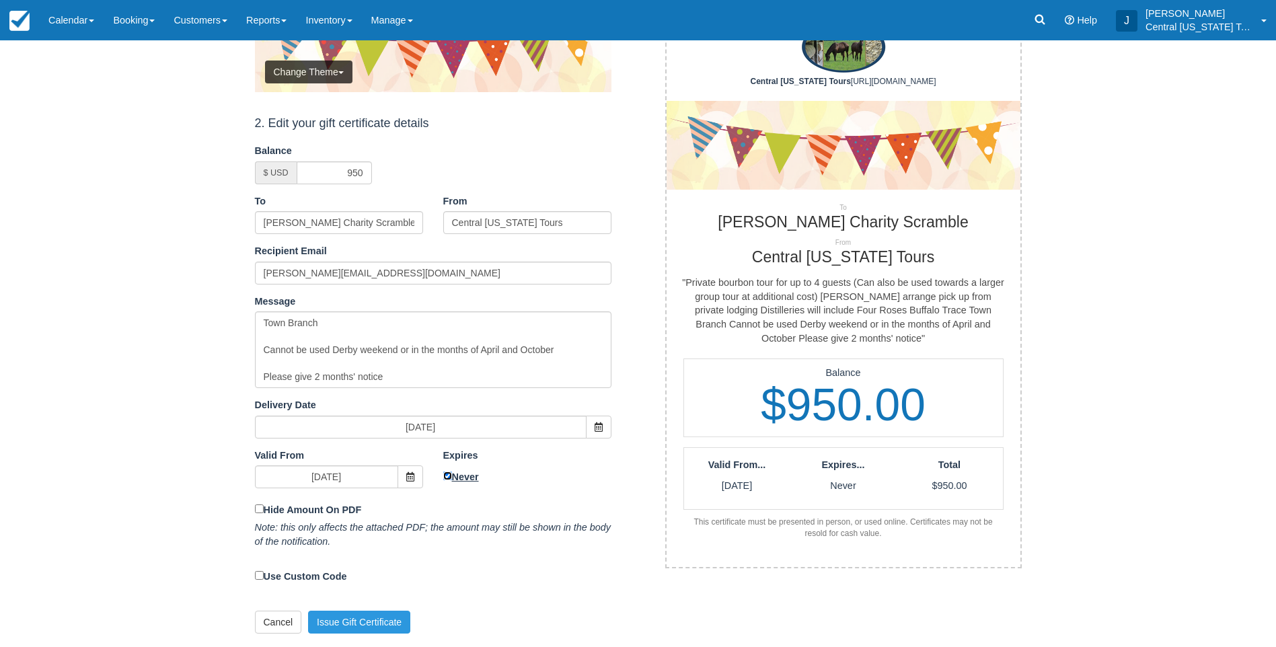
click at [446, 473] on input "Never" at bounding box center [447, 475] width 9 height 9
checkbox input "false"
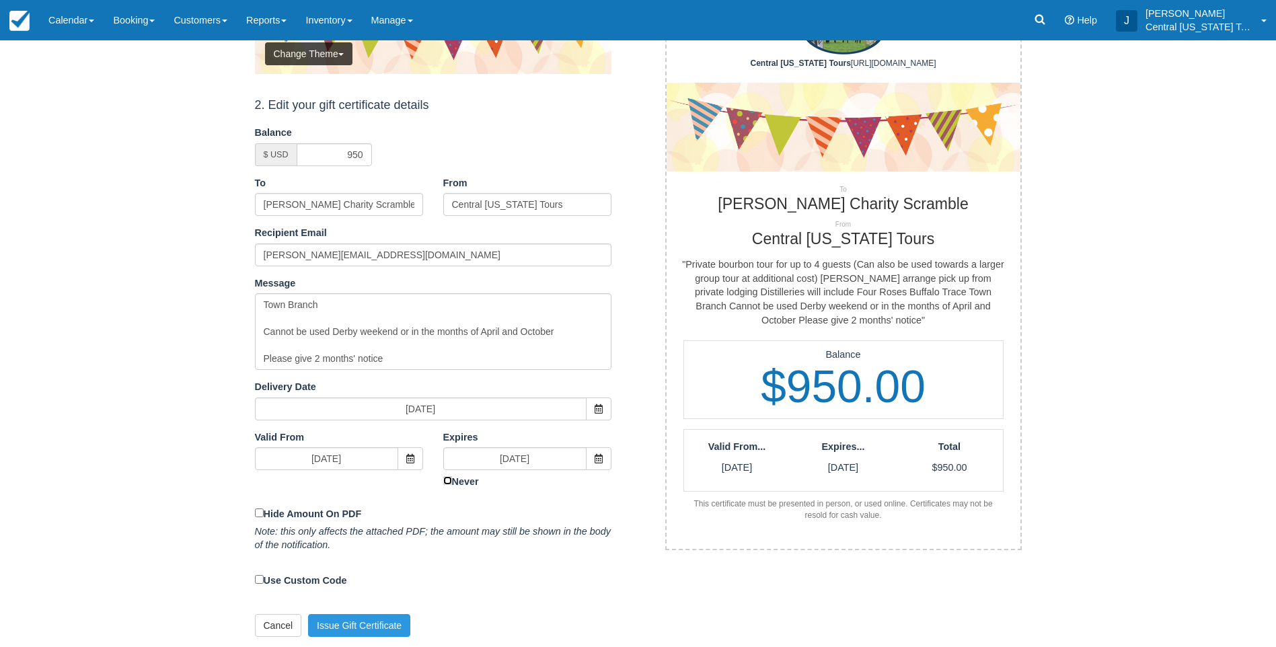
scroll to position [169, 0]
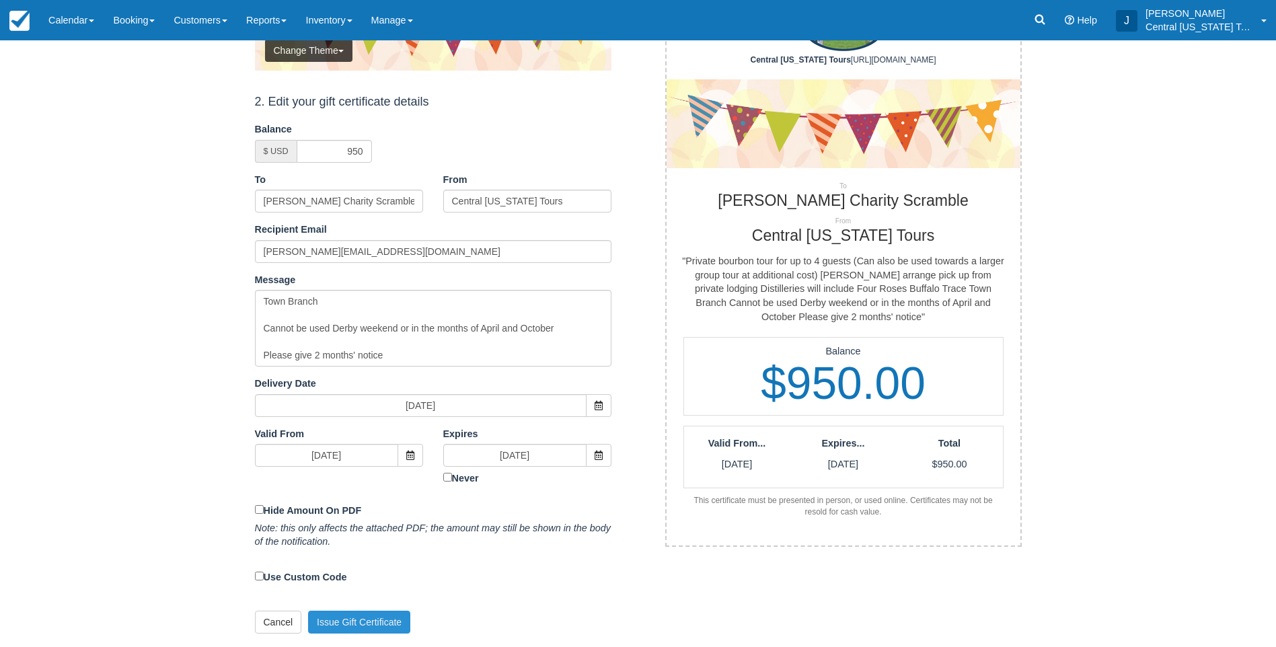
click at [359, 623] on button "Issue Gift Certificate" at bounding box center [359, 622] width 102 height 23
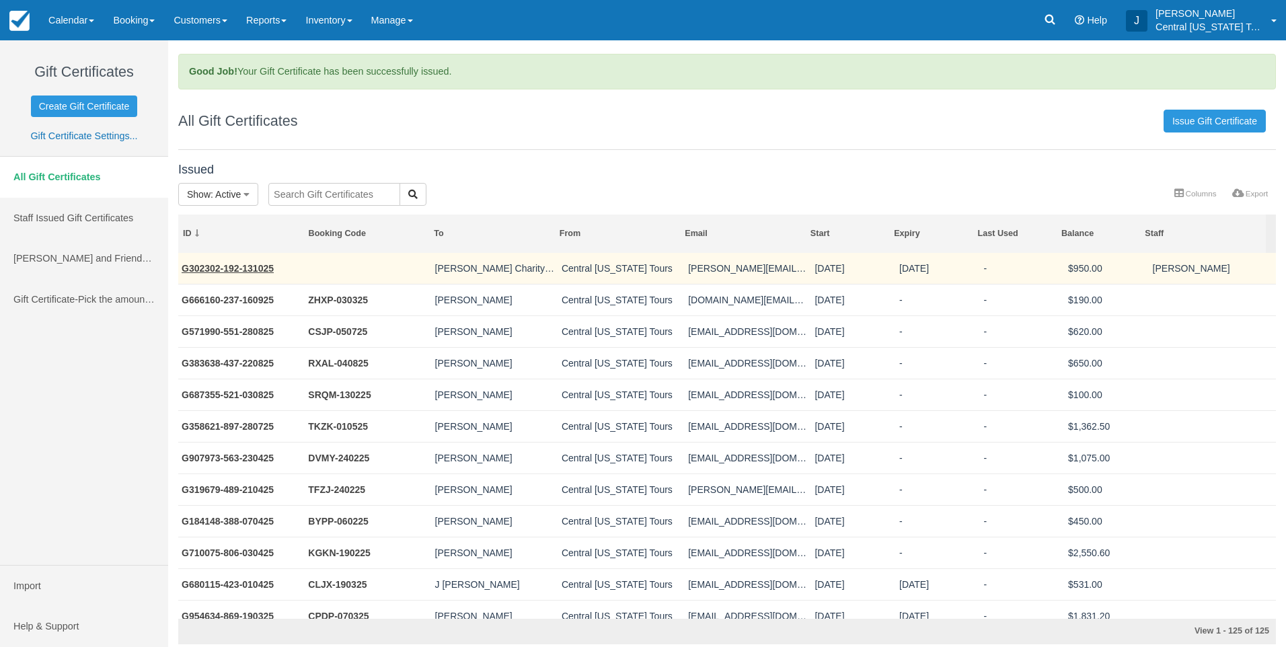
click at [510, 270] on td "[PERSON_NAME] Charity Scramble" at bounding box center [495, 269] width 126 height 32
click at [258, 269] on link "G302302-192-131025" at bounding box center [228, 268] width 92 height 11
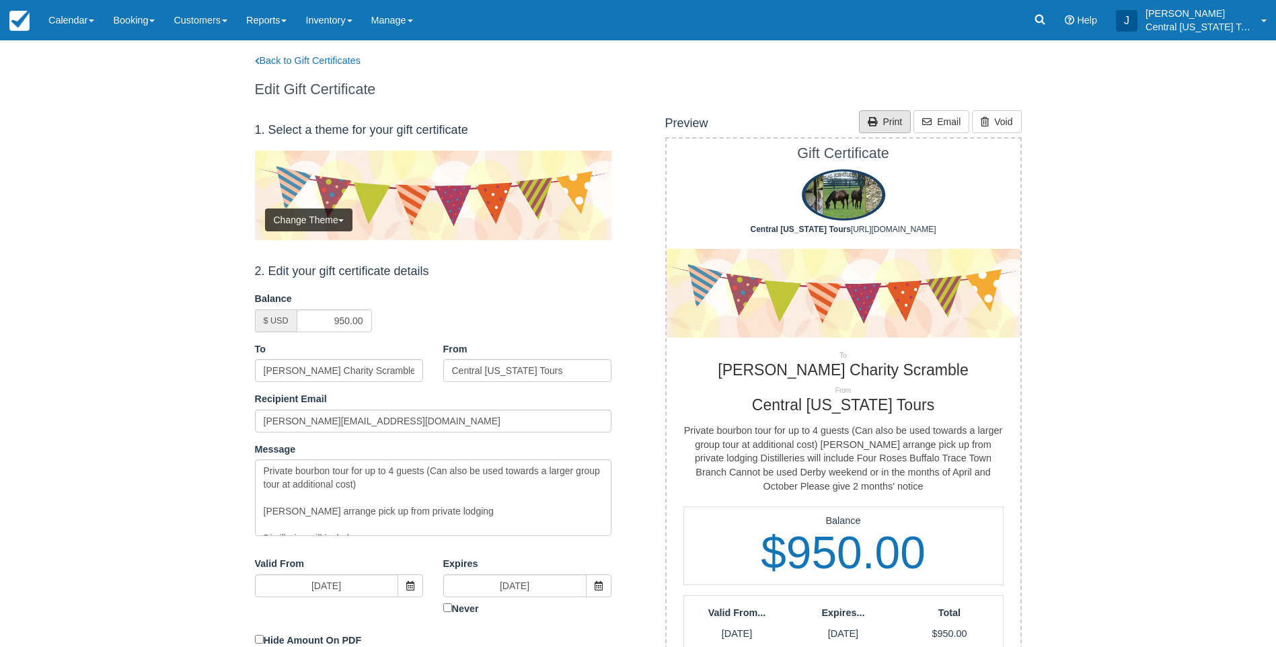
click at [878, 121] on icon at bounding box center [875, 121] width 15 height 9
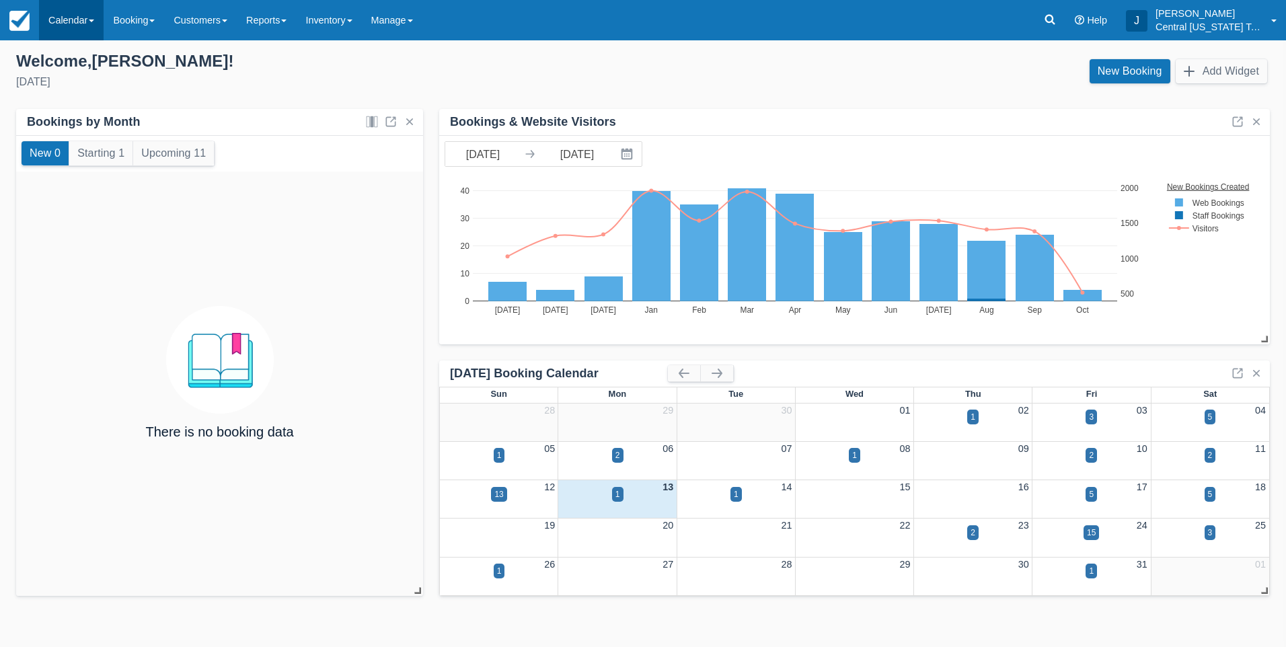
click at [69, 15] on link "Calendar" at bounding box center [71, 20] width 65 height 40
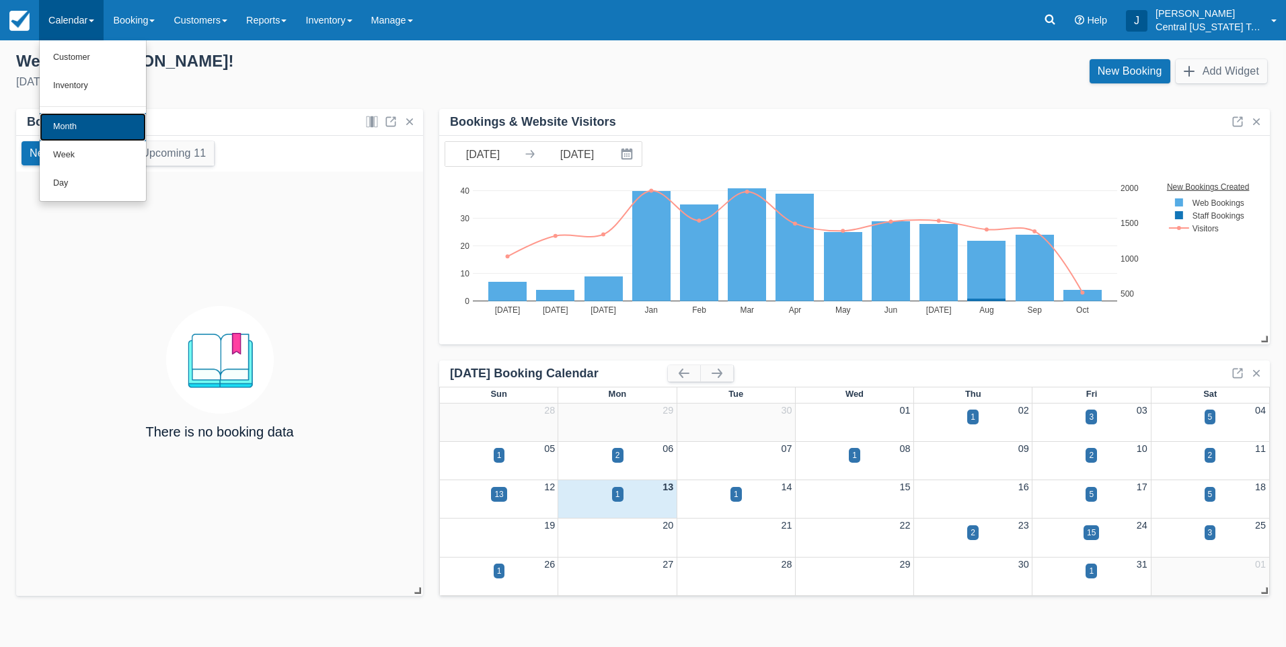
click at [79, 120] on link "Month" at bounding box center [93, 127] width 106 height 28
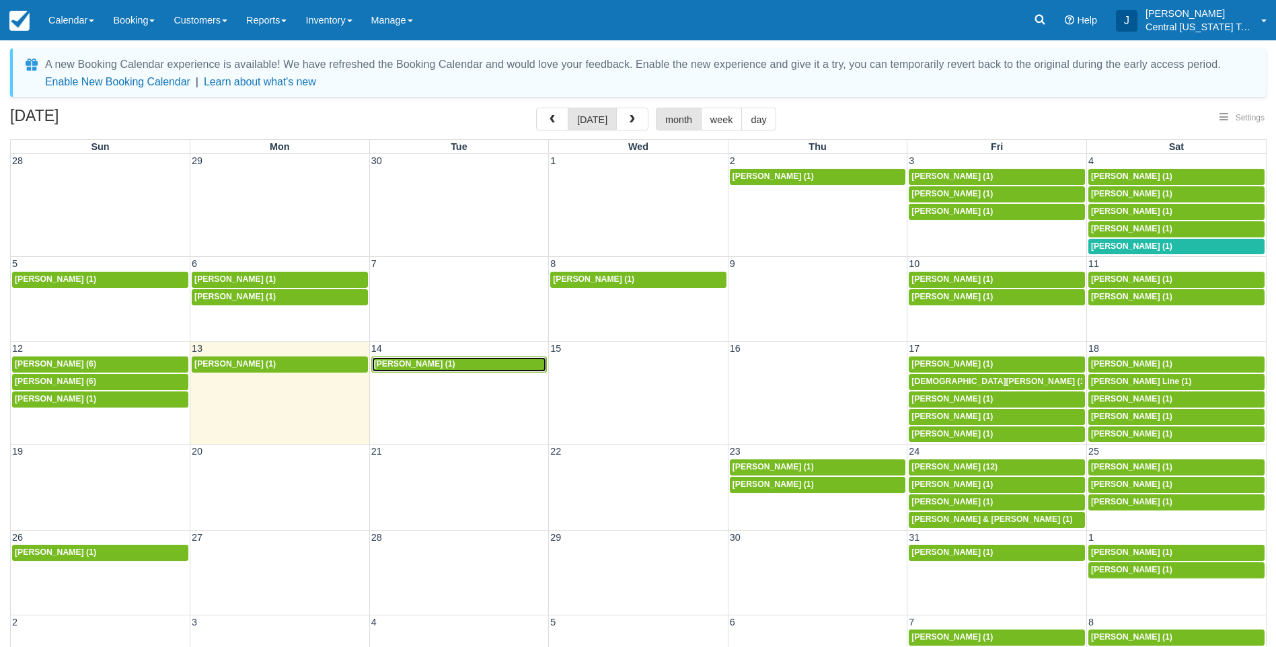
click at [408, 358] on link "Jessica Hurley (1)" at bounding box center [459, 364] width 176 height 16
